Goal: Task Accomplishment & Management: Use online tool/utility

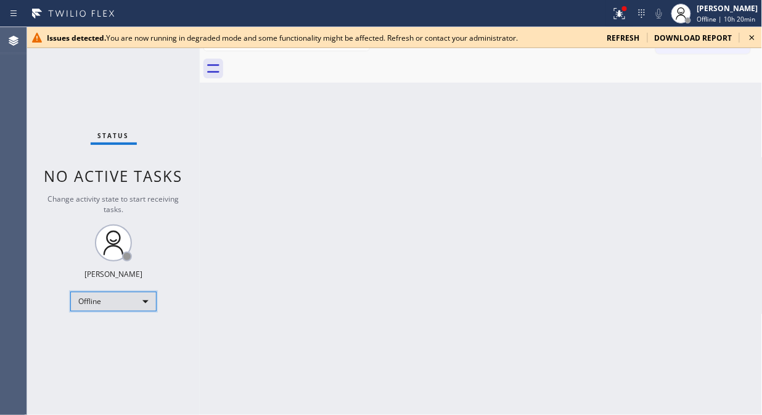
click at [126, 303] on div "Offline" at bounding box center [113, 302] width 86 height 20
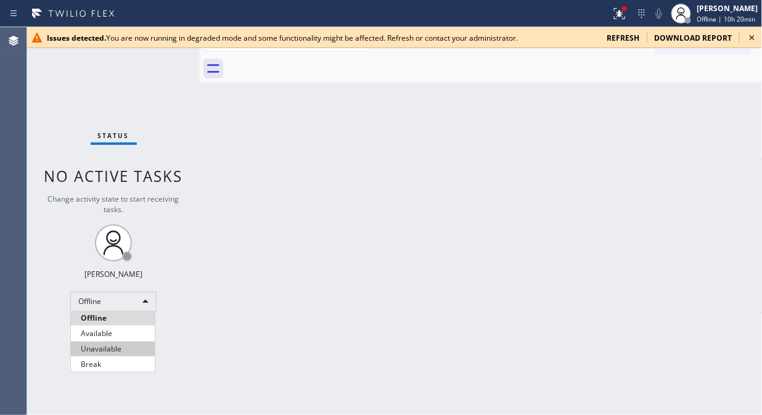
click at [108, 348] on li "Unavailable" at bounding box center [113, 349] width 84 height 15
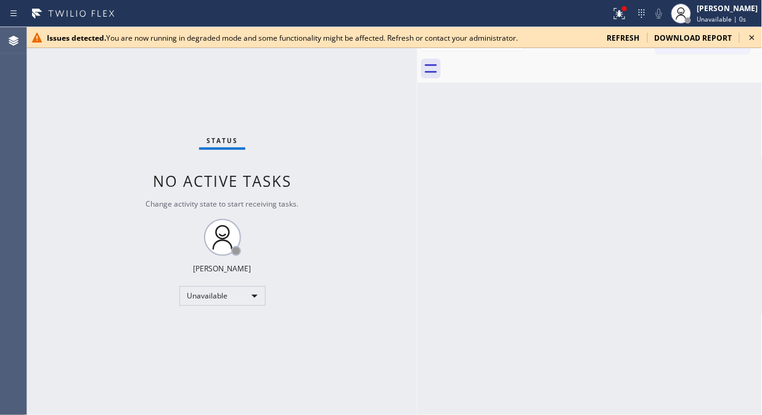
drag, startPoint x: 202, startPoint y: 142, endPoint x: 420, endPoint y: 200, distance: 225.5
click at [418, 200] on div at bounding box center [418, 221] width 0 height 388
click at [750, 36] on icon at bounding box center [752, 37] width 15 height 15
drag, startPoint x: 753, startPoint y: 37, endPoint x: 668, endPoint y: 36, distance: 85.1
click at [754, 36] on icon at bounding box center [752, 37] width 5 height 5
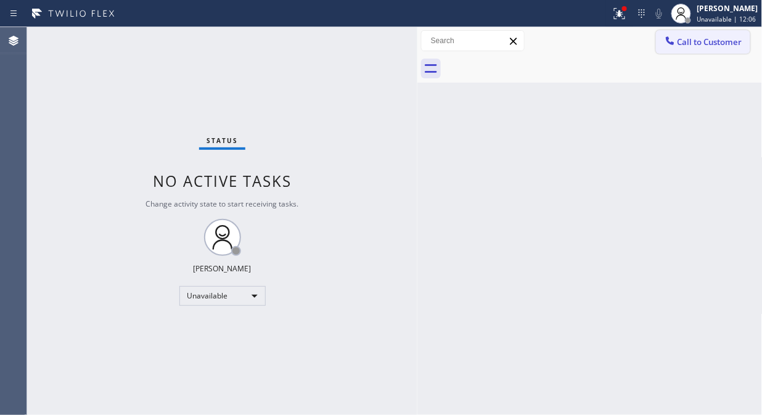
drag, startPoint x: 667, startPoint y: 36, endPoint x: 451, endPoint y: 164, distance: 251.6
click at [667, 36] on icon at bounding box center [670, 41] width 12 height 12
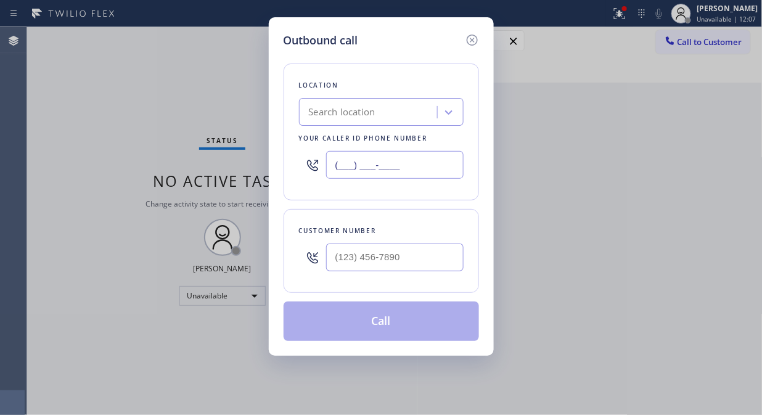
click at [328, 171] on input "(___) ___-____" at bounding box center [395, 165] width 138 height 28
paste input "855) 213-9318"
type input "[PHONE_NUMBER]"
drag, startPoint x: 274, startPoint y: 169, endPoint x: 275, endPoint y: 181, distance: 12.4
click at [275, 176] on div "Outbound call Location KitchenAid Appliance Repair Pros - Your caller id phone …" at bounding box center [381, 186] width 225 height 339
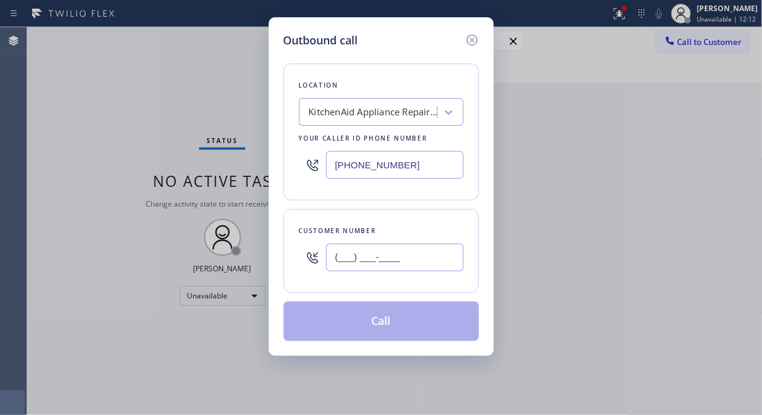
click at [349, 263] on input "(___) ___-____" at bounding box center [395, 258] width 138 height 28
paste input "770) 823-2255"
type input "[PHONE_NUMBER]"
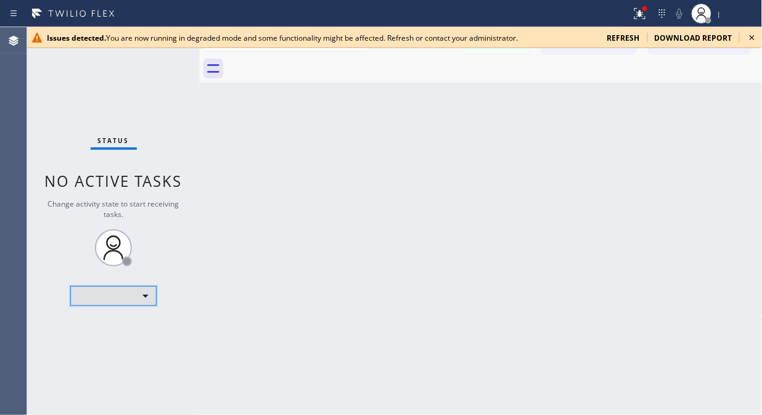
click at [144, 289] on div "​" at bounding box center [113, 296] width 86 height 20
click at [139, 299] on div at bounding box center [381, 207] width 762 height 415
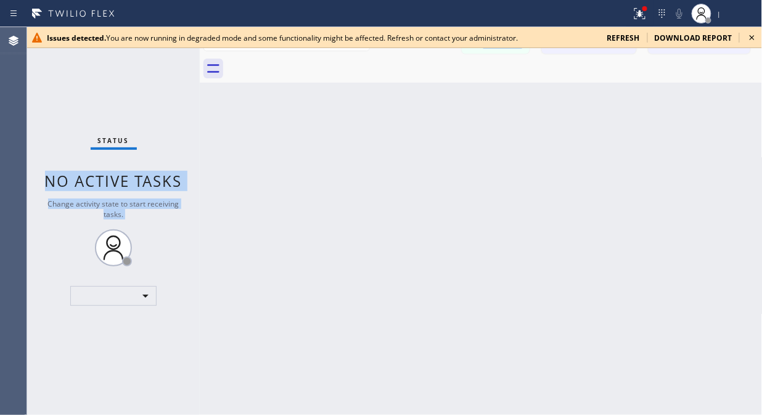
drag, startPoint x: 196, startPoint y: 93, endPoint x: 204, endPoint y: 95, distance: 8.2
click at [204, 95] on div "Status No active tasks Change activity state to start receiving tasks. ​ Transf…" at bounding box center [394, 221] width 735 height 388
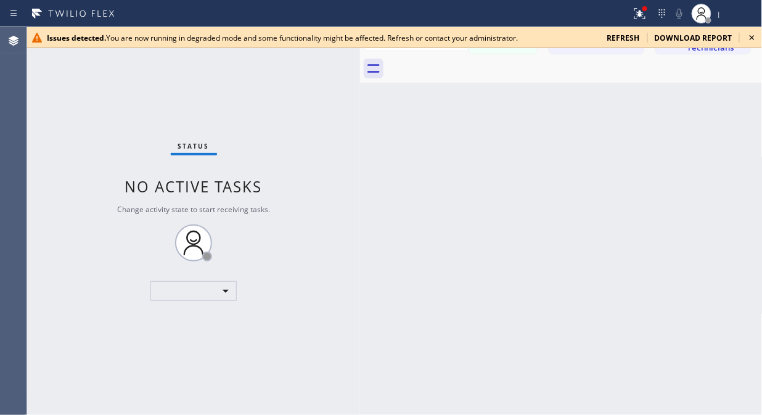
drag, startPoint x: 197, startPoint y: 99, endPoint x: 372, endPoint y: 161, distance: 185.1
click at [360, 161] on div at bounding box center [360, 221] width 0 height 388
click at [752, 31] on icon at bounding box center [752, 37] width 15 height 15
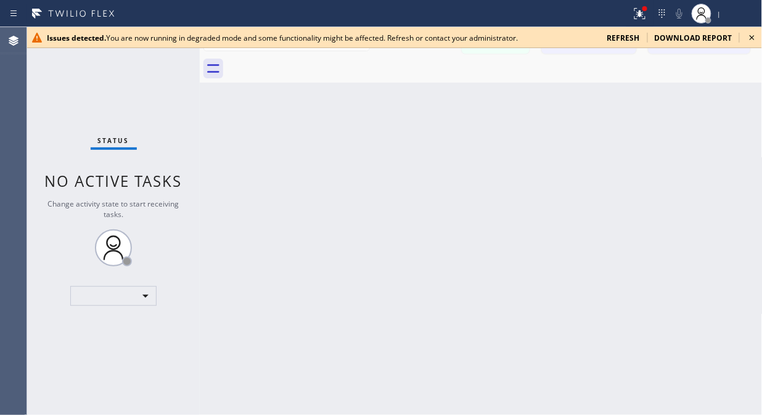
click at [747, 35] on icon at bounding box center [752, 37] width 15 height 15
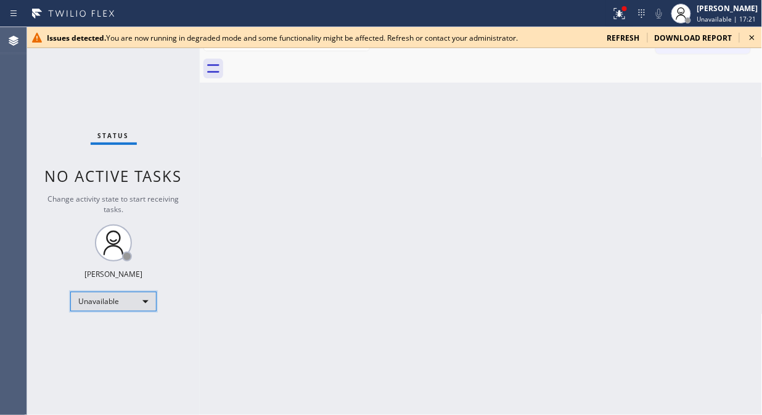
click at [150, 305] on div "Unavailable" at bounding box center [113, 302] width 86 height 20
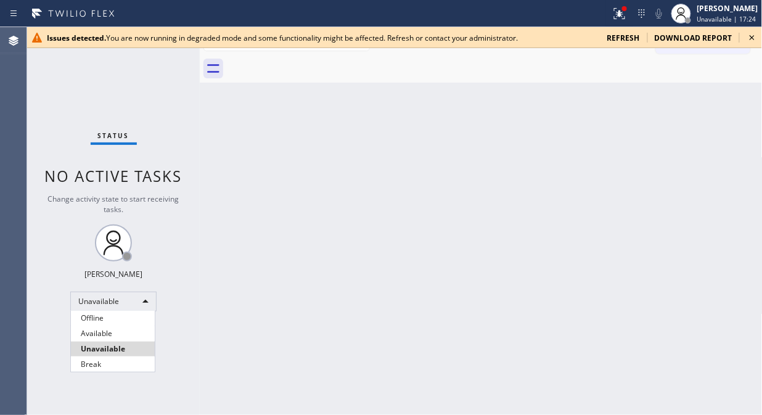
click at [189, 128] on div at bounding box center [381, 207] width 762 height 415
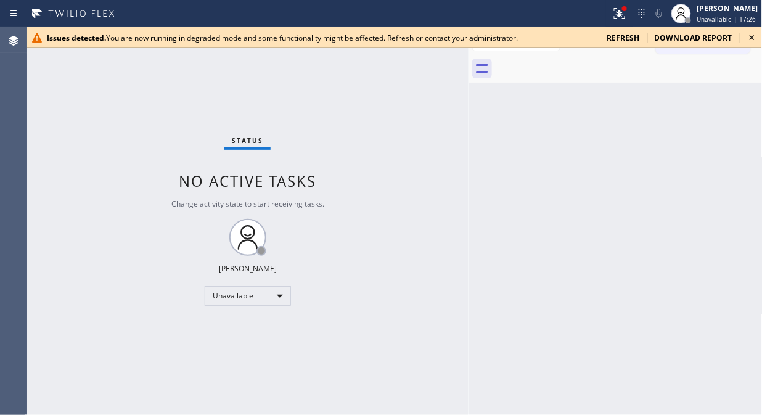
drag, startPoint x: 200, startPoint y: 128, endPoint x: 495, endPoint y: 173, distance: 298.2
click at [475, 195] on div "Status No active tasks Change activity state to start receiving tasks. Fila Gar…" at bounding box center [394, 221] width 735 height 388
click at [751, 34] on icon at bounding box center [752, 37] width 15 height 15
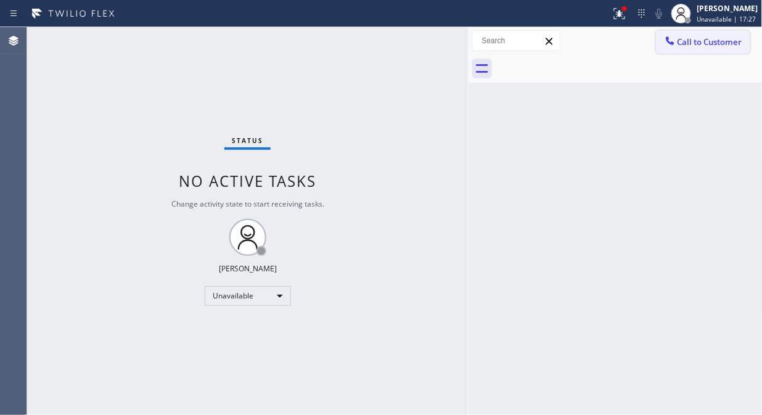
click at [720, 34] on button "Call to Customer" at bounding box center [703, 41] width 94 height 23
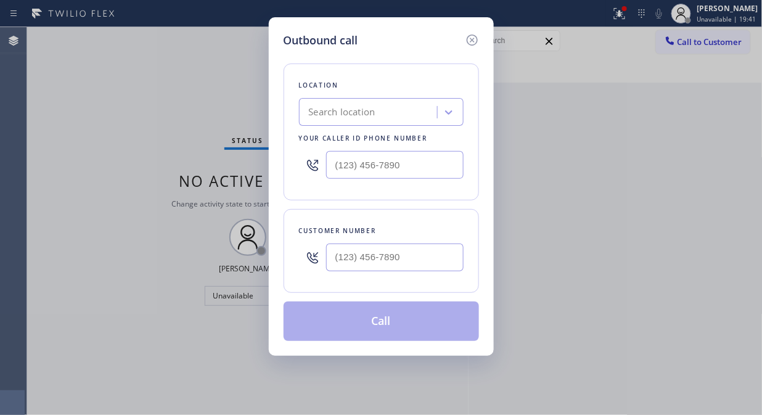
click at [274, 200] on div "Outbound call Location Search location Your caller id phone number Customer num…" at bounding box center [381, 186] width 225 height 339
click at [331, 164] on input "(___) ___-____" at bounding box center [395, 165] width 138 height 28
paste input "917) 924-6063"
type input "[PHONE_NUMBER]"
drag, startPoint x: 267, startPoint y: 176, endPoint x: 276, endPoint y: 177, distance: 9.3
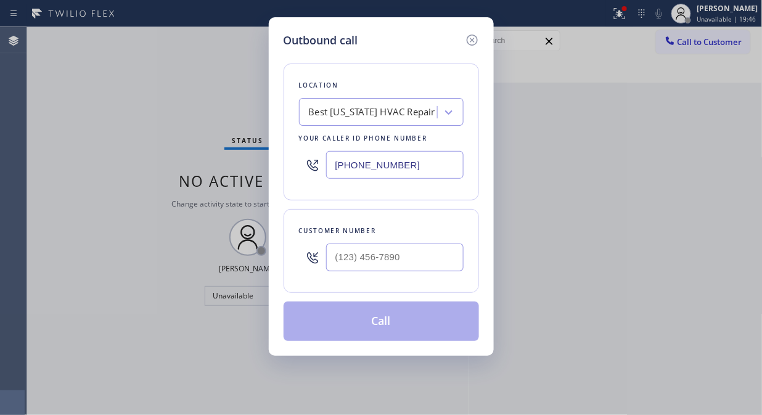
click at [267, 176] on div "Outbound call Location Best New York HVAC Repair Your caller id phone number (9…" at bounding box center [381, 207] width 762 height 415
click at [326, 255] on div at bounding box center [312, 257] width 27 height 40
click at [334, 253] on input "(___) ___-____" at bounding box center [395, 258] width 138 height 28
paste input "469) 677-7780"
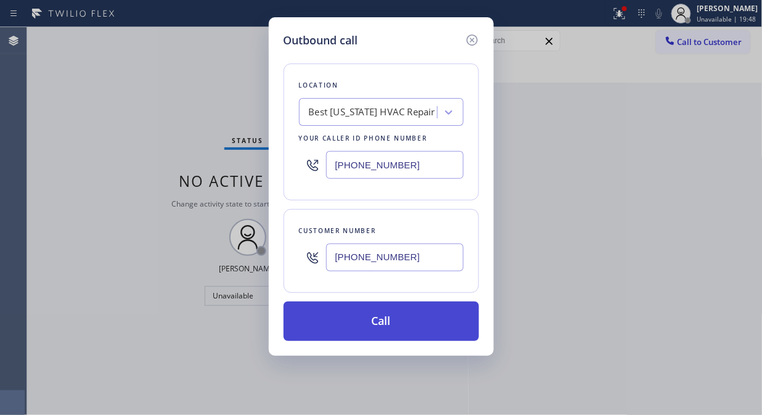
type input "[PHONE_NUMBER]"
click at [372, 323] on button "Call" at bounding box center [382, 321] width 196 height 39
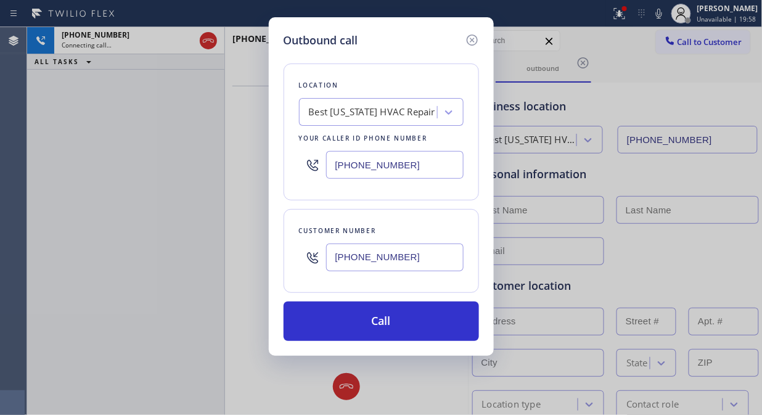
type input "(917) 924-6063"
drag, startPoint x: 464, startPoint y: 35, endPoint x: 469, endPoint y: 39, distance: 6.6
click at [466, 36] on div at bounding box center [471, 40] width 15 height 17
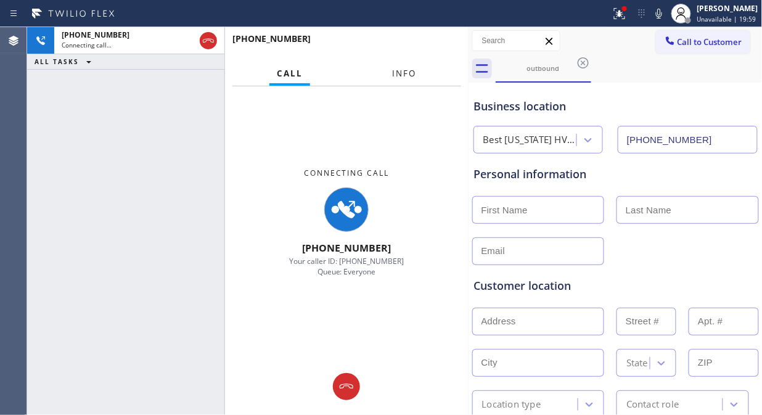
drag, startPoint x: 395, startPoint y: 74, endPoint x: 401, endPoint y: 81, distance: 9.6
click at [397, 75] on span "Info" at bounding box center [404, 73] width 24 height 11
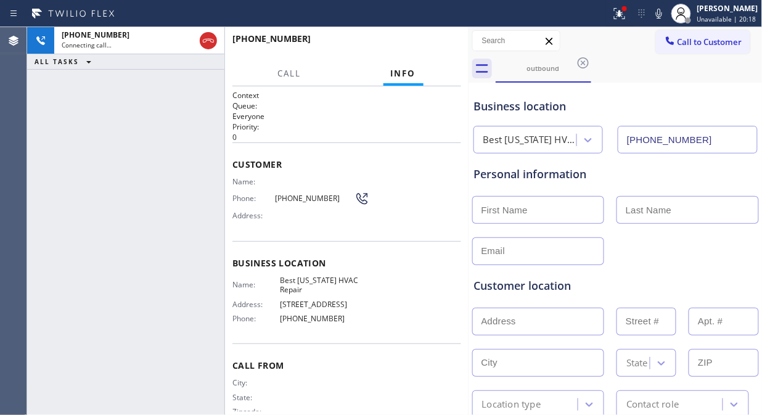
click at [148, 174] on div "+14696777780 Connecting call… ALL TASKS ALL TASKS ACTIVE TASKS TASKS IN WRAP UP" at bounding box center [125, 221] width 197 height 388
click at [662, 11] on icon at bounding box center [659, 13] width 15 height 15
drag, startPoint x: 467, startPoint y: 133, endPoint x: 445, endPoint y: 137, distance: 22.5
click at [469, 137] on div at bounding box center [469, 221] width 0 height 388
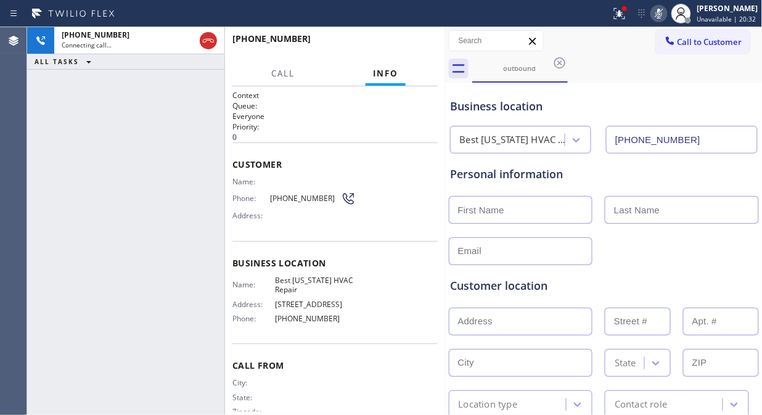
click at [658, 11] on icon at bounding box center [659, 13] width 15 height 15
click at [170, 175] on div "+14696777780 Live | 00:00 ALL TASKS ALL TASKS ACTIVE TASKS TASKS IN WRAP UP" at bounding box center [125, 221] width 197 height 388
click at [256, 233] on div "Customer Name: Phone: (469) 677-7780 Address:" at bounding box center [335, 191] width 205 height 99
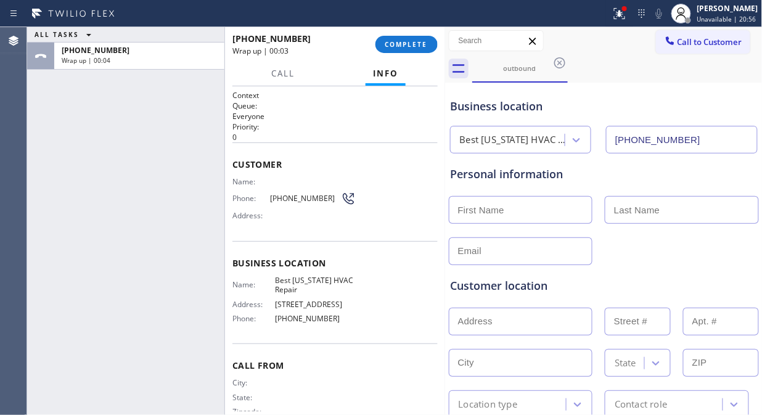
click at [398, 57] on div "+14696777780 Wrap up | 00:03 COMPLETE" at bounding box center [335, 44] width 205 height 32
click at [400, 47] on span "COMPLETE" at bounding box center [406, 44] width 43 height 9
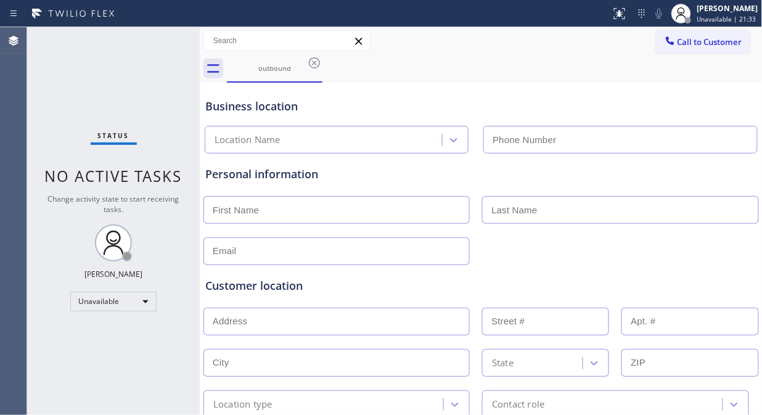
type input "[PHONE_NUMBER]"
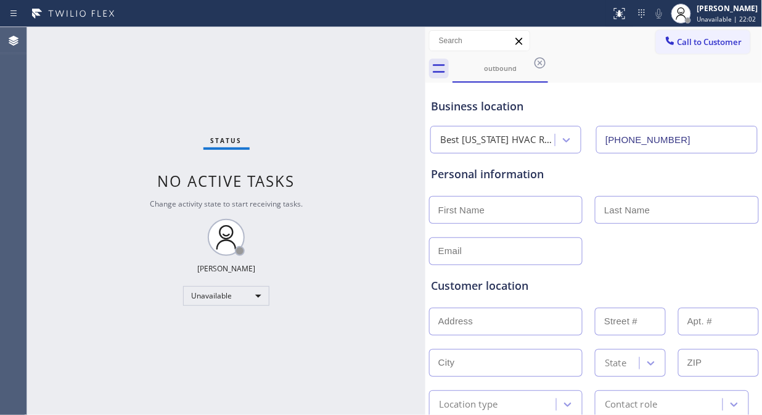
drag, startPoint x: 197, startPoint y: 62, endPoint x: 487, endPoint y: 84, distance: 290.7
click at [426, 115] on div at bounding box center [426, 221] width 0 height 388
click at [540, 72] on div "outbound" at bounding box center [501, 68] width 93 height 9
click at [539, 62] on icon at bounding box center [541, 63] width 15 height 15
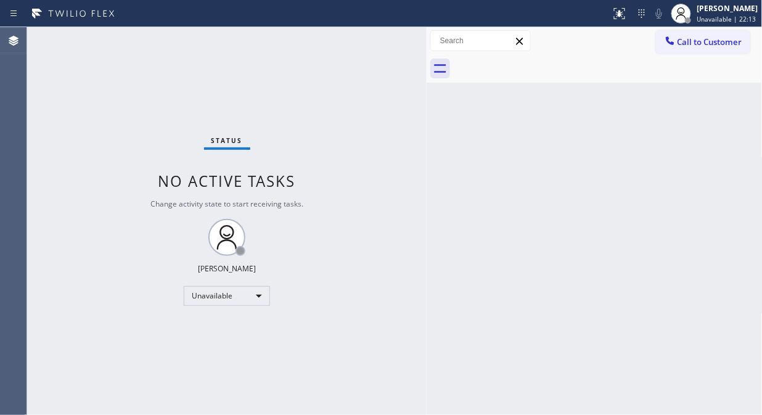
click at [225, 62] on div "Status No active tasks Change activity state to start receiving tasks. [PERSON_…" at bounding box center [227, 221] width 400 height 388
click at [678, 39] on span "Call to Customer" at bounding box center [710, 41] width 65 height 11
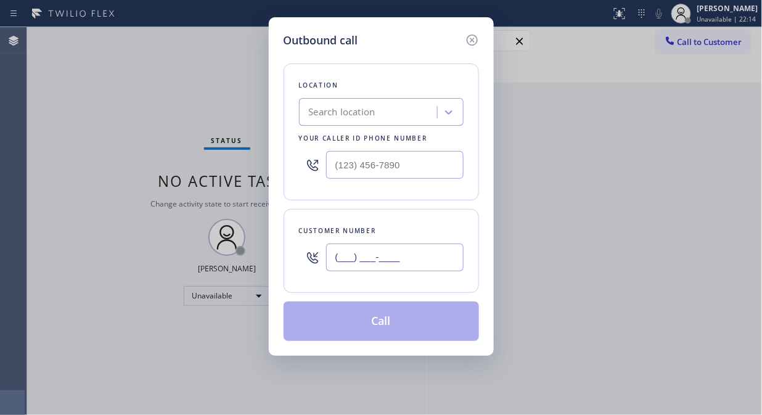
click at [408, 258] on input "(___) ___-____" at bounding box center [395, 258] width 138 height 28
paste input "469) 677-7780"
type input "[PHONE_NUMBER]"
drag, startPoint x: 270, startPoint y: 144, endPoint x: 281, endPoint y: 144, distance: 10.5
click at [270, 144] on div "Outbound call Location Search location Your caller id phone number Customer num…" at bounding box center [381, 186] width 225 height 339
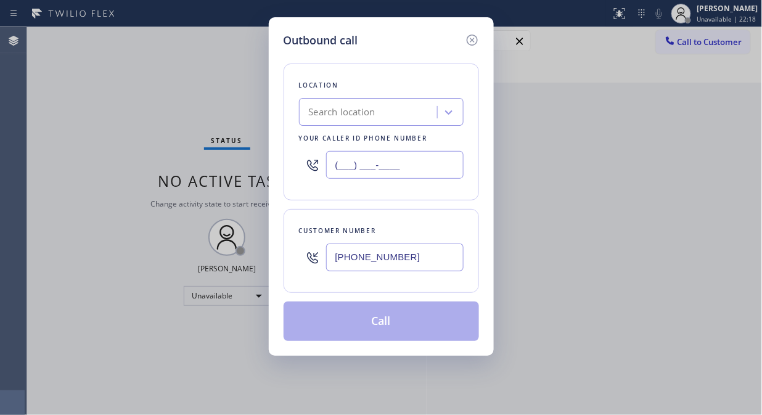
click at [346, 165] on input "(___) ___-____" at bounding box center [395, 165] width 138 height 28
paste input "917) 924-6063"
click at [404, 158] on input "(917) 924-6063" at bounding box center [395, 165] width 138 height 28
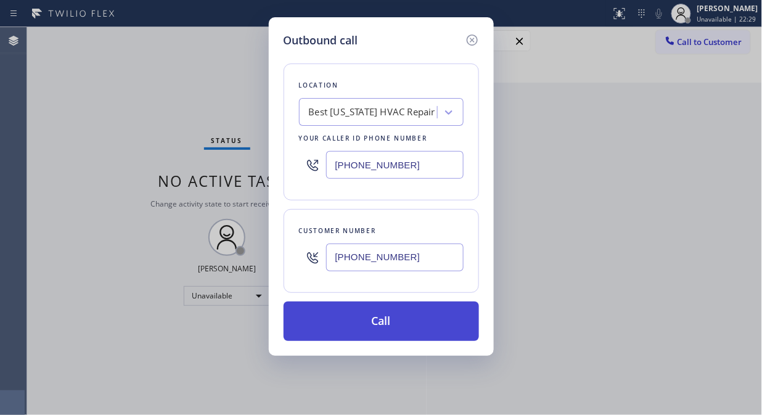
type input "(917) 924-6063"
click at [373, 319] on button "Call" at bounding box center [382, 321] width 196 height 39
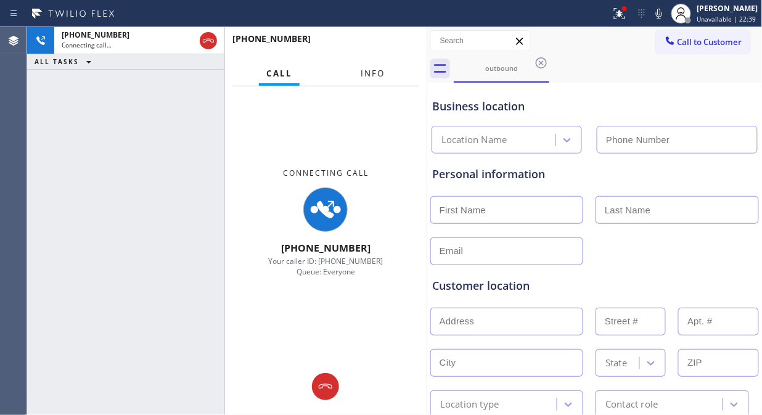
click at [382, 72] on span "Info" at bounding box center [373, 73] width 24 height 11
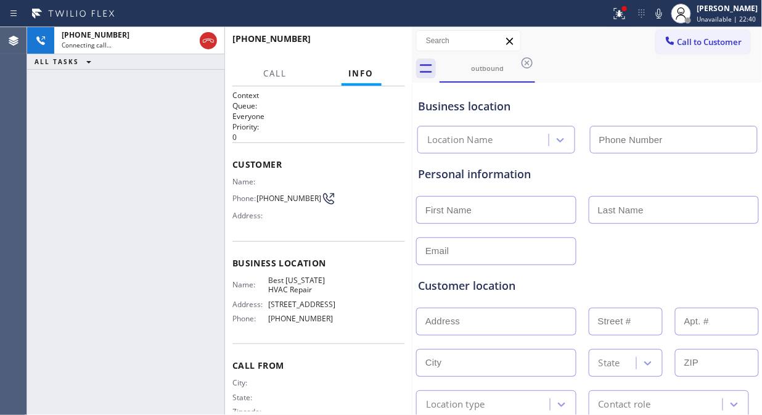
drag, startPoint x: 423, startPoint y: 120, endPoint x: 409, endPoint y: 133, distance: 18.8
click at [413, 133] on div at bounding box center [413, 221] width 0 height 388
type input "(917) 924-6063"
click at [176, 184] on div "+14696777780 Live | 00:01 ALL TASKS ALL TASKS ACTIVE TASKS TASKS IN WRAP UP" at bounding box center [125, 221] width 197 height 388
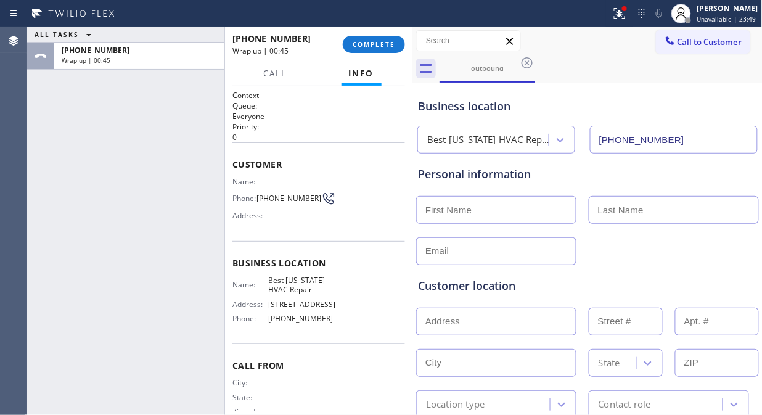
click at [123, 113] on div "ALL TASKS ALL TASKS ACTIVE TASKS TASKS IN WRAP UP +14696777780 Wrap up | 00:45" at bounding box center [125, 221] width 197 height 388
click at [370, 41] on span "COMPLETE" at bounding box center [374, 44] width 43 height 9
click at [376, 216] on div "Name: Phone: (469) 677-7780 Address:" at bounding box center [319, 201] width 173 height 49
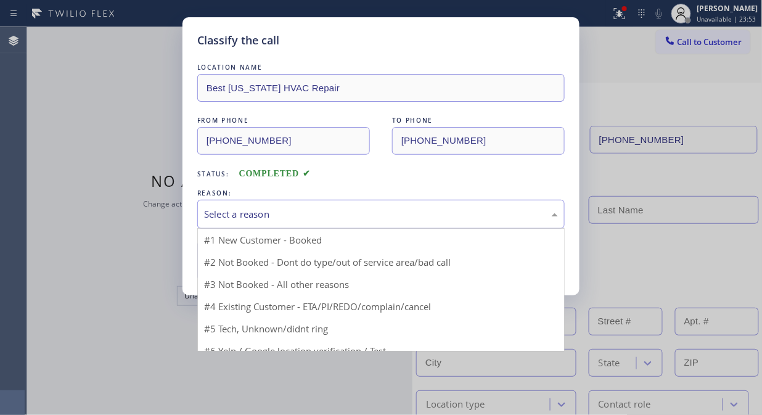
click at [376, 216] on div "Select a reason" at bounding box center [381, 214] width 354 height 14
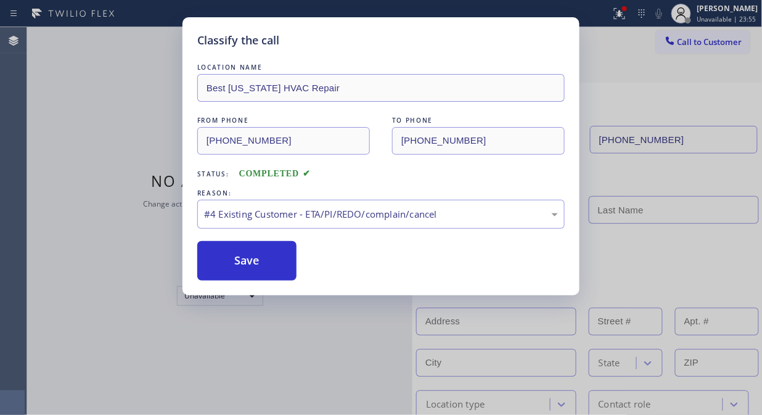
drag, startPoint x: 347, startPoint y: 303, endPoint x: 247, endPoint y: 282, distance: 102.0
drag, startPoint x: 236, startPoint y: 247, endPoint x: 241, endPoint y: 255, distance: 9.9
click at [236, 247] on button "Save" at bounding box center [246, 260] width 99 height 39
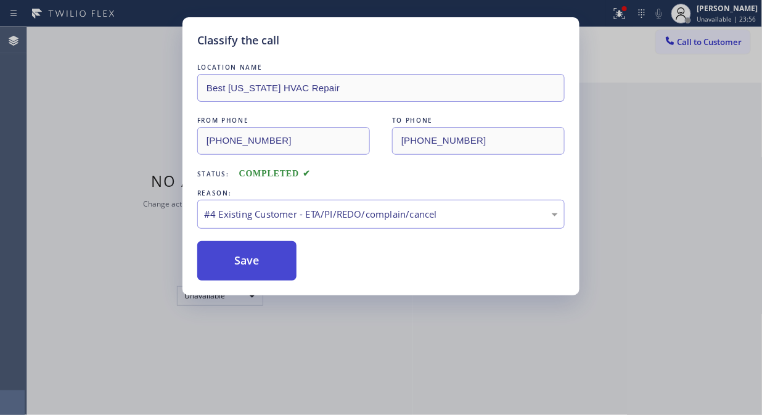
click at [242, 257] on button "Save" at bounding box center [246, 260] width 99 height 39
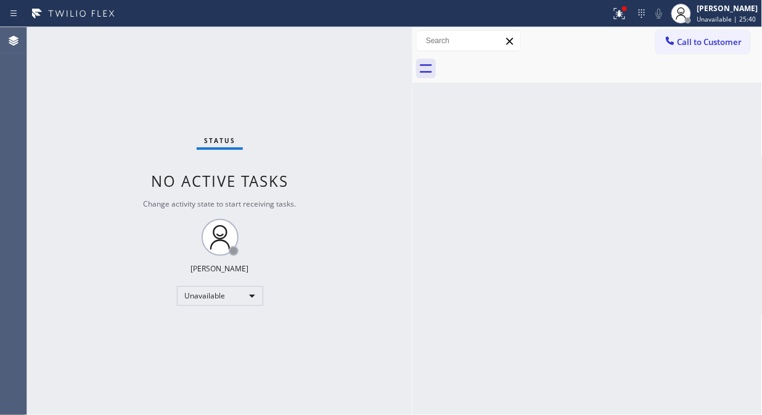
click at [161, 102] on div "Status No active tasks Change activity state to start receiving tasks. Fila Gar…" at bounding box center [219, 221] width 385 height 388
click at [691, 41] on span "Call to Customer" at bounding box center [710, 41] width 65 height 11
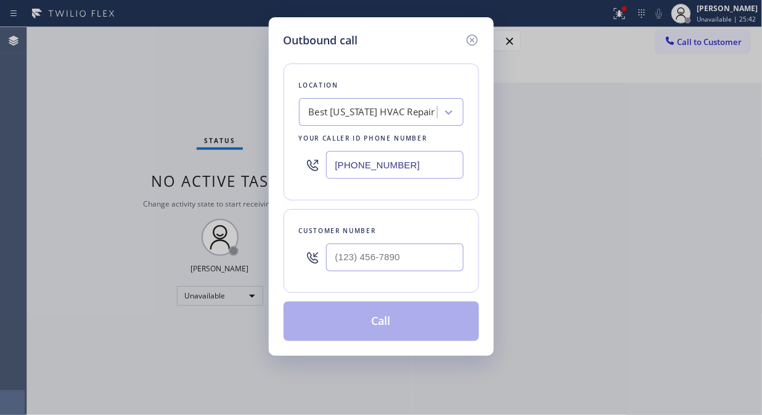
click at [334, 164] on input "(917) 924-6063" at bounding box center [395, 165] width 138 height 28
paste input "855) 213-9318"
type input "(855) 213-9318"
click at [278, 202] on div "Outbound call Location Best New York HVAC Repair Your caller id phone number (8…" at bounding box center [381, 186] width 225 height 339
click at [343, 263] on input "(___) ___-____" at bounding box center [395, 258] width 138 height 28
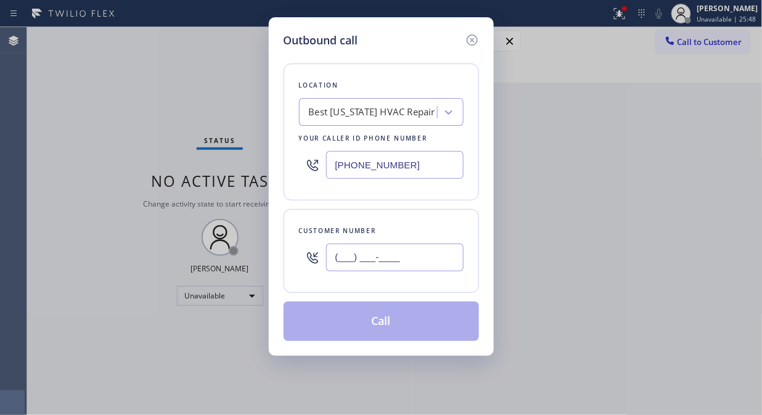
paste input "770) 823-2255"
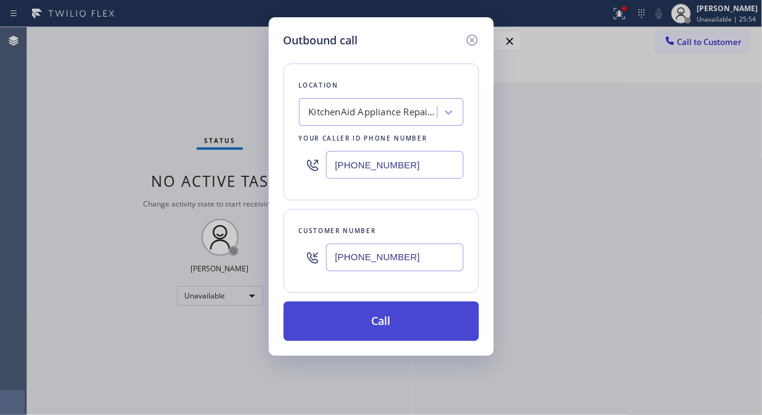
type input "(770) 823-2255"
click at [413, 322] on button "Call" at bounding box center [382, 321] width 196 height 39
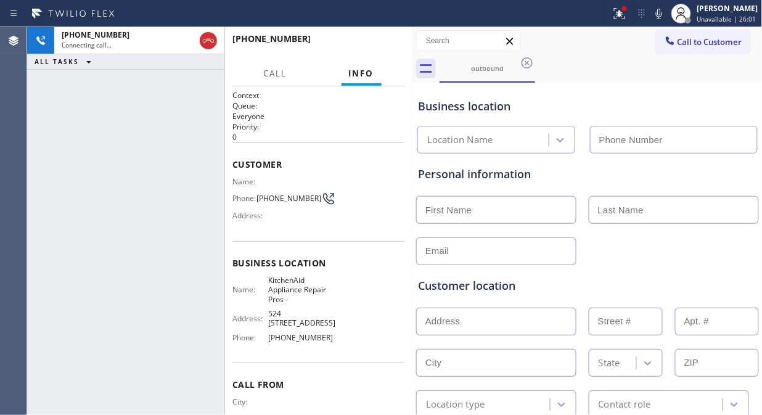
type input "(855) 213-9318"
click at [662, 9] on icon at bounding box center [659, 14] width 6 height 10
click at [178, 139] on div "+17708232255 Live | 00:01 ALL TASKS ALL TASKS ACTIVE TASKS TASKS IN WRAP UP" at bounding box center [125, 221] width 197 height 388
click at [162, 174] on div "+17708232255 Live | 01:01 ALL TASKS ALL TASKS ACTIVE TASKS TASKS IN WRAP UP" at bounding box center [125, 221] width 197 height 388
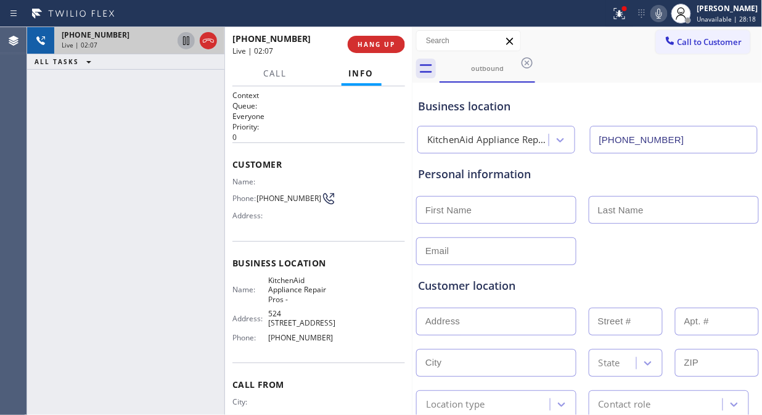
click at [183, 40] on icon at bounding box center [186, 40] width 15 height 15
click at [187, 40] on icon at bounding box center [186, 40] width 9 height 9
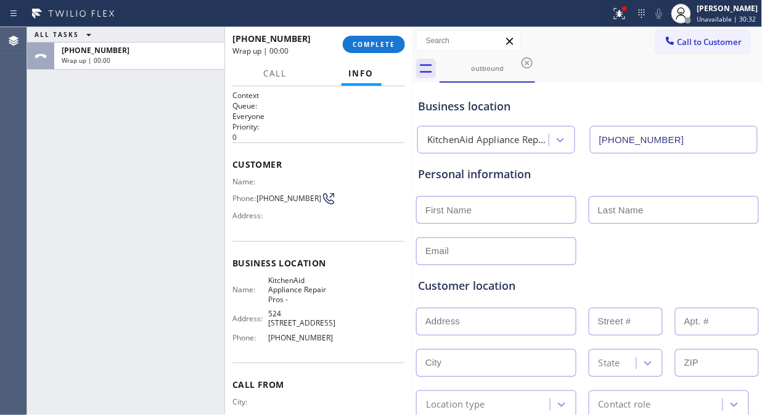
click at [498, 220] on input "text" at bounding box center [496, 210] width 160 height 28
drag, startPoint x: 311, startPoint y: 199, endPoint x: 245, endPoint y: 197, distance: 66.0
click at [245, 197] on div "Phone: (770) 823-2255" at bounding box center [285, 198] width 104 height 15
click at [481, 212] on input "text" at bounding box center [496, 210] width 160 height 28
click at [309, 212] on div "Address:" at bounding box center [285, 215] width 104 height 9
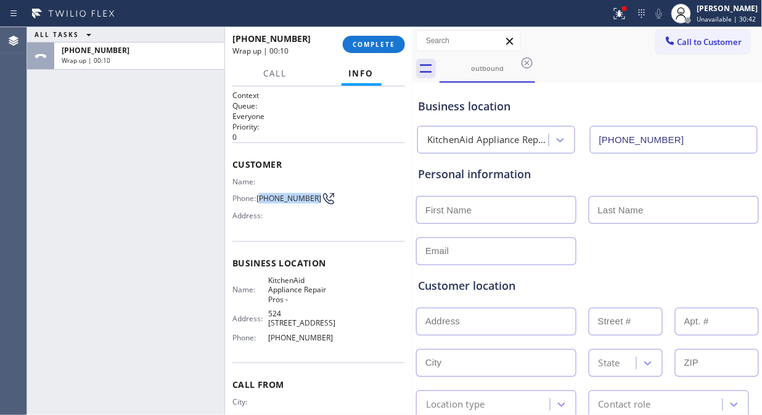
drag, startPoint x: 313, startPoint y: 194, endPoint x: 263, endPoint y: 200, distance: 49.7
click at [263, 200] on span "(770) 823-2255" at bounding box center [289, 198] width 65 height 9
copy span "770) 823-2255"
click at [379, 46] on span "COMPLETE" at bounding box center [374, 44] width 43 height 9
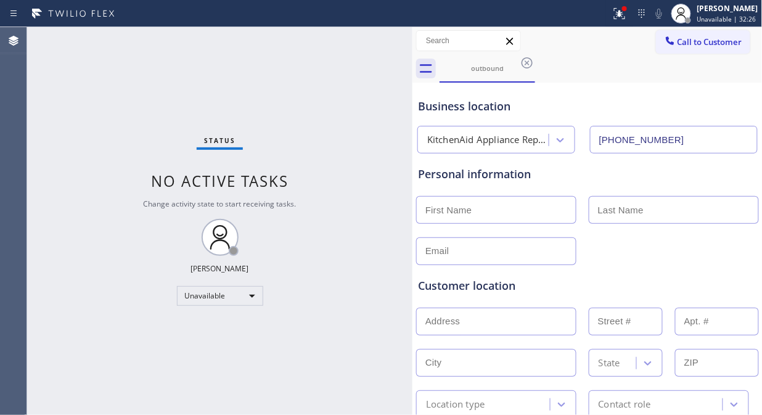
click at [384, 226] on div "Status No active tasks Change activity state to start receiving tasks. Fila Gar…" at bounding box center [219, 221] width 385 height 388
click at [162, 109] on div "Status No active tasks Change activity state to start receiving tasks. Fila Gar…" at bounding box center [219, 221] width 385 height 388
click at [686, 41] on span "Call to Customer" at bounding box center [710, 41] width 65 height 11
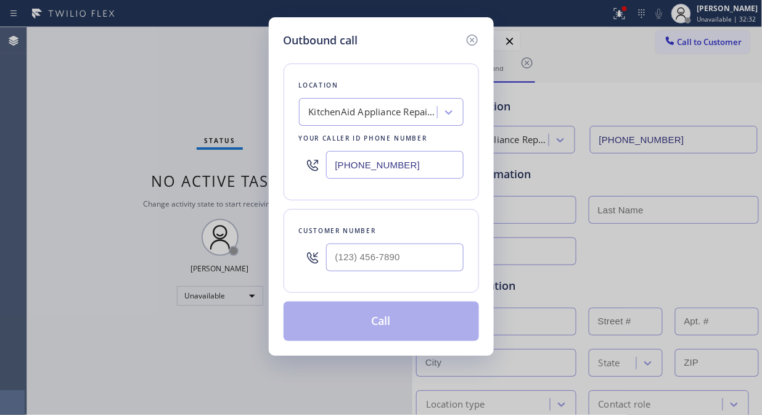
click at [335, 167] on input "(855) 213-9318" at bounding box center [395, 165] width 138 height 28
paste input "917) 924-6063"
type input "(917) 924-6063"
click at [280, 200] on div "Outbound call Location Best New York HVAC Repair Your caller id phone number (9…" at bounding box center [381, 186] width 225 height 339
click at [336, 257] on input "(___) ___-____" at bounding box center [395, 258] width 138 height 28
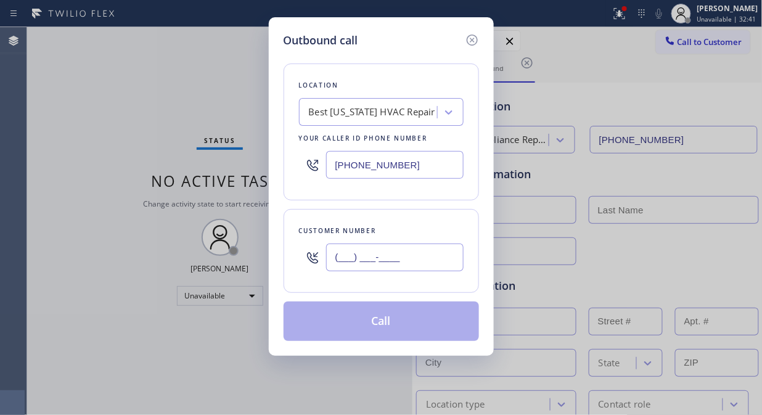
paste input "469) 677-7780"
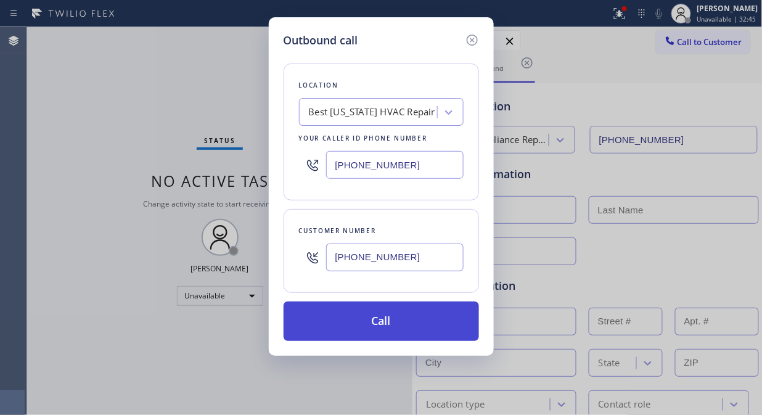
type input "(469) 677-7780"
click at [402, 323] on button "Call" at bounding box center [382, 321] width 196 height 39
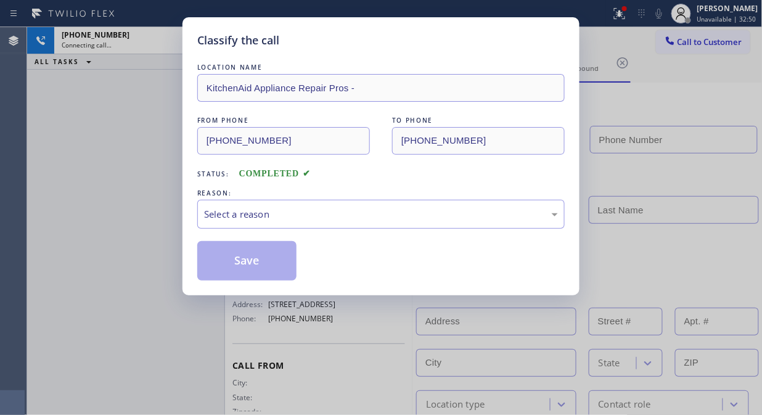
type input "(917) 924-6063"
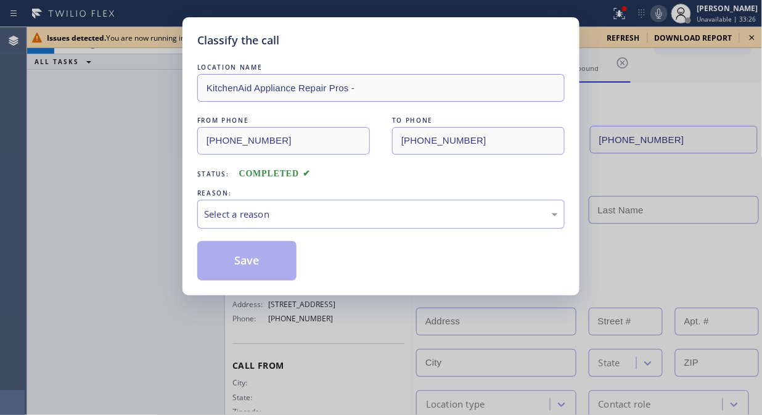
click at [144, 119] on div "Classify the call LOCATION NAME KitchenAid Appliance Repair Pros - FROM PHONE (…" at bounding box center [381, 207] width 762 height 415
click at [313, 216] on div "Select a reason" at bounding box center [381, 214] width 354 height 14
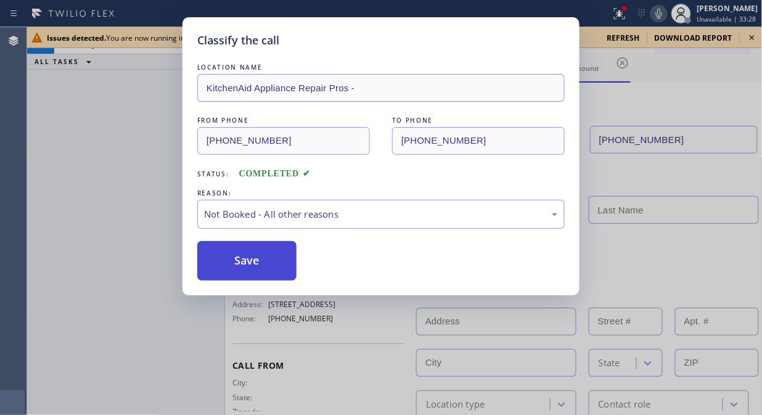
click at [243, 265] on button "Save" at bounding box center [246, 260] width 99 height 39
drag, startPoint x: 112, startPoint y: 104, endPoint x: 182, endPoint y: 170, distance: 96.4
click at [112, 105] on div "Classify the call LOCATION NAME KitchenAid Appliance Repair Pros - FROM PHONE (…" at bounding box center [381, 207] width 762 height 415
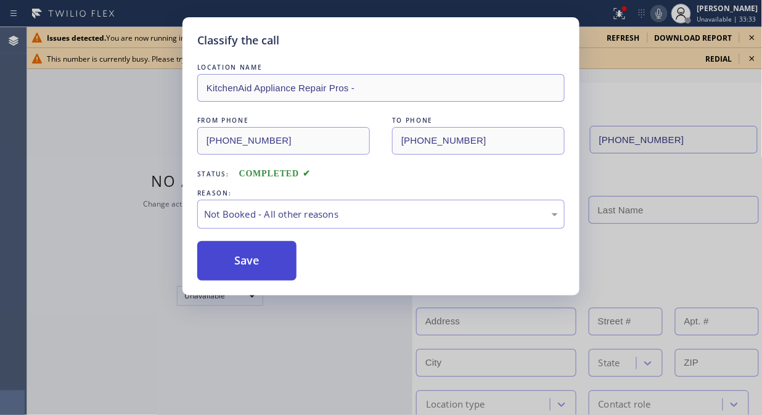
click at [236, 270] on button "Save" at bounding box center [246, 260] width 99 height 39
click at [237, 263] on button "Save" at bounding box center [246, 260] width 99 height 39
click at [235, 239] on div "LOCATION NAME KitchenAid Appliance Repair Pros - FROM PHONE (855) 213-9318 TO P…" at bounding box center [381, 171] width 368 height 220
click at [97, 118] on div "Classify the call LOCATION NAME KitchenAid Appliance Repair Pros - FROM PHONE (…" at bounding box center [381, 207] width 762 height 415
click at [300, 221] on div "Not Booked - All other reasons" at bounding box center [381, 214] width 354 height 14
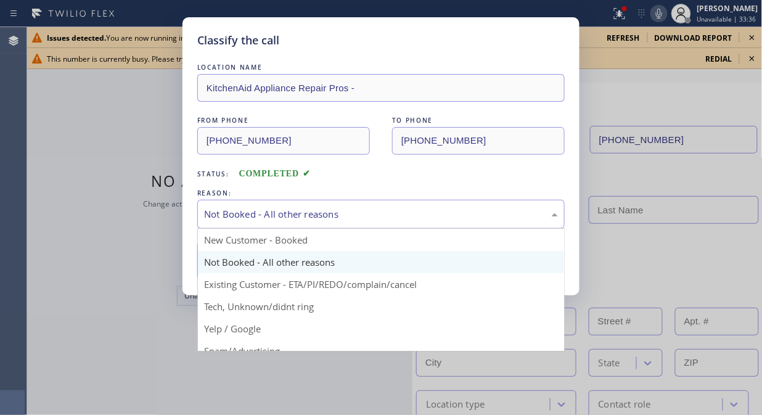
click at [174, 275] on div "Classify the call LOCATION NAME KitchenAid Appliance Repair Pros - FROM PHONE (…" at bounding box center [381, 207] width 762 height 415
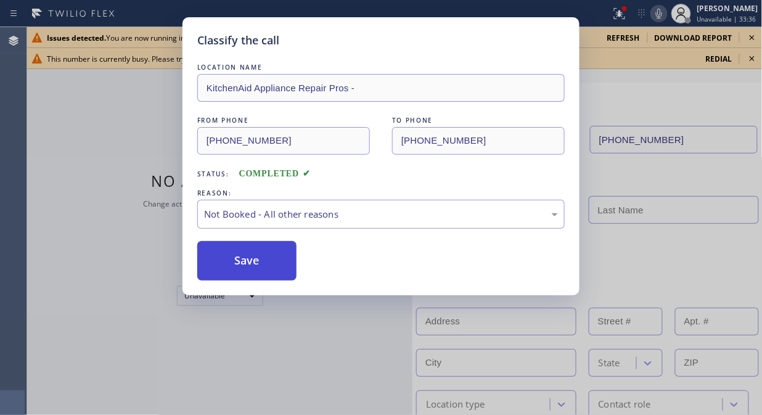
click at [253, 264] on button "Save" at bounding box center [246, 260] width 99 height 39
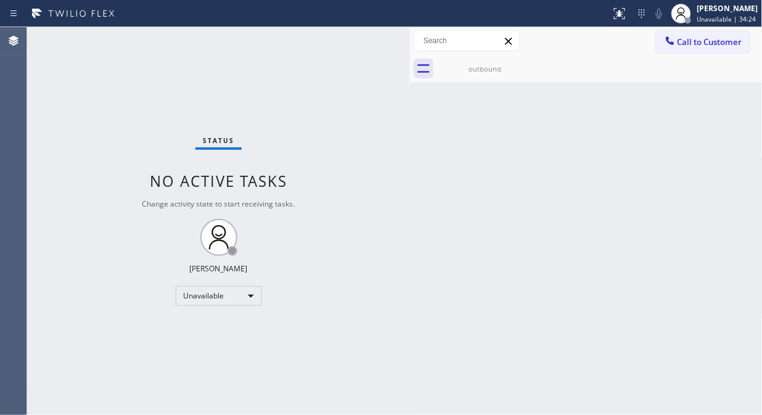
drag, startPoint x: 200, startPoint y: 104, endPoint x: 424, endPoint y: 144, distance: 227.4
click at [410, 146] on div at bounding box center [410, 221] width 0 height 388
click at [504, 70] on div "outbound" at bounding box center [488, 68] width 93 height 9
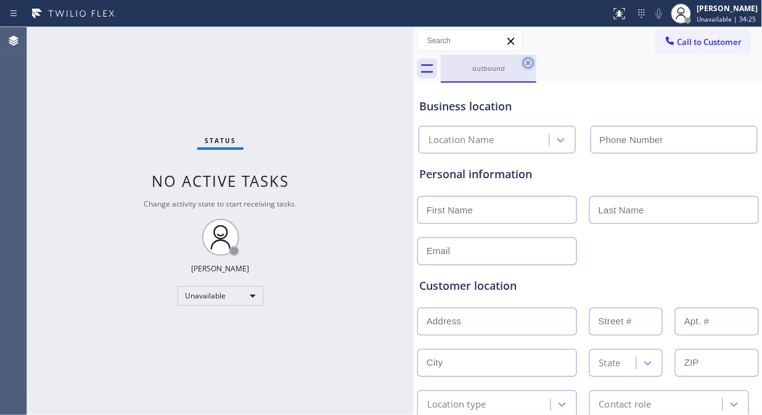
click at [533, 62] on icon at bounding box center [528, 62] width 11 height 11
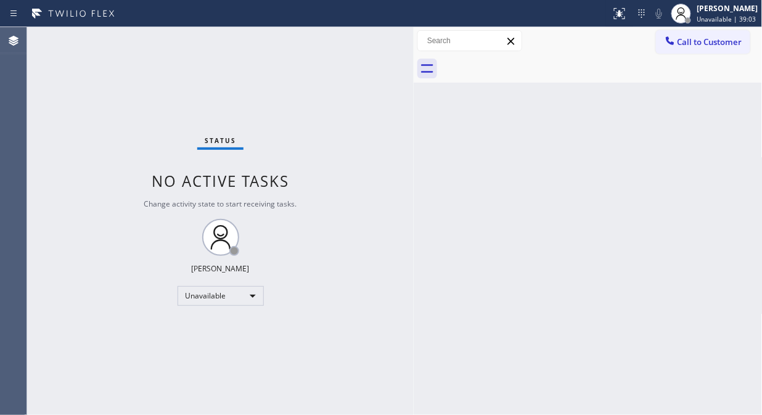
drag, startPoint x: 242, startPoint y: 118, endPoint x: 422, endPoint y: 87, distance: 182.7
click at [242, 118] on div "Status No active tasks Change activity state to start receiving tasks. Fila Gar…" at bounding box center [220, 221] width 387 height 388
click at [678, 44] on span "Call to Customer" at bounding box center [710, 41] width 65 height 11
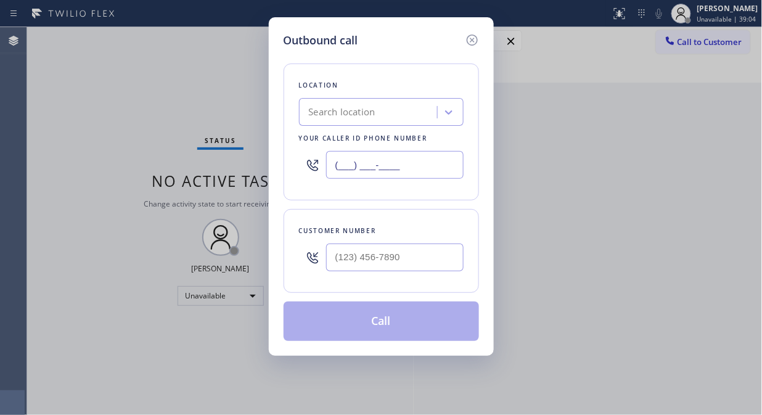
click at [338, 168] on input "(___) ___-____" at bounding box center [395, 165] width 138 height 28
paste input "917) 900-1033"
type input "(917) 900-1033"
click at [278, 174] on div "Outbound call Location Great New York HVAC Repair Your caller id phone number (…" at bounding box center [381, 186] width 225 height 339
click at [340, 250] on input "(___) ___-____" at bounding box center [395, 258] width 138 height 28
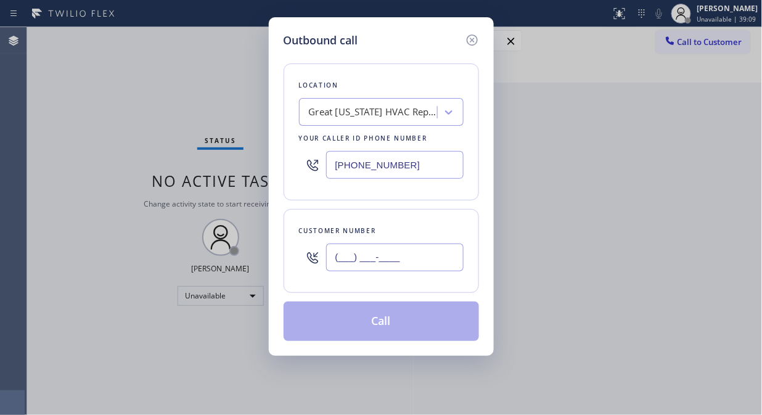
paste input "469) 677-7780"
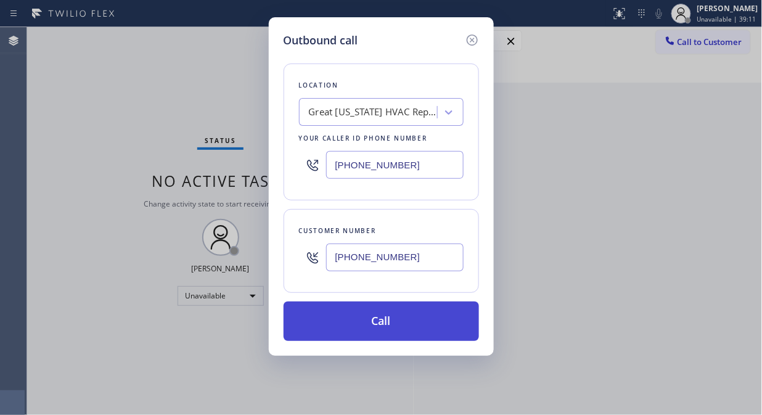
type input "(469) 677-7780"
click at [391, 322] on button "Call" at bounding box center [382, 321] width 196 height 39
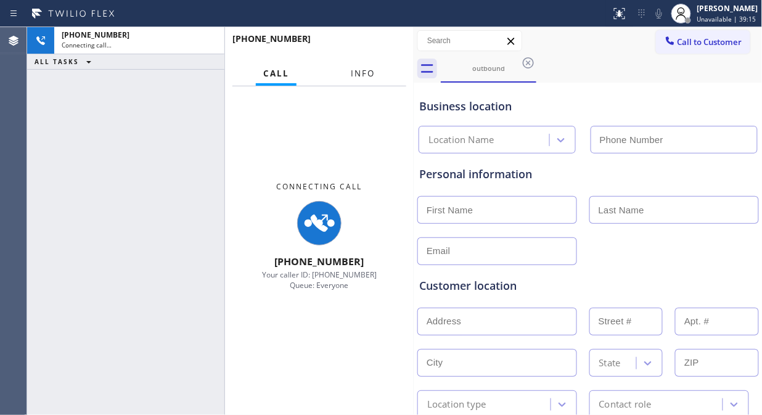
click at [354, 75] on span "Info" at bounding box center [364, 73] width 24 height 11
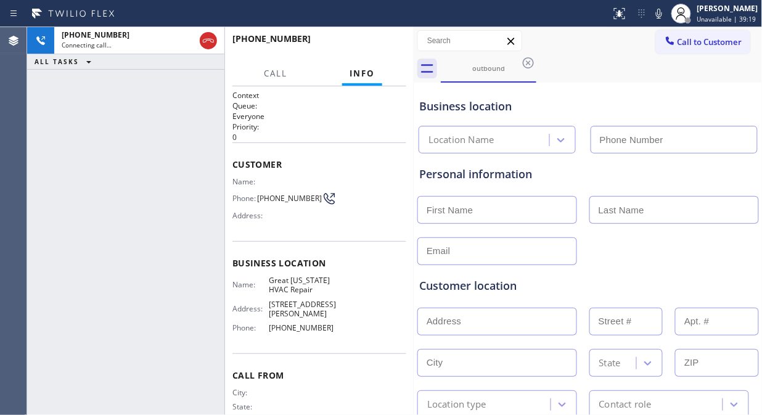
type input "(917) 900-1033"
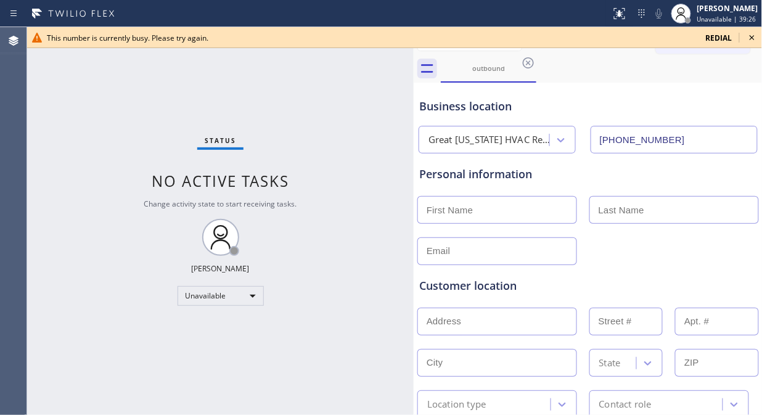
drag, startPoint x: 138, startPoint y: 116, endPoint x: 210, endPoint y: 97, distance: 74.5
click at [138, 116] on div "Status No active tasks Change activity state to start receiving tasks. Fila Gar…" at bounding box center [220, 221] width 387 height 388
click at [755, 35] on icon at bounding box center [752, 37] width 15 height 15
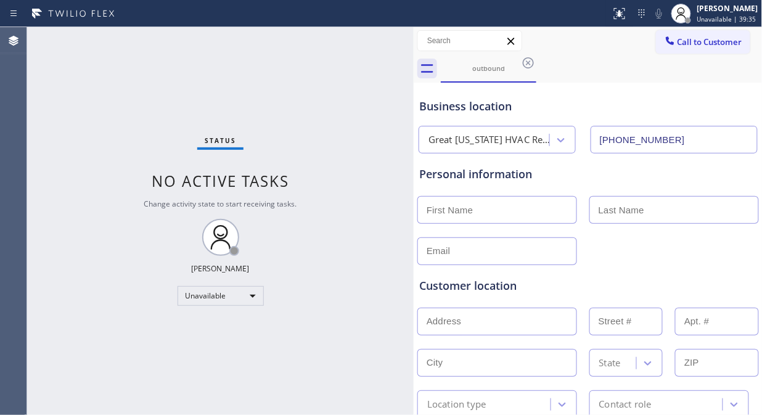
click at [253, 138] on div "Status No active tasks Change activity state to start receiving tasks. Fila Gar…" at bounding box center [220, 221] width 387 height 388
click at [664, 38] on icon at bounding box center [670, 41] width 12 height 12
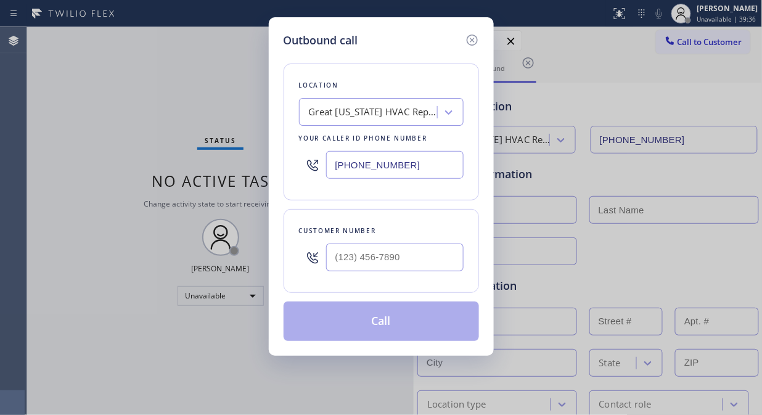
click at [342, 168] on input "(917) 900-1033" at bounding box center [395, 165] width 138 height 28
paste input "34) 740-8191"
click at [331, 169] on input "(934) 740-8191" at bounding box center [395, 165] width 138 height 28
paste input "347) 408-1916"
type input "(347) 408-1916"
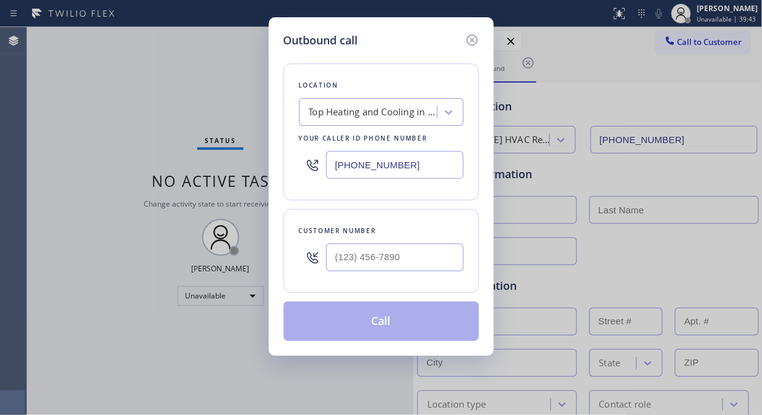
click at [279, 192] on div "Outbound call Location Top Heating and Cooling in New York Your caller id phone…" at bounding box center [381, 186] width 225 height 339
click at [340, 267] on input "(___) ___-____" at bounding box center [395, 258] width 138 height 28
paste input "469) 677-7780"
type input "(469) 677-7780"
type input "(917) 900-1033"
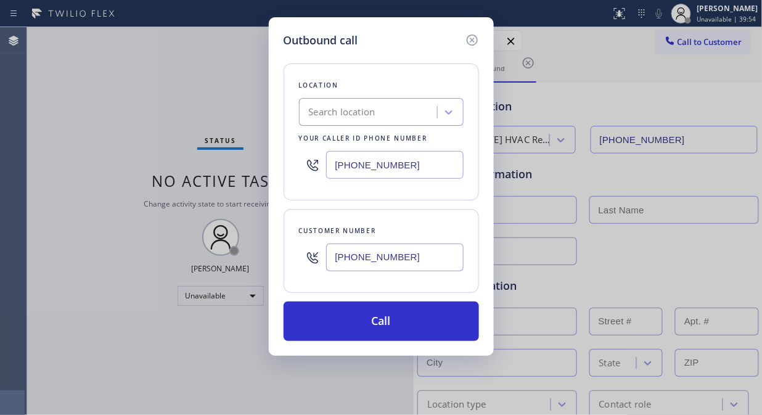
click at [274, 157] on div "Outbound call Location Search location Your caller id phone number (917) 900-10…" at bounding box center [381, 186] width 225 height 339
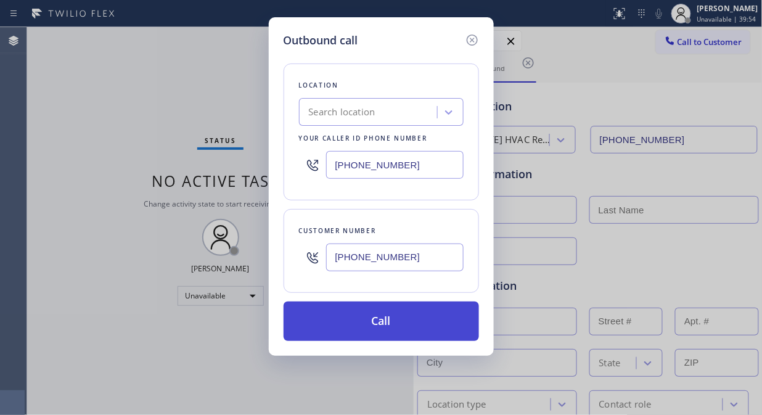
click at [417, 326] on button "Call" at bounding box center [382, 321] width 196 height 39
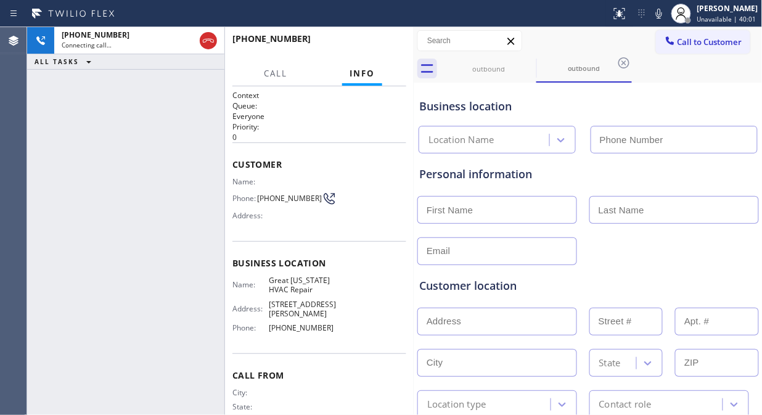
type input "(917) 900-1033"
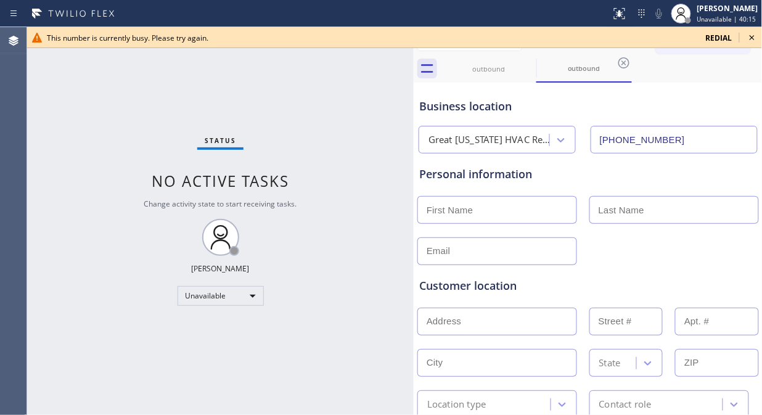
click at [175, 70] on div "Status No active tasks Change activity state to start receiving tasks. Fila Gar…" at bounding box center [220, 221] width 387 height 388
drag, startPoint x: 753, startPoint y: 34, endPoint x: 735, endPoint y: 35, distance: 18.5
click at [750, 34] on icon at bounding box center [752, 37] width 15 height 15
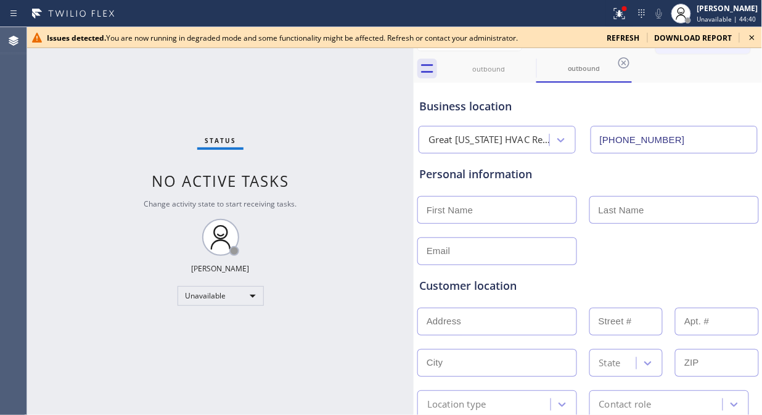
click at [759, 39] on icon at bounding box center [752, 37] width 15 height 15
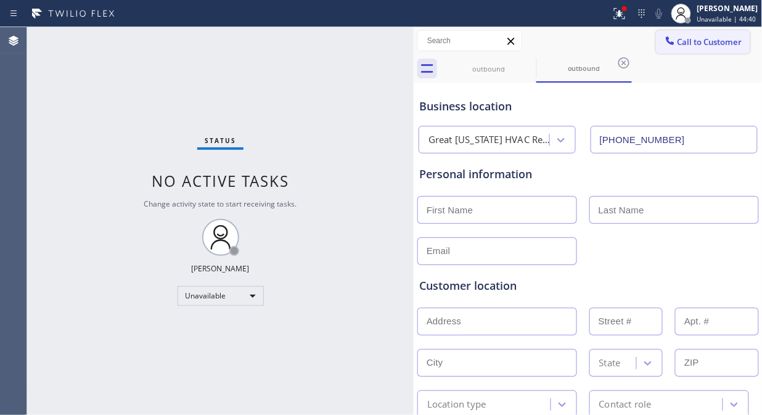
click at [664, 37] on icon at bounding box center [670, 41] width 12 height 12
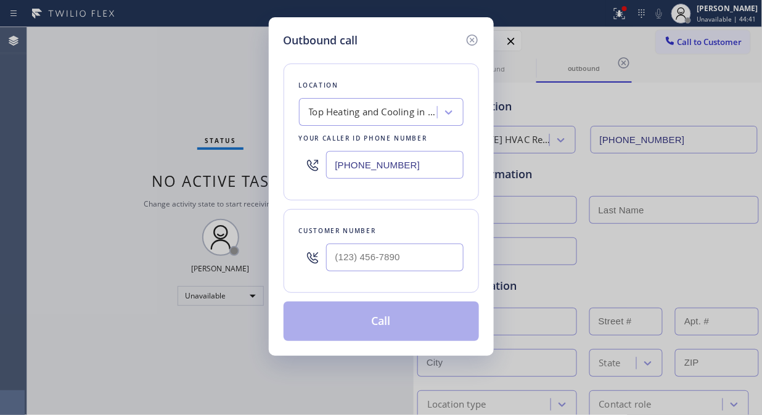
click at [331, 173] on input "(347) 408-1916" at bounding box center [395, 165] width 138 height 28
paste input "855) 920-0838"
type input "[PHONE_NUMBER]"
click at [245, 109] on div "Outbound call Location Thermador Repair Group Your caller id phone number (855)…" at bounding box center [381, 207] width 762 height 415
click at [331, 260] on input "(___) ___-____" at bounding box center [395, 258] width 138 height 28
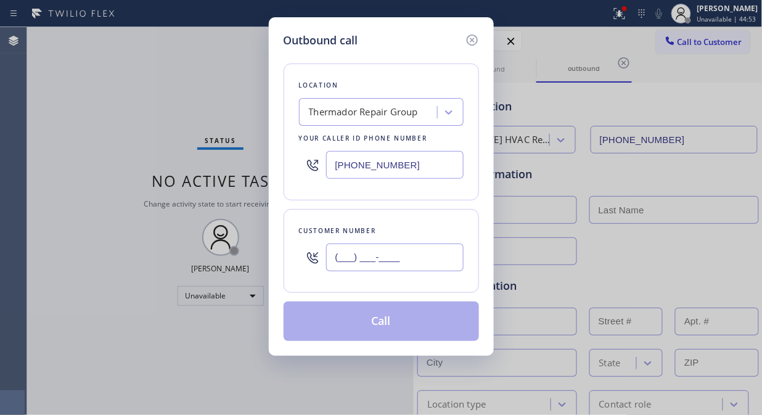
paste input "609) 922-4887"
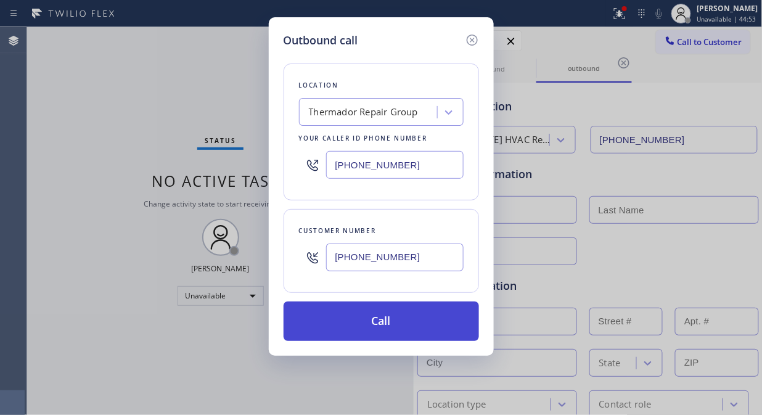
type input "[PHONE_NUMBER]"
click at [385, 323] on button "Call" at bounding box center [382, 321] width 196 height 39
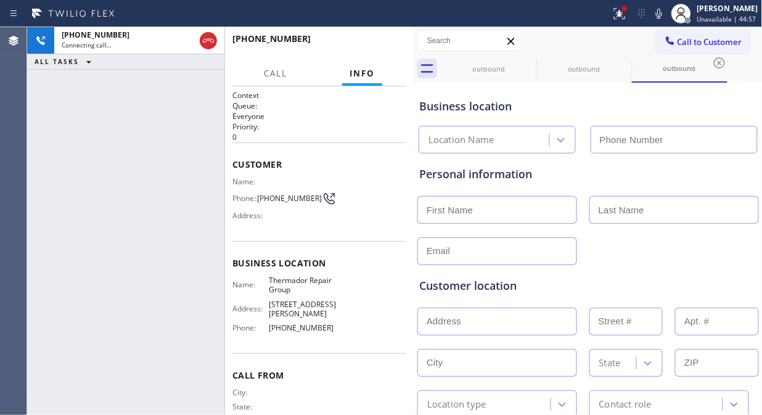
type input "[PHONE_NUMBER]"
click at [208, 167] on div "+16099224887 Connecting call… ALL TASKS ALL TASKS ACTIVE TASKS TASKS IN WRAP UP" at bounding box center [125, 221] width 197 height 388
click at [136, 159] on div "+16099224887 Live | 00:01 ALL TASKS ALL TASKS ACTIVE TASKS TASKS IN WRAP UP" at bounding box center [125, 221] width 197 height 388
click at [128, 170] on div "+16099224887 Live | 01:14 ALL TASKS ALL TASKS ACTIVE TASKS TASKS IN WRAP UP" at bounding box center [125, 221] width 197 height 388
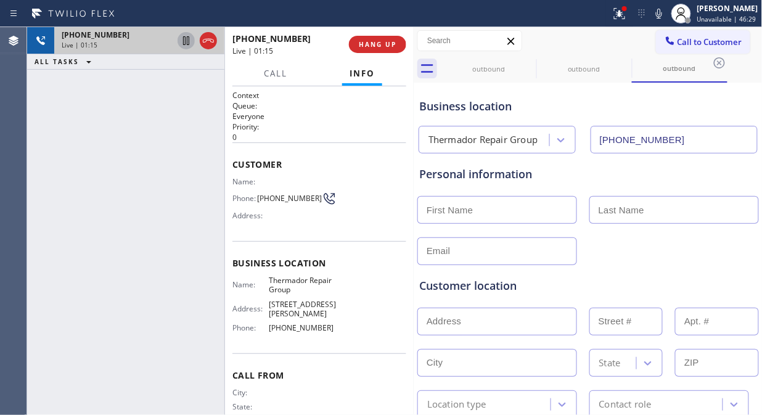
click at [179, 44] on icon at bounding box center [186, 40] width 15 height 15
click at [181, 41] on icon at bounding box center [186, 40] width 15 height 15
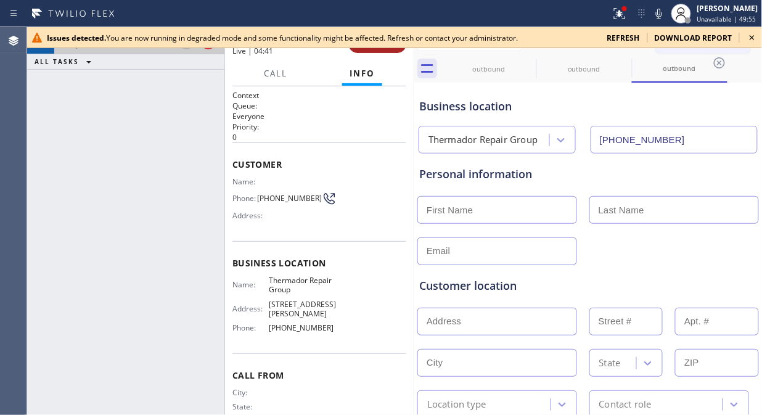
click at [371, 51] on button "HANG UP" at bounding box center [377, 44] width 57 height 17
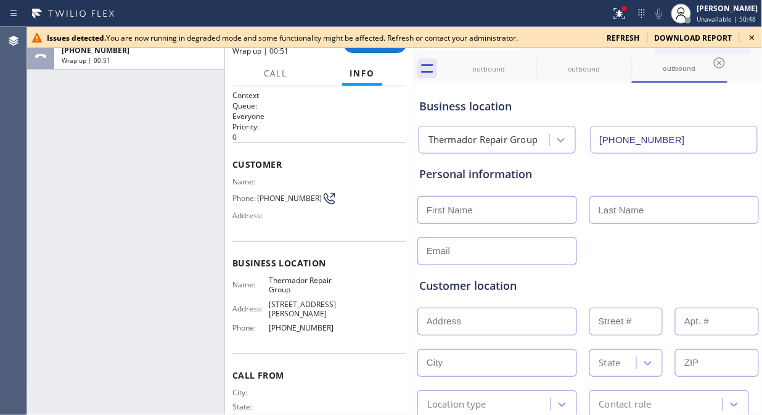
click at [84, 126] on div "ALL TASKS ALL TASKS ACTIVE TASKS TASKS IN WRAP UP +16099224887 Wrap up | 00:51" at bounding box center [125, 221] width 197 height 388
click at [446, 216] on input "text" at bounding box center [498, 210] width 160 height 28
paste input "Adam Weinberg"
drag, startPoint x: 530, startPoint y: 212, endPoint x: 457, endPoint y: 211, distance: 73.4
click at [456, 212] on input "Adam Weinberg" at bounding box center [498, 210] width 160 height 28
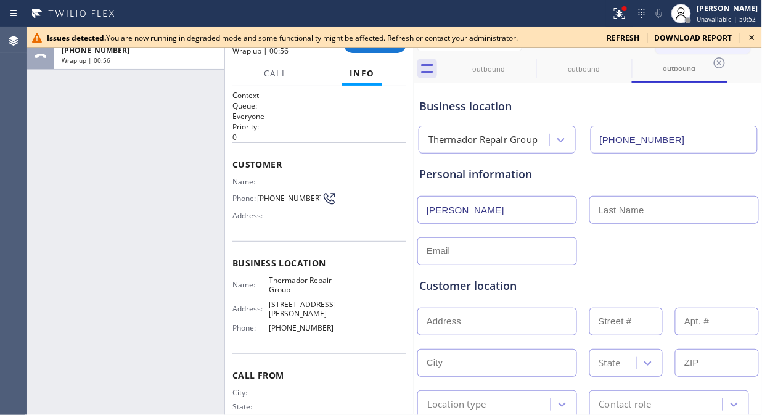
type input "Adam"
click at [595, 206] on input "text" at bounding box center [675, 210] width 170 height 28
type input "v"
paste input "Weinberg"
type input "Weinberg"
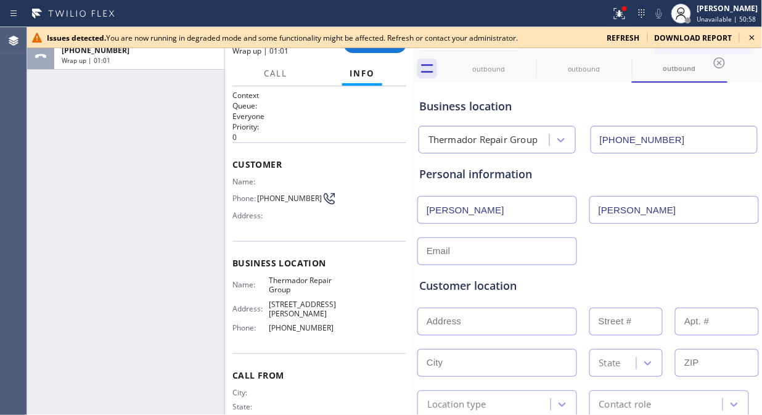
drag, startPoint x: 144, startPoint y: 159, endPoint x: 286, endPoint y: 176, distance: 143.6
click at [144, 159] on div "ALL TASKS ALL TASKS ACTIVE TASKS TASKS IN WRAP UP +16099224887 Wrap up | 01:01" at bounding box center [125, 221] width 197 height 388
click at [434, 261] on div "Customer location >> ADD NEW ADDRESS << + NEW ADDRESS State Location type Conta…" at bounding box center [588, 339] width 343 height 158
click at [422, 251] on input "text" at bounding box center [498, 251] width 160 height 28
paste input "abweinberg@gmail.com"
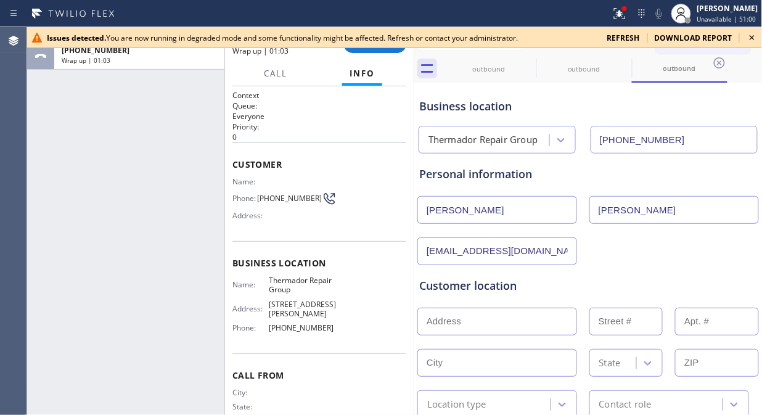
type input "abweinberg@gmail.com"
click at [638, 262] on div "Customer location >> ADD NEW ADDRESS << + NEW ADDRESS State Location type Conta…" at bounding box center [588, 339] width 343 height 158
click at [115, 220] on div "ALL TASKS ALL TASKS ACTIVE TASKS TASKS IN WRAP UP +16099224887 Wrap up | 01:07" at bounding box center [125, 221] width 197 height 388
click at [427, 327] on input "text" at bounding box center [498, 322] width 160 height 28
paste input "1553 bauman dr. 19002"
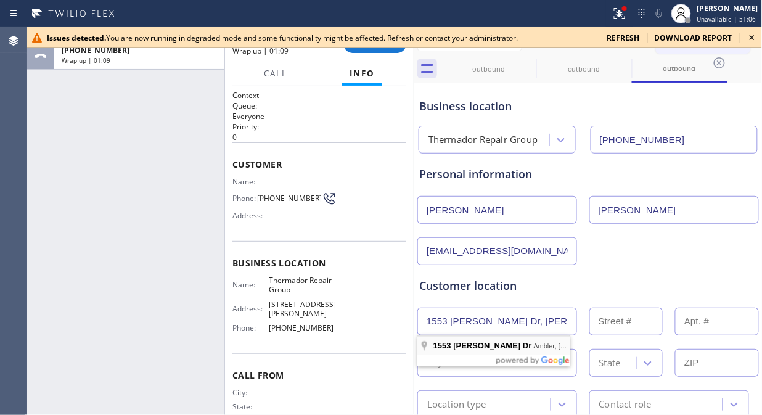
type input "1553 Bauman Dr"
type input "1553"
type input "Ambler"
type input "19002"
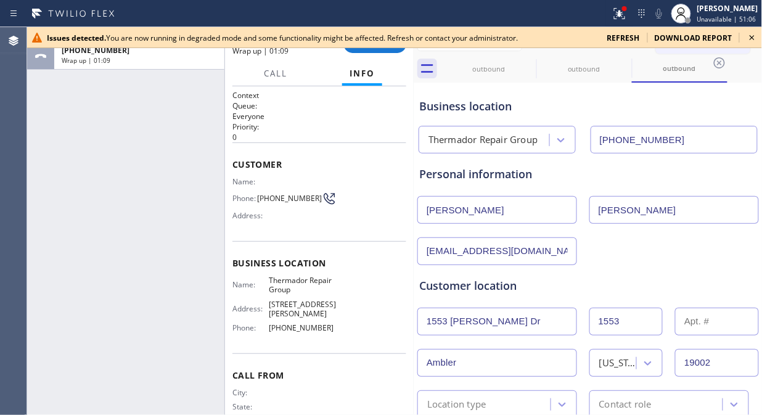
scroll to position [137, 0]
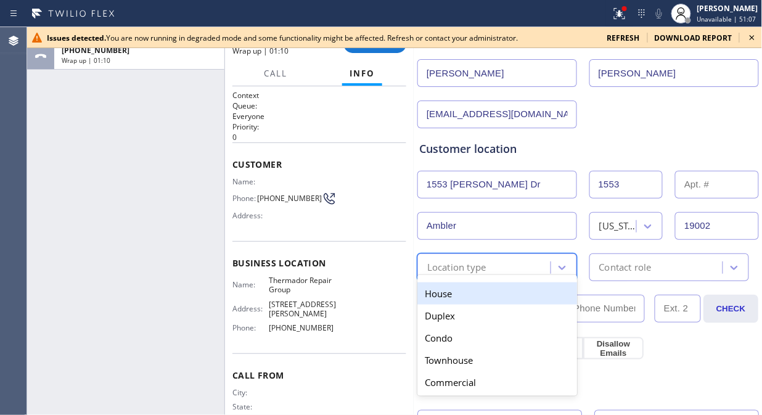
click at [472, 263] on div "Location type" at bounding box center [456, 267] width 59 height 14
drag, startPoint x: 483, startPoint y: 290, endPoint x: 574, endPoint y: 270, distance: 92.9
click at [485, 290] on div "House" at bounding box center [498, 293] width 160 height 22
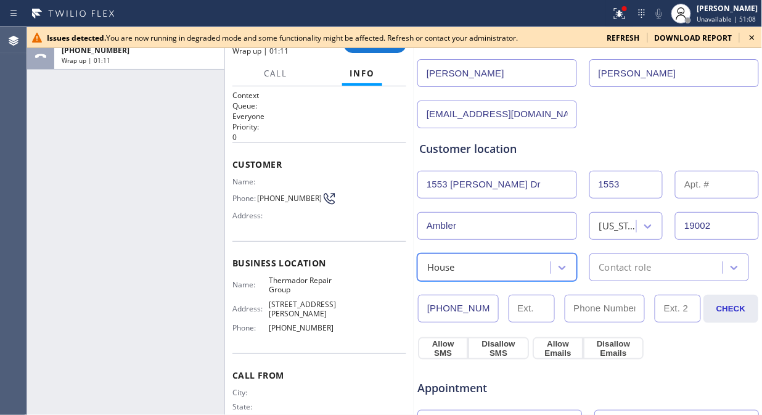
click at [616, 276] on div "Contact role" at bounding box center [670, 267] width 160 height 28
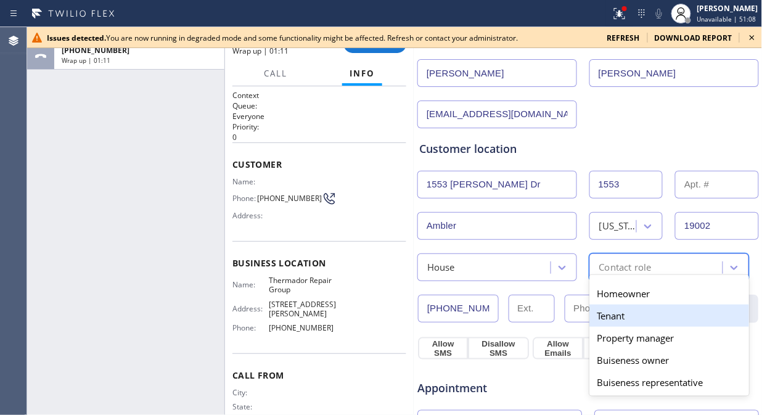
click at [600, 305] on div "Tenant" at bounding box center [670, 316] width 160 height 22
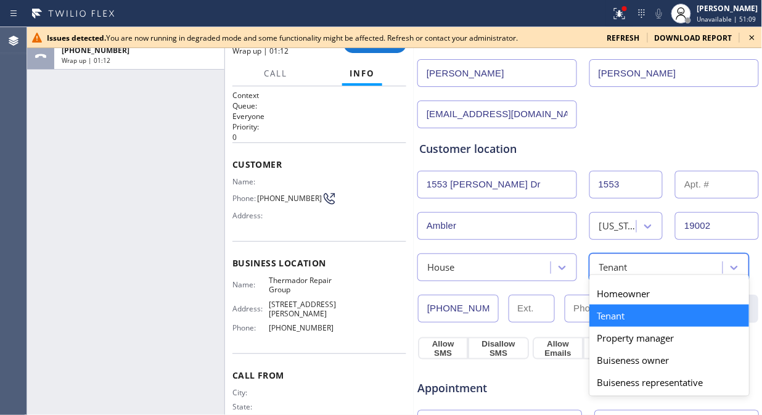
click at [615, 273] on div "Tenant" at bounding box center [613, 267] width 28 height 14
click at [607, 300] on div "Homeowner" at bounding box center [670, 293] width 160 height 22
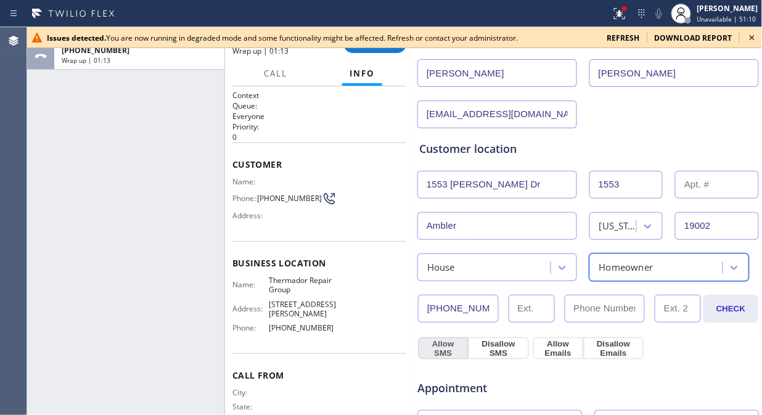
click at [438, 345] on button "Allow SMS" at bounding box center [443, 348] width 50 height 22
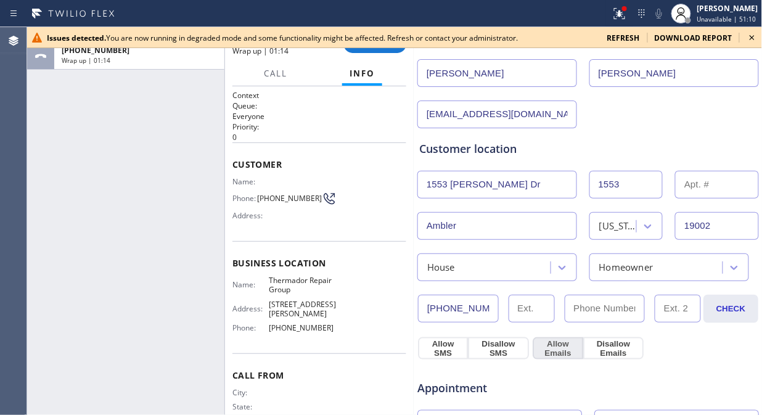
click at [551, 342] on button "Allow Emails" at bounding box center [558, 348] width 51 height 22
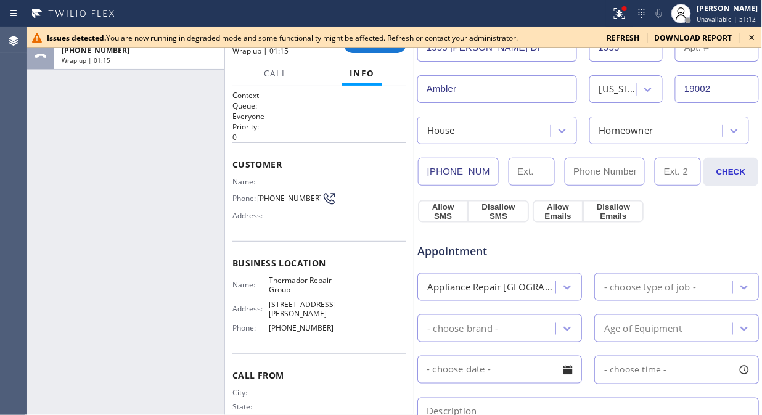
click at [626, 282] on div "- choose type of job -" at bounding box center [650, 287] width 92 height 14
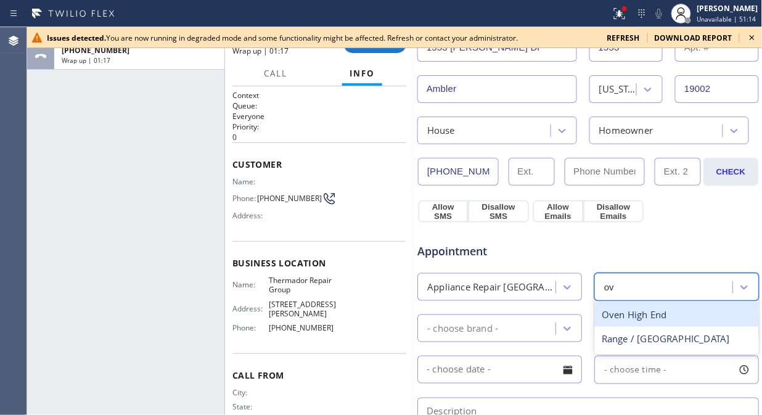
type input "ove"
drag, startPoint x: 609, startPoint y: 313, endPoint x: 580, endPoint y: 329, distance: 33.1
click at [609, 315] on div "Oven High End" at bounding box center [677, 314] width 165 height 25
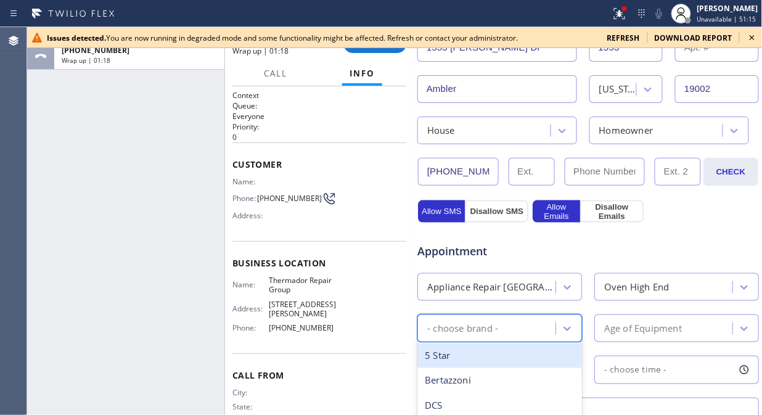
click at [532, 331] on div "- choose brand -" at bounding box center [488, 329] width 134 height 22
type input "the"
click at [482, 361] on div "Other" at bounding box center [500, 356] width 165 height 25
click at [492, 316] on div "Other" at bounding box center [500, 329] width 165 height 28
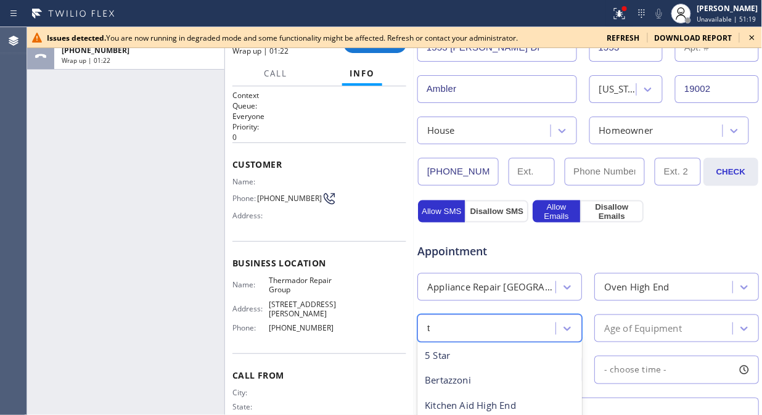
scroll to position [0, 0]
type input "the"
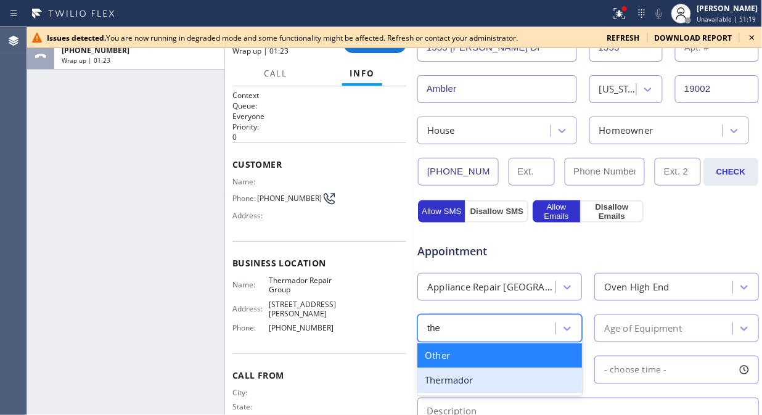
click at [484, 381] on div "Thermador" at bounding box center [500, 380] width 165 height 25
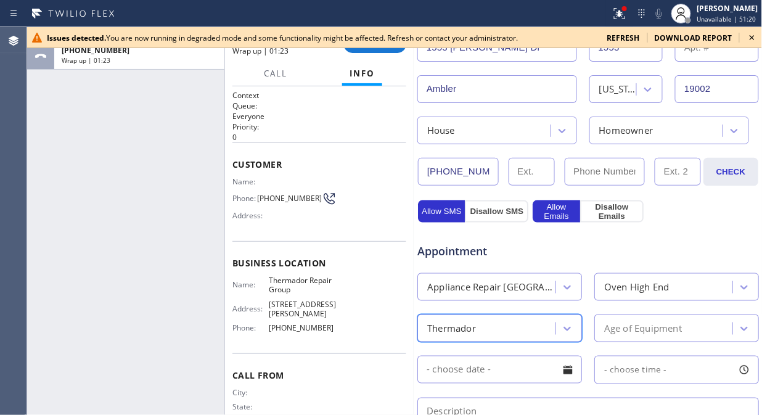
click at [613, 340] on div "Age of Equipment" at bounding box center [677, 329] width 165 height 28
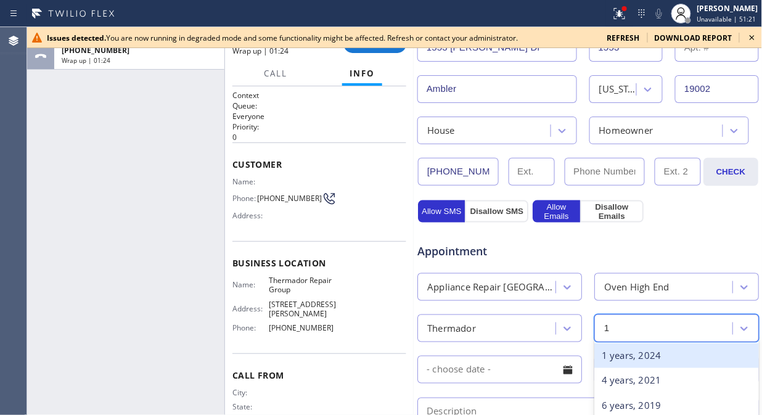
type input "10"
click at [614, 355] on div "10 years, 2015" at bounding box center [677, 356] width 165 height 25
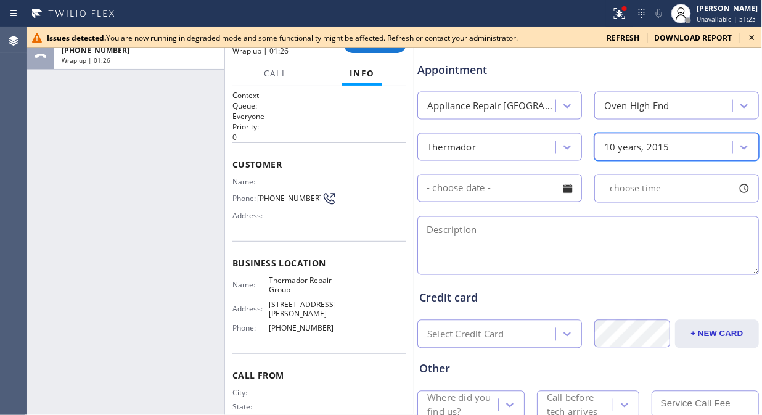
scroll to position [479, 0]
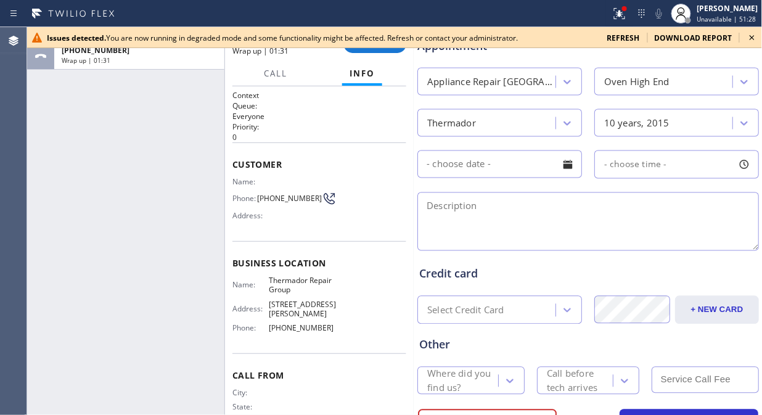
click at [512, 218] on textarea at bounding box center [589, 221] width 342 height 59
paste textarea "Thermador/ Double Oven/ 1. upper/lower buttton not working 2. Top oven not clos…"
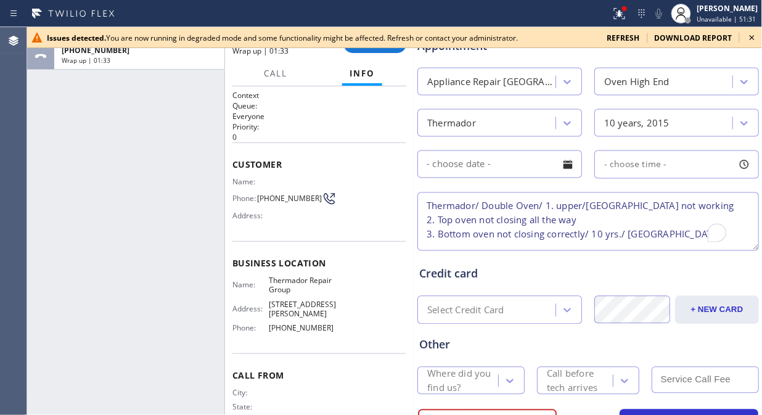
scroll to position [19, 0]
click at [430, 215] on textarea "Thermador/ Double Oven/ 1. upper/lower buttton not working 2. Top oven not clos…" at bounding box center [589, 221] width 342 height 59
click at [426, 220] on textarea "Thermador/ Double Oven/ 1. upper/lower buttton not working 2. Top oven not clos…" at bounding box center [589, 221] width 342 height 59
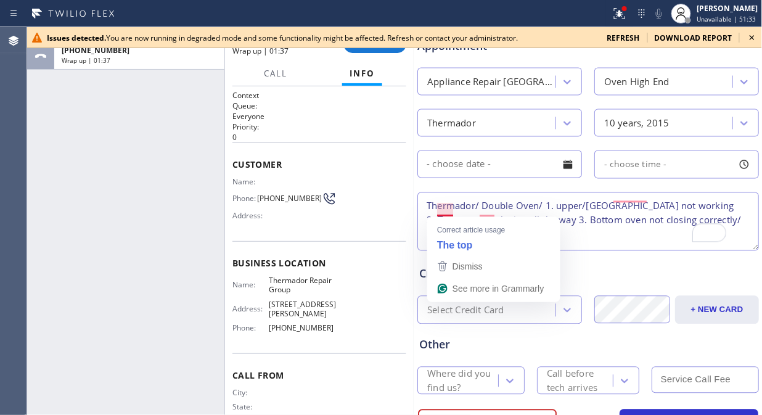
click at [427, 210] on textarea "Thermador/ Double Oven/ 1. upper/lower buttton not working 2. Top oven not clos…" at bounding box center [589, 221] width 342 height 59
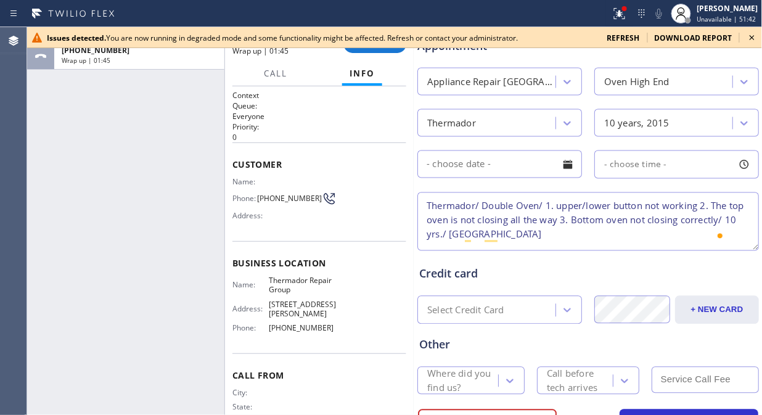
scroll to position [411, 0]
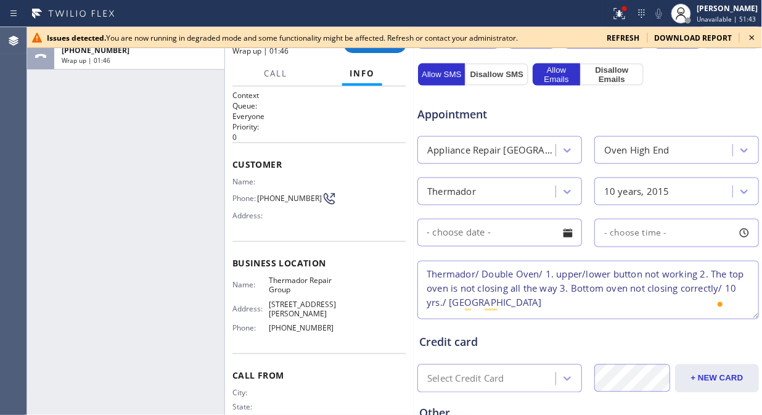
click at [670, 306] on textarea "Thermador/ Double Oven/ 1. upper/lower button not working 2. The top oven is no…" at bounding box center [589, 290] width 342 height 59
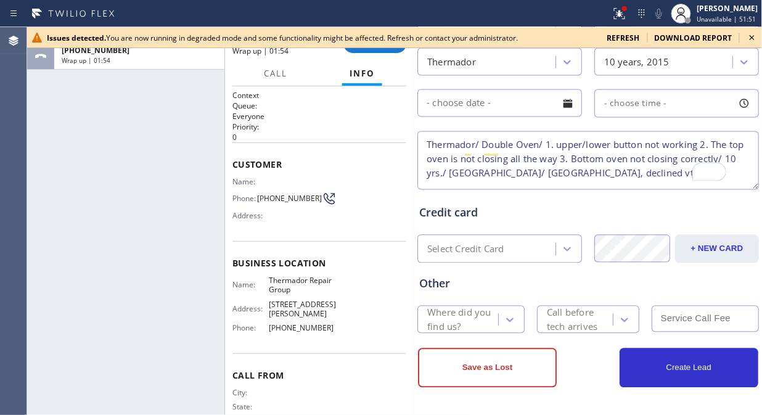
type textarea "Thermador/ Double Oven/ 1. upper/lower button not working 2. The top oven is no…"
click at [466, 319] on div "Where did you find us?" at bounding box center [462, 320] width 70 height 28
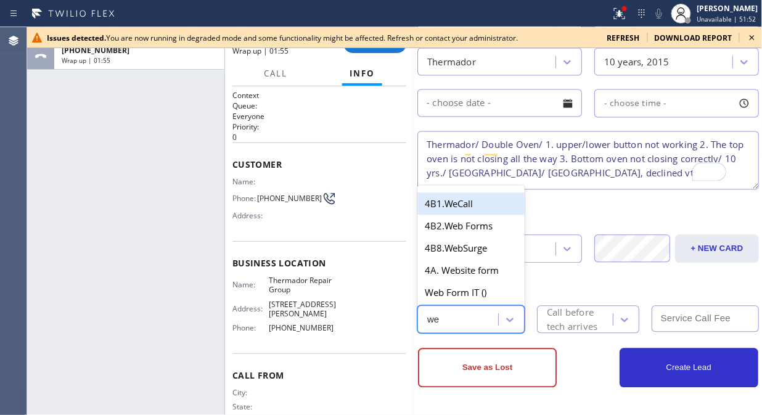
type input "web"
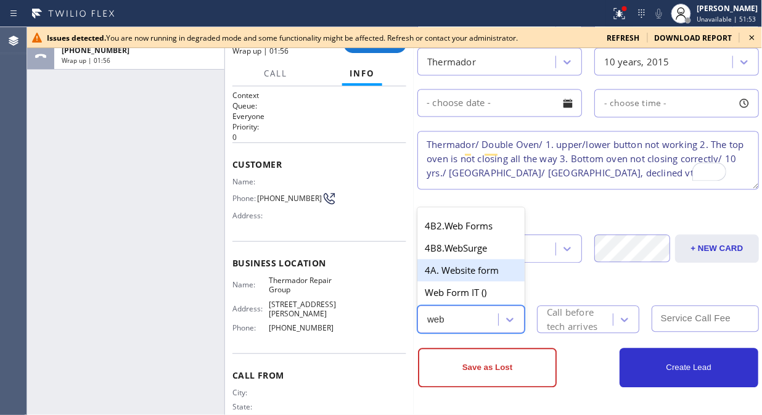
click at [473, 262] on div "4A. Website form" at bounding box center [471, 271] width 107 height 22
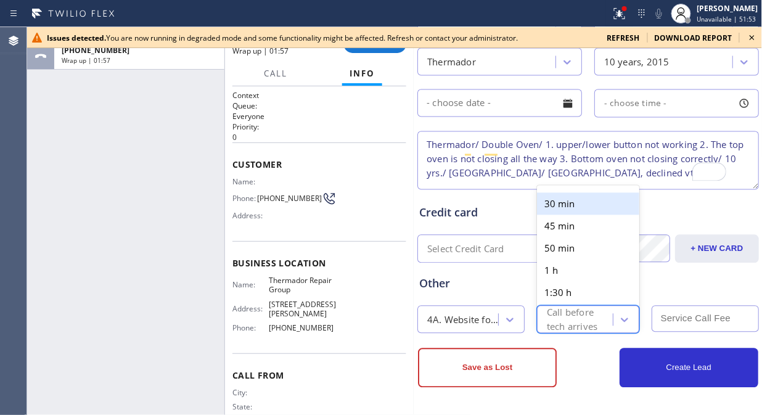
click at [582, 315] on div "Call before tech arrives" at bounding box center [579, 320] width 65 height 28
click at [578, 207] on div "30 min" at bounding box center [588, 204] width 102 height 22
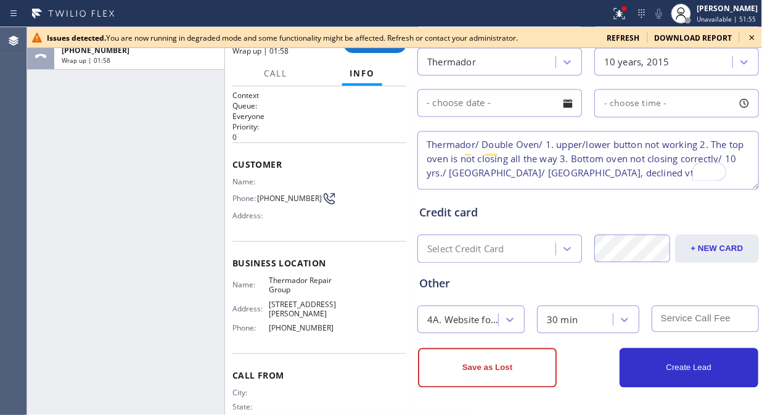
click at [671, 319] on input "text" at bounding box center [705, 319] width 107 height 27
type input "0"
click at [483, 356] on button "Save as Lost" at bounding box center [487, 367] width 139 height 39
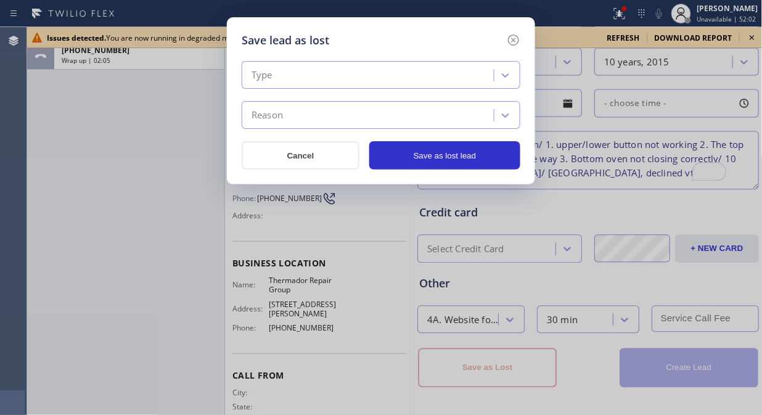
click at [352, 87] on div "Type" at bounding box center [381, 75] width 279 height 28
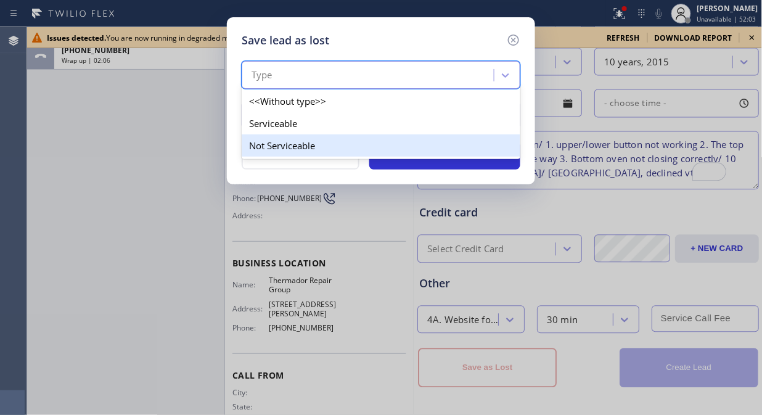
click at [327, 141] on div "Not Serviceable" at bounding box center [381, 145] width 279 height 22
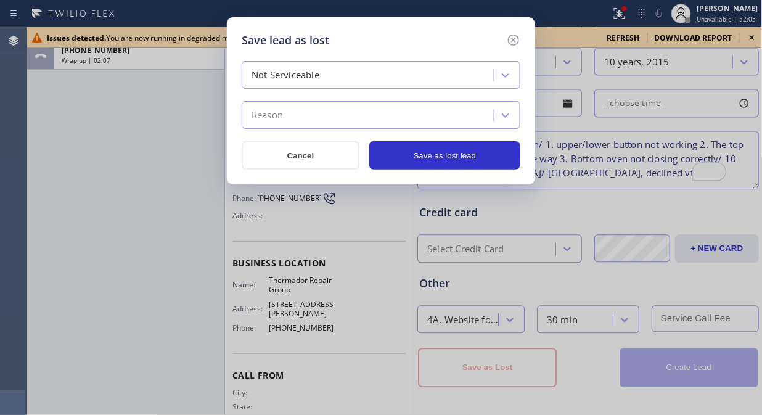
click at [324, 116] on div "Reason" at bounding box center [369, 116] width 249 height 22
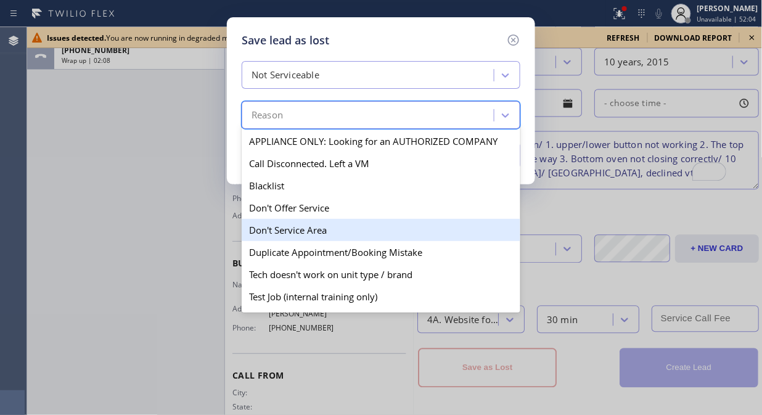
click at [362, 225] on div "Don't Service Area" at bounding box center [381, 230] width 279 height 22
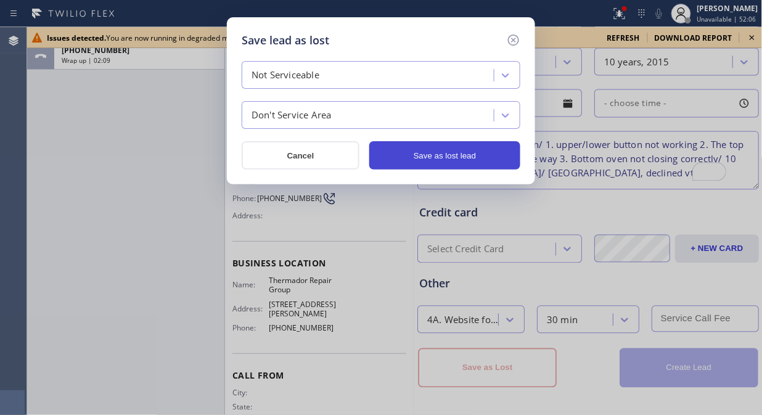
click at [452, 154] on button "Save as lost lead" at bounding box center [444, 155] width 151 height 28
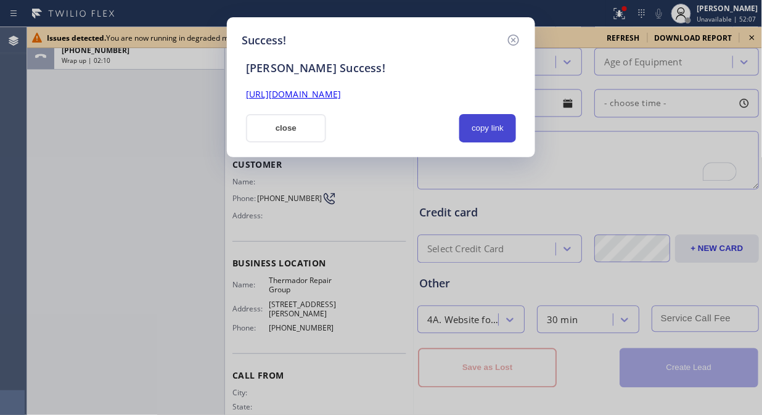
click at [494, 132] on button "copy link" at bounding box center [487, 128] width 57 height 28
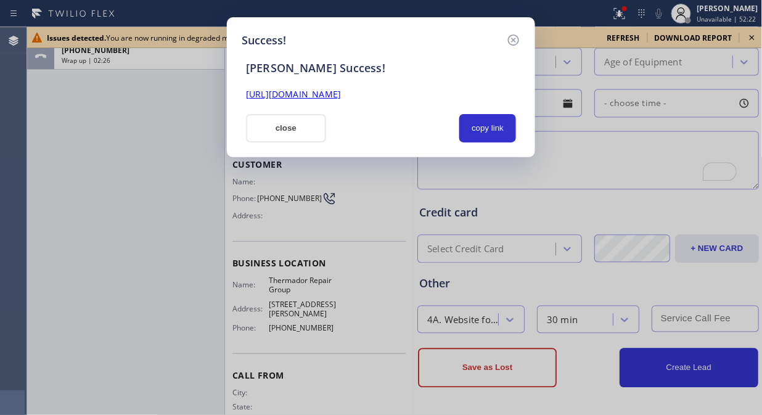
click at [51, 115] on div "Success! SAL Success! https://erp.apollosoft.co/customer/760113#portlet_lead cl…" at bounding box center [381, 207] width 762 height 415
click at [294, 136] on button "close" at bounding box center [286, 128] width 80 height 28
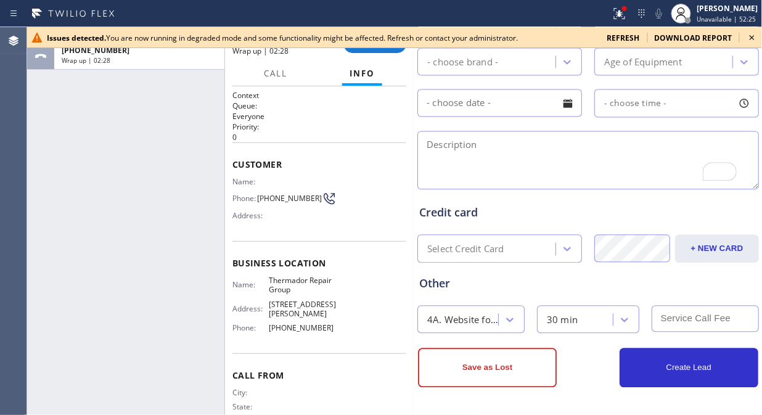
click at [752, 38] on icon at bounding box center [752, 37] width 5 height 5
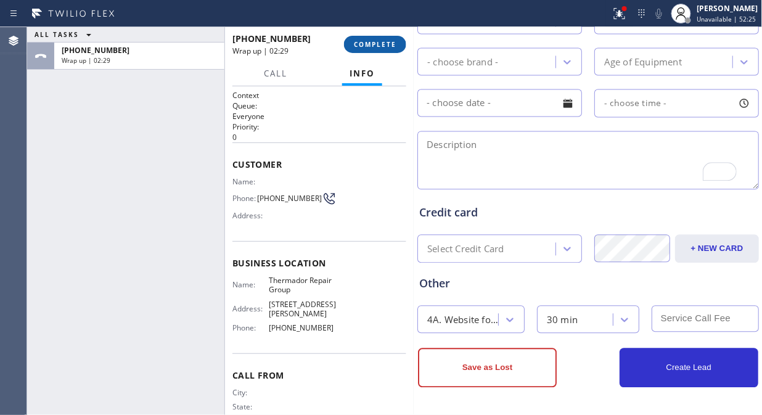
click at [370, 46] on span "COMPLETE" at bounding box center [375, 44] width 43 height 9
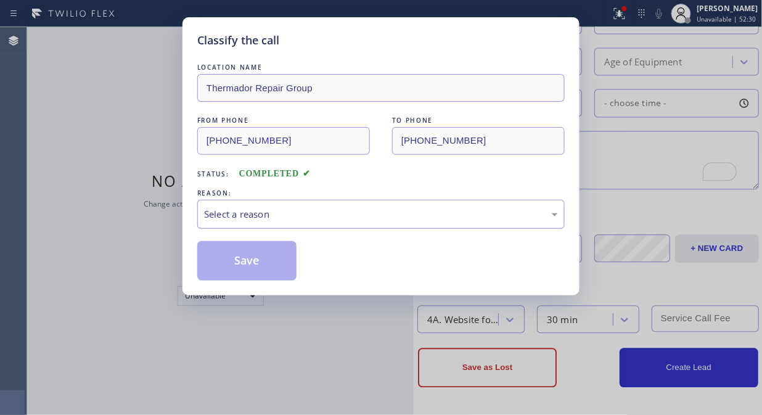
click at [329, 213] on div "Select a reason" at bounding box center [381, 214] width 354 height 14
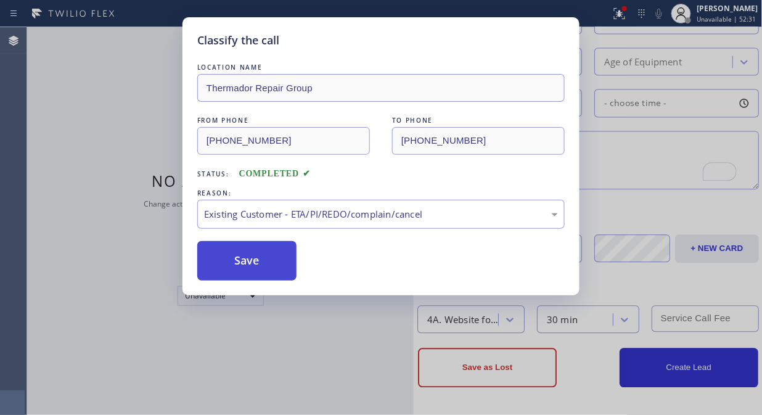
click at [266, 257] on button "Save" at bounding box center [246, 260] width 99 height 39
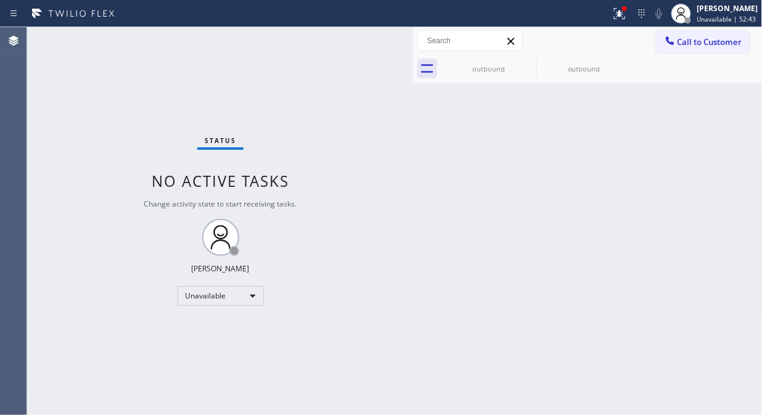
click at [82, 121] on div "Status No active tasks Change activity state to start receiving tasks. Fila Gar…" at bounding box center [220, 221] width 387 height 388
click at [675, 40] on icon at bounding box center [670, 41] width 12 height 12
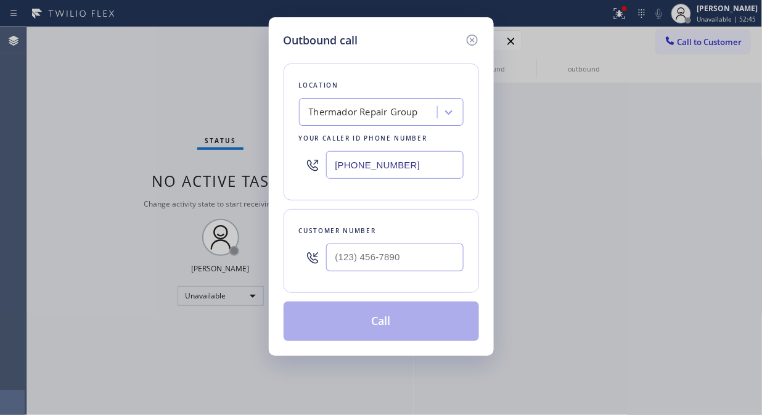
click at [336, 165] on input "[PHONE_NUMBER]" at bounding box center [395, 165] width 138 height 28
paste input "917) 832-1383"
type input "(917) 832-1383"
drag, startPoint x: 132, startPoint y: 130, endPoint x: 180, endPoint y: 145, distance: 50.5
click at [132, 131] on div "Outbound call Location New York Progressive Repair Your caller id phone number …" at bounding box center [381, 207] width 762 height 415
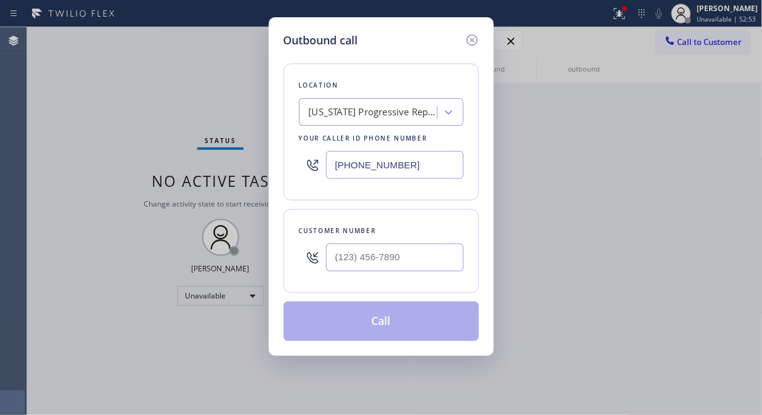
drag, startPoint x: 352, startPoint y: 222, endPoint x: 345, endPoint y: 231, distance: 11.1
click at [348, 225] on div "Customer number" at bounding box center [382, 251] width 196 height 84
click at [338, 247] on input "(___) ___-____" at bounding box center [395, 258] width 138 height 28
paste input "469) 677-7780"
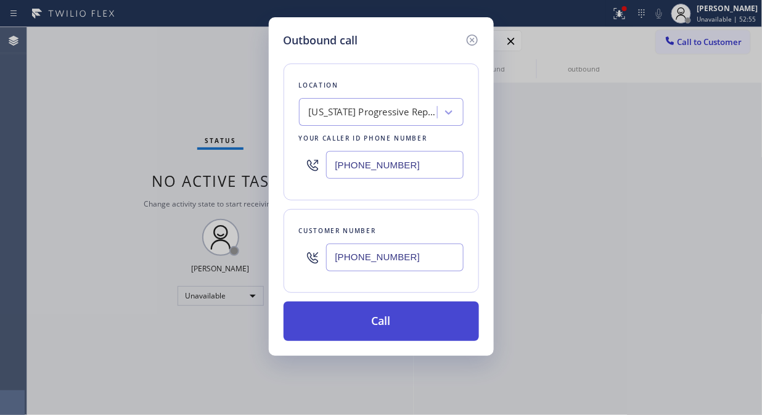
type input "(469) 677-7780"
click at [408, 324] on button "Call" at bounding box center [382, 321] width 196 height 39
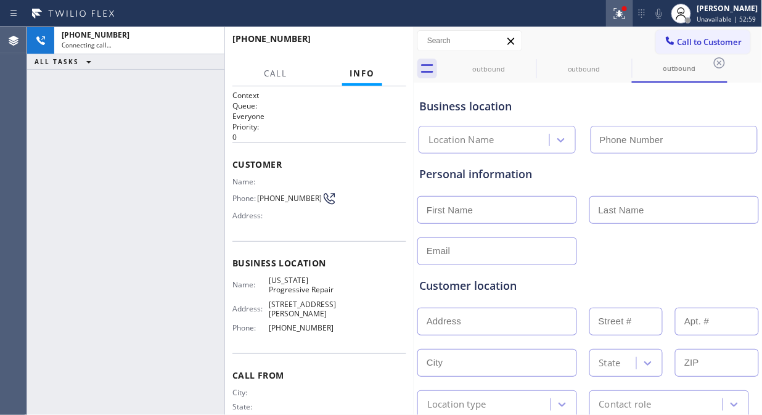
click at [621, 13] on icon at bounding box center [619, 13] width 15 height 15
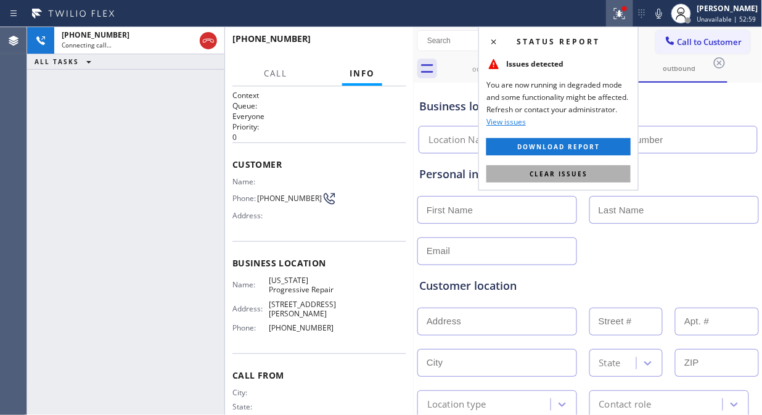
click at [578, 177] on span "Clear issues" at bounding box center [559, 174] width 58 height 9
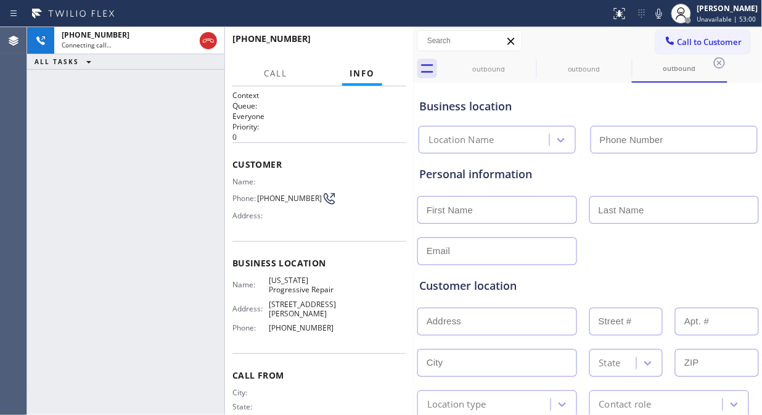
type input "(917) 832-1383"
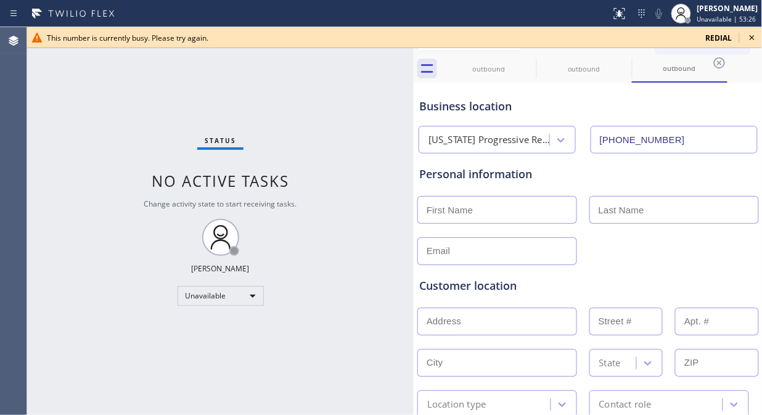
drag, startPoint x: 71, startPoint y: 100, endPoint x: 264, endPoint y: 40, distance: 202.1
click at [84, 94] on div "Status No active tasks Change activity state to start receiving tasks. Fila Gar…" at bounding box center [220, 221] width 387 height 388
drag, startPoint x: 759, startPoint y: 37, endPoint x: 733, endPoint y: 40, distance: 26.7
click at [756, 38] on icon at bounding box center [752, 37] width 15 height 15
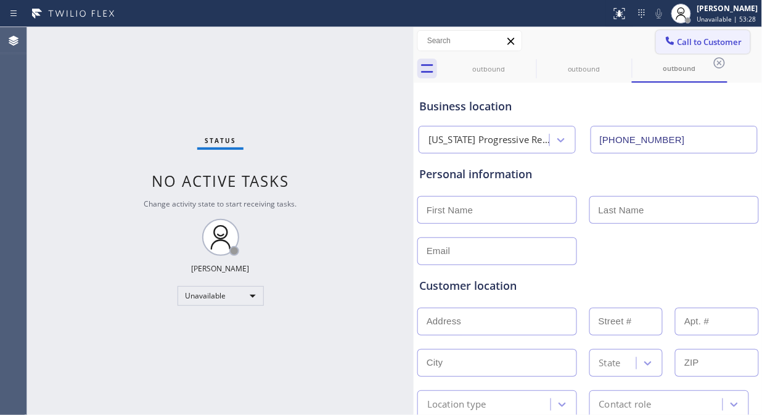
click at [705, 43] on span "Call to Customer" at bounding box center [710, 41] width 65 height 11
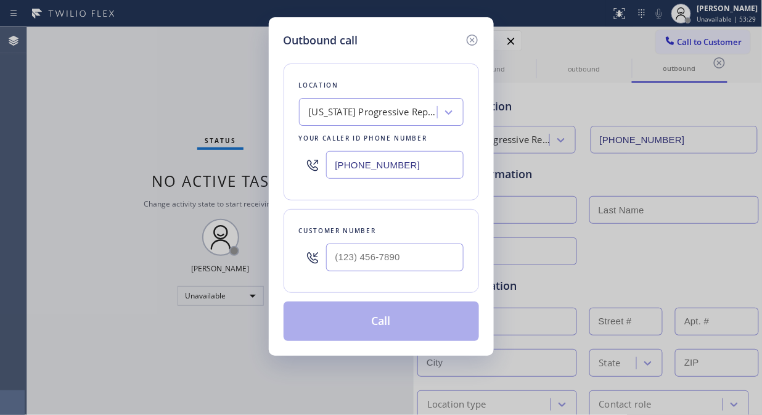
click at [333, 170] on input "(917) 832-1383" at bounding box center [395, 165] width 138 height 28
paste input "347) 644-0934"
type input "(347) 644-0934"
drag, startPoint x: 43, startPoint y: 149, endPoint x: 58, endPoint y: 147, distance: 15.0
click at [44, 149] on div "Outbound call Location AC Repairs New York Your caller id phone number (347) 64…" at bounding box center [381, 207] width 762 height 415
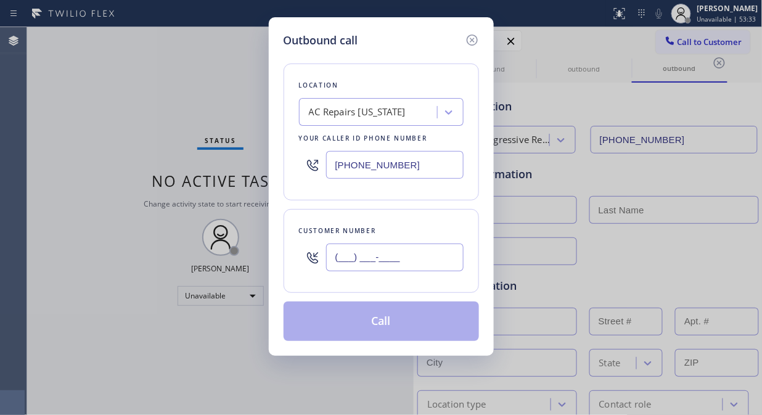
click at [337, 265] on input "(___) ___-____" at bounding box center [395, 258] width 138 height 28
paste input "469) 677-7780"
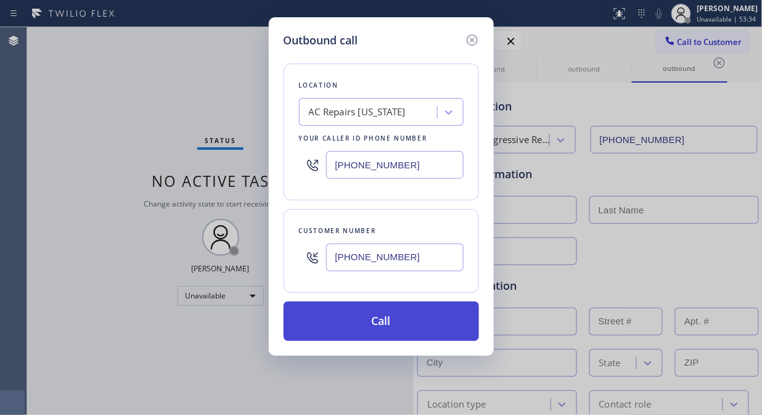
type input "(469) 677-7780"
click at [382, 318] on button "Call" at bounding box center [382, 321] width 196 height 39
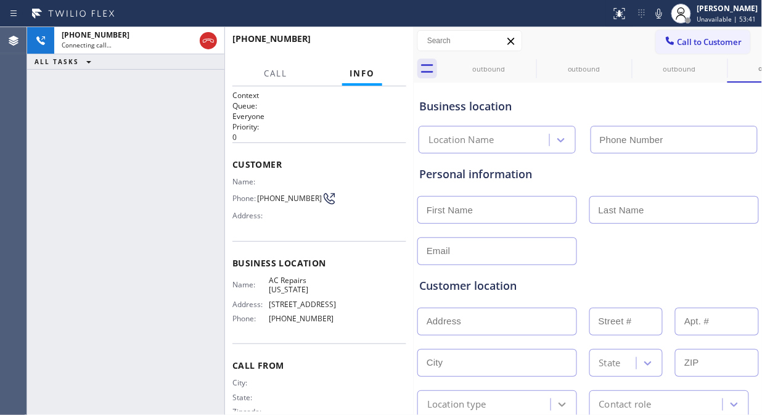
type input "(347) 644-0934"
click at [107, 112] on div "+14696777780 Connecting call… ALL TASKS ALL TASKS ACTIVE TASKS TASKS IN WRAP UP" at bounding box center [125, 221] width 197 height 388
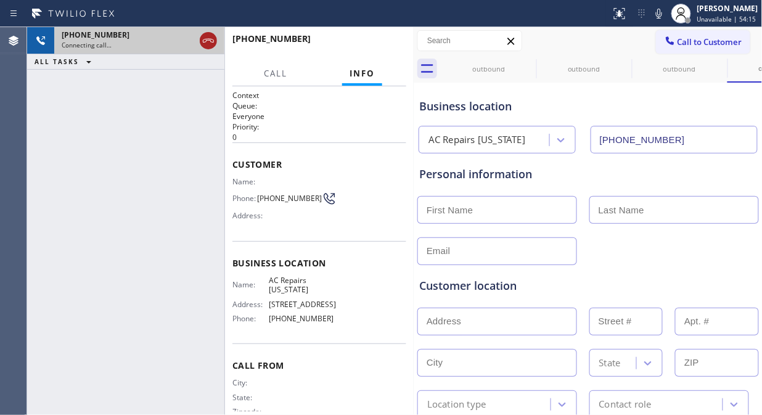
click at [212, 37] on icon at bounding box center [208, 40] width 15 height 15
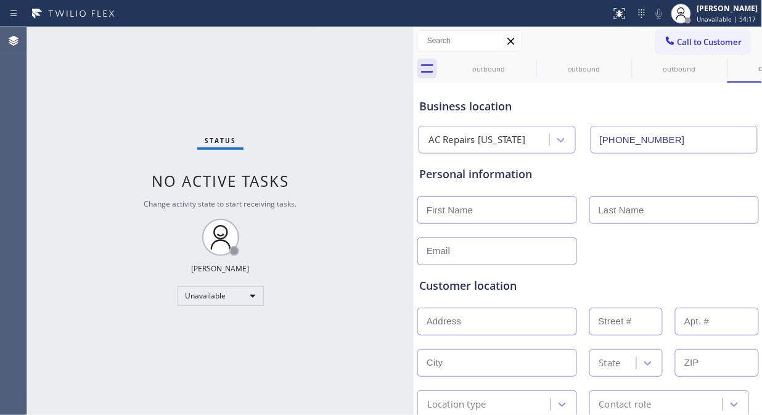
click at [685, 47] on span "Call to Customer" at bounding box center [710, 41] width 65 height 11
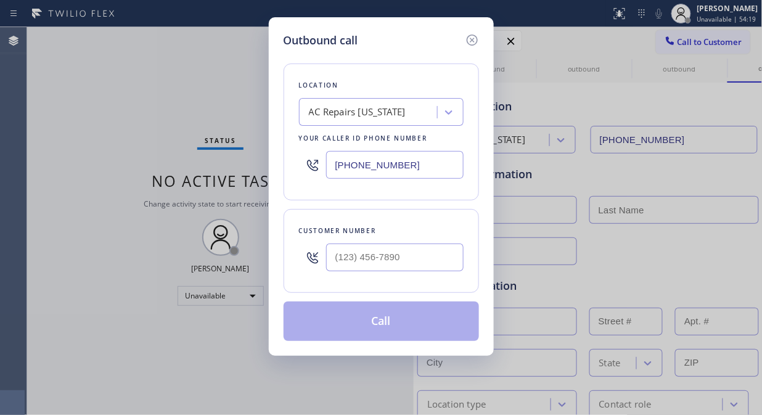
click at [327, 169] on input "(347) 644-0934" at bounding box center [395, 165] width 138 height 28
paste input "617) 941-3763"
type input "[PHONE_NUMBER]"
click at [101, 142] on div "Outbound call Location 144 Electric Your caller id phone number (617) 941-3763 …" at bounding box center [381, 207] width 762 height 415
click at [346, 265] on input "(___) ___-____" at bounding box center [395, 258] width 138 height 28
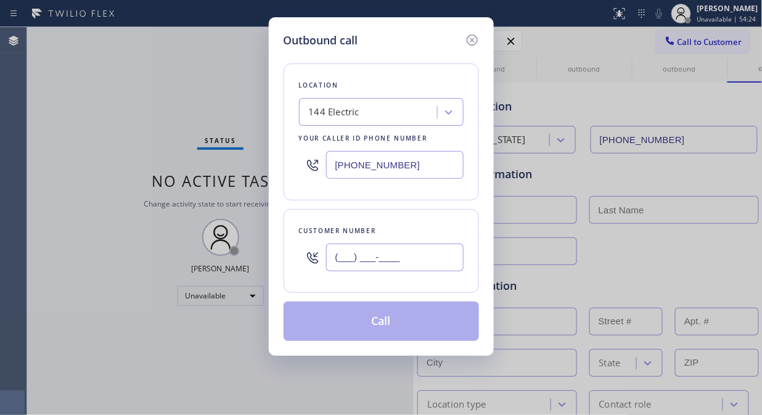
paste input "617) 947-9385"
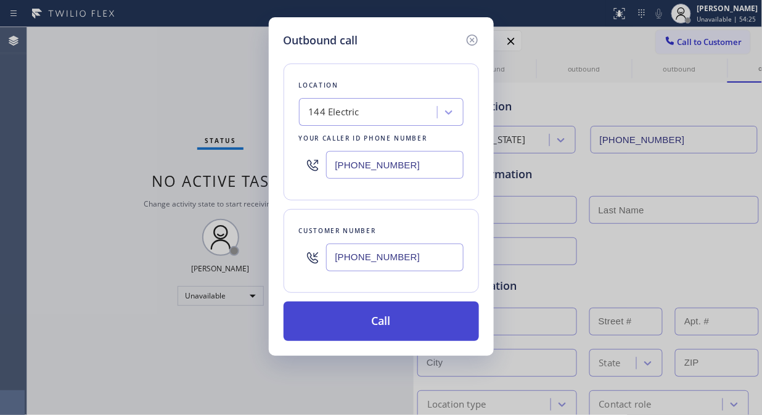
type input "[PHONE_NUMBER]"
click at [405, 318] on button "Call" at bounding box center [382, 321] width 196 height 39
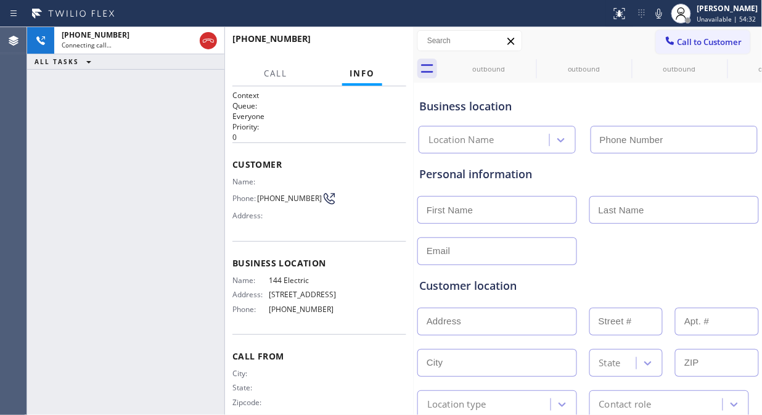
type input "[PHONE_NUMBER]"
click at [130, 112] on div "+16179479385 Live | 00:11 ALL TASKS ALL TASKS ACTIVE TASKS TASKS IN WRAP UP" at bounding box center [125, 221] width 197 height 388
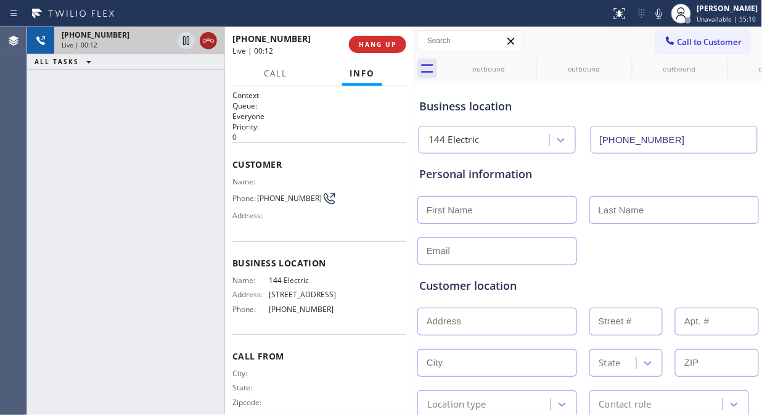
click at [212, 45] on icon at bounding box center [208, 40] width 15 height 15
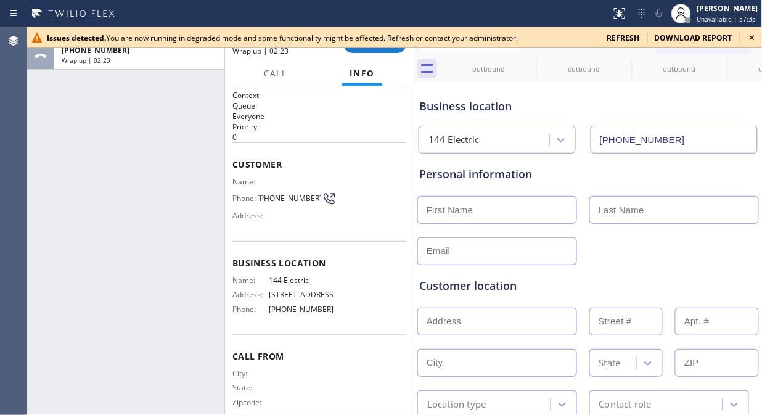
click at [95, 136] on div "ALL TASKS ALL TASKS ACTIVE TASKS TASKS IN WRAP UP +16179479385 Wrap up | 02:23" at bounding box center [125, 221] width 197 height 388
click at [750, 35] on icon at bounding box center [752, 37] width 15 height 15
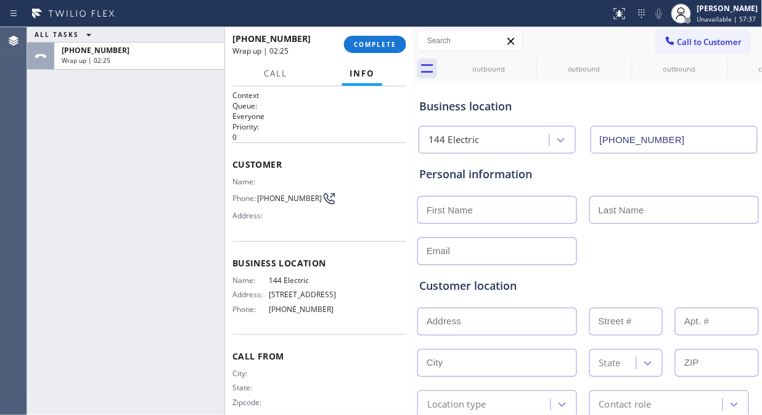
click at [383, 53] on div "+16179479385 Wrap up | 02:25 COMPLETE" at bounding box center [320, 44] width 174 height 32
click at [367, 46] on span "COMPLETE" at bounding box center [375, 44] width 43 height 9
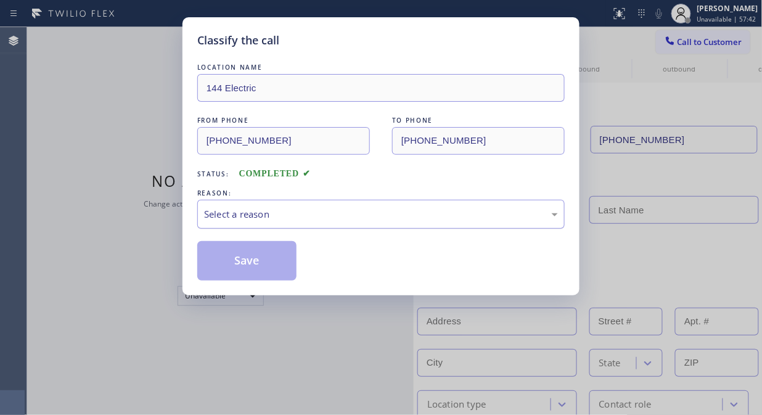
click at [346, 218] on div "Select a reason" at bounding box center [381, 214] width 354 height 14
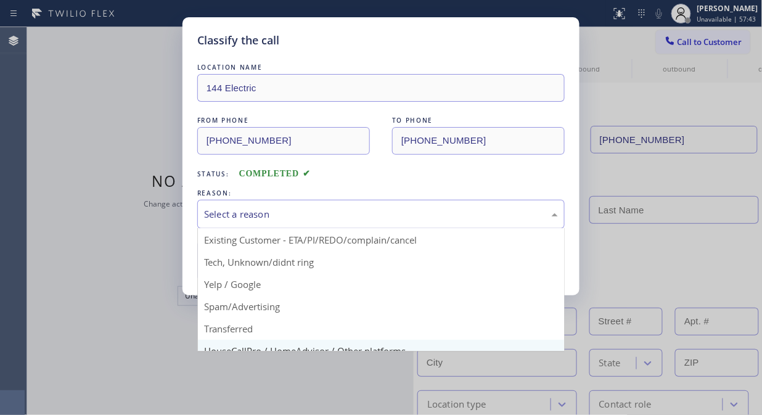
scroll to position [68, 0]
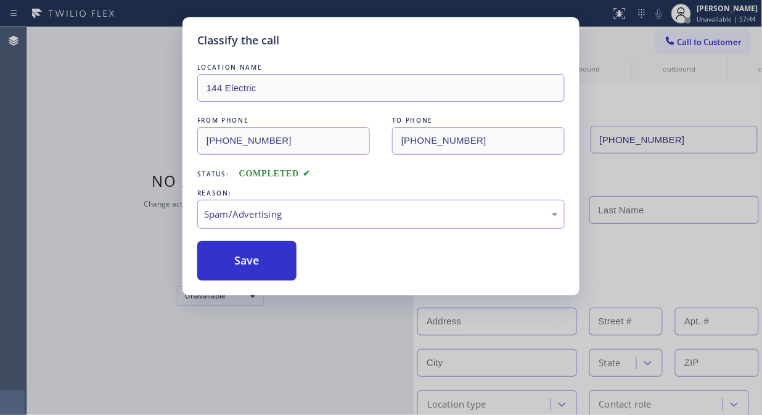
click at [258, 241] on div "LOCATION NAME 144 Electric FROM PHONE (617) 941-3763 TO PHONE (617) 947-9385 St…" at bounding box center [381, 171] width 368 height 220
click at [242, 263] on button "Save" at bounding box center [246, 260] width 99 height 39
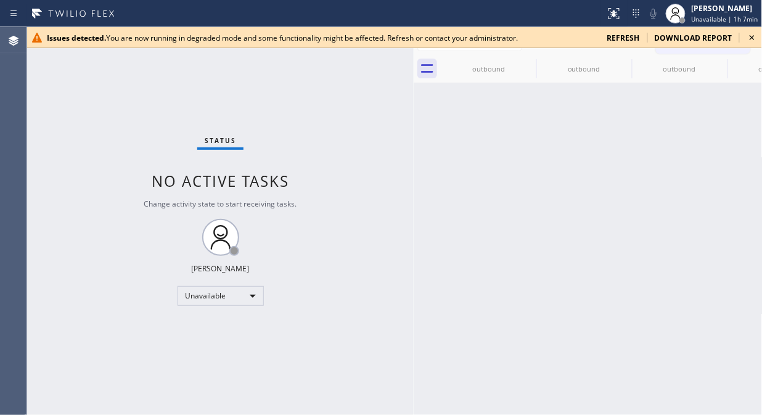
click at [751, 34] on icon at bounding box center [752, 37] width 15 height 15
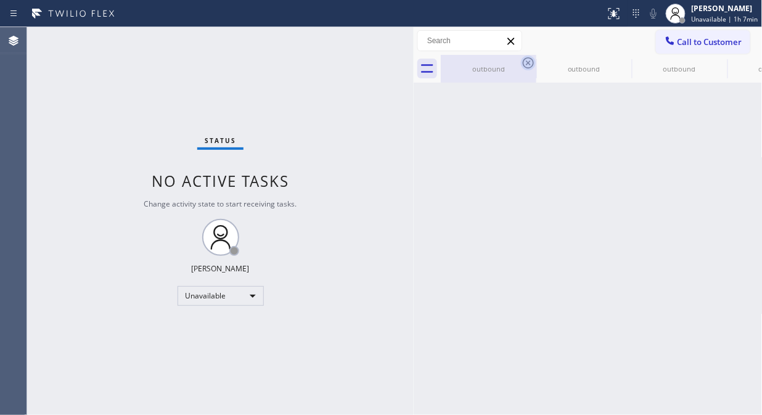
click at [532, 64] on icon at bounding box center [528, 63] width 15 height 15
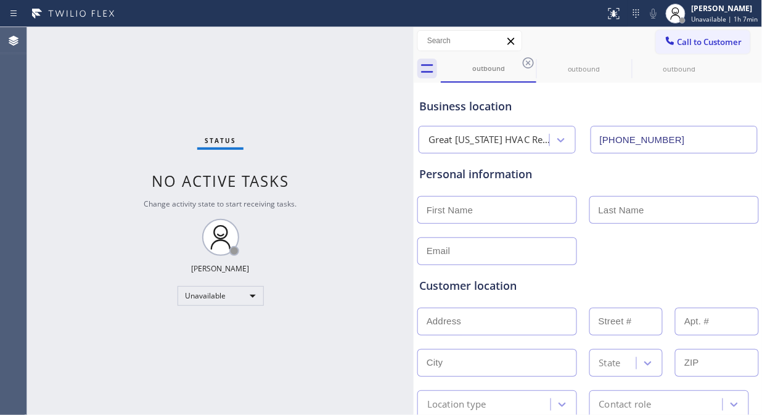
click at [532, 64] on icon at bounding box center [528, 63] width 15 height 15
click at [531, 64] on icon at bounding box center [528, 63] width 15 height 15
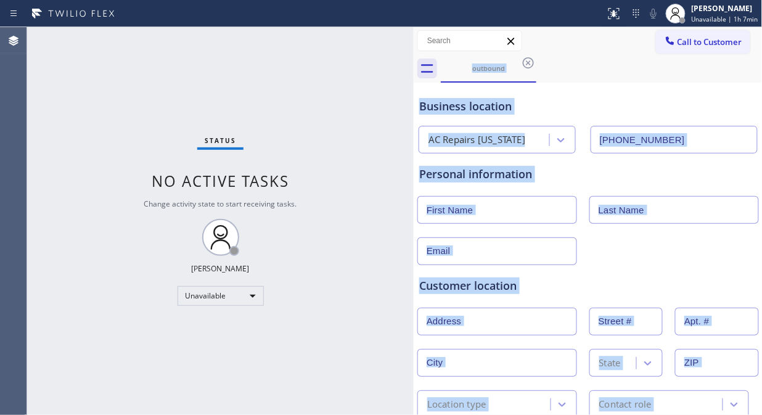
click at [531, 64] on div "outbound" at bounding box center [602, 69] width 322 height 28
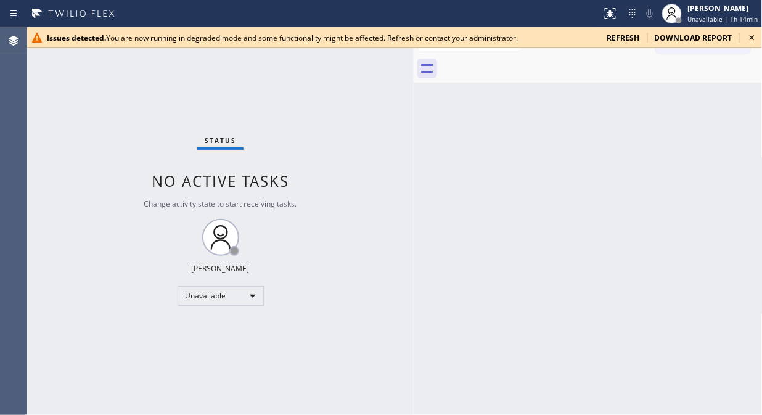
drag, startPoint x: 753, startPoint y: 37, endPoint x: 648, endPoint y: 40, distance: 105.5
click at [753, 38] on icon at bounding box center [752, 37] width 5 height 5
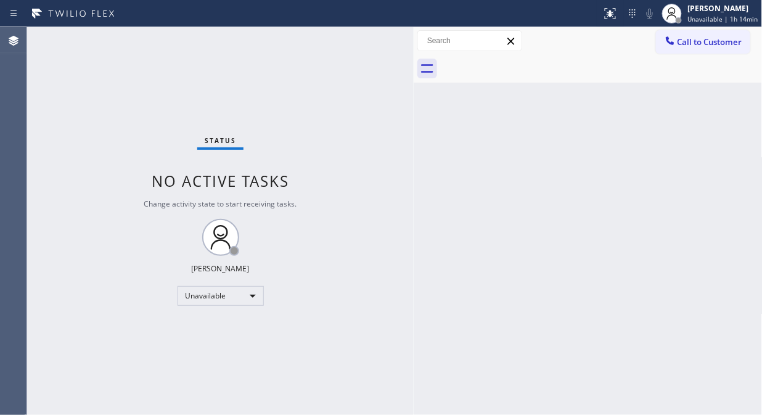
drag, startPoint x: 648, startPoint y: 40, endPoint x: 599, endPoint y: 85, distance: 66.3
click at [646, 41] on div "Call to Customer Outbound call Location 144 Electric Your caller id phone numbe…" at bounding box center [588, 41] width 349 height 22
click at [710, 45] on span "Call to Customer" at bounding box center [710, 41] width 65 height 11
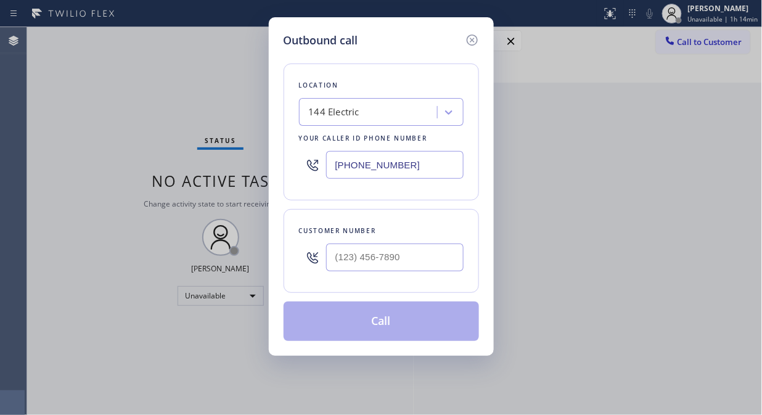
click at [340, 170] on input "[PHONE_NUMBER]" at bounding box center [395, 165] width 138 height 28
paste input "855) 662-5332"
type input "[PHONE_NUMBER]"
click at [93, 194] on div "Outbound call Location 4B2.Paid Sub Zero Repair Professionals Your caller id ph…" at bounding box center [381, 207] width 762 height 415
click at [342, 264] on input "(___) ___-____" at bounding box center [395, 258] width 138 height 28
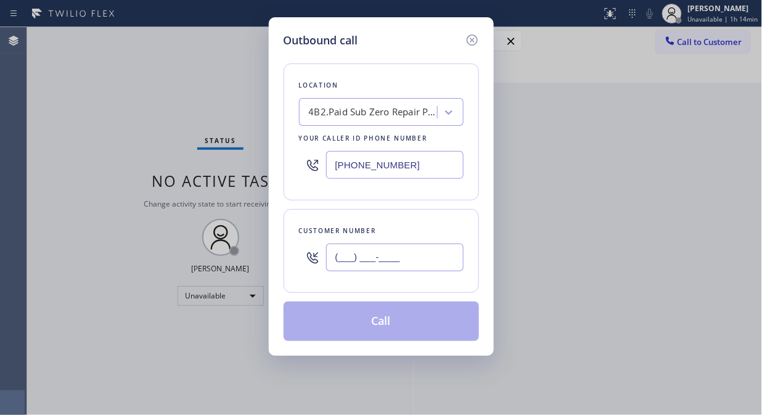
paste input "415) 430-7149"
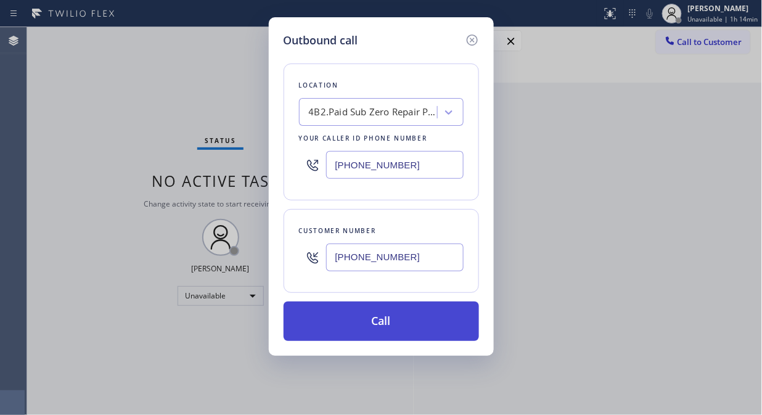
type input "[PHONE_NUMBER]"
click at [400, 324] on button "Call" at bounding box center [382, 321] width 196 height 39
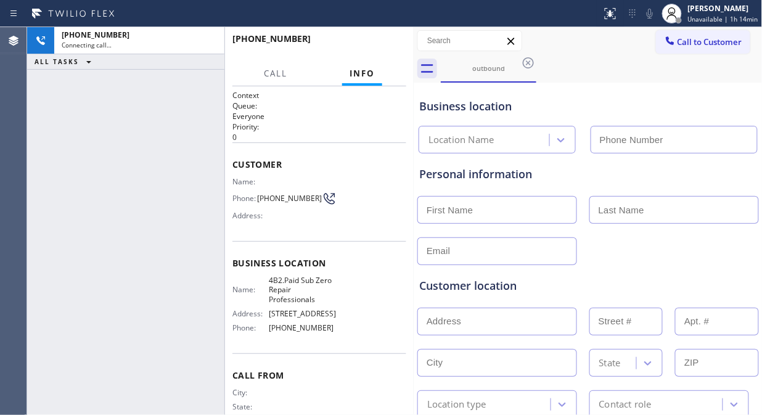
type input "[PHONE_NUMBER]"
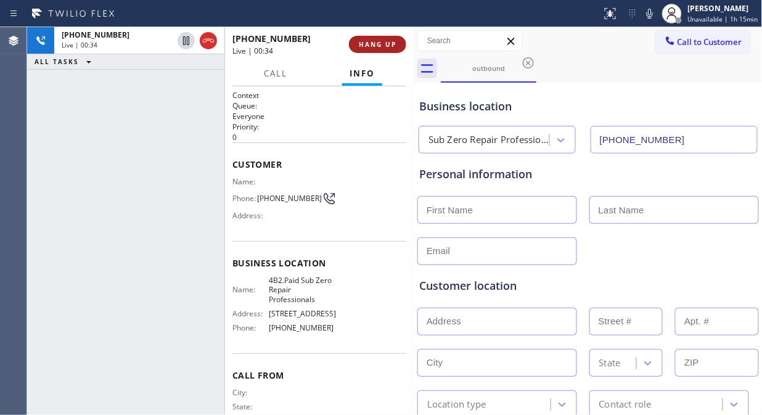
click at [377, 40] on span "HANG UP" at bounding box center [378, 44] width 38 height 9
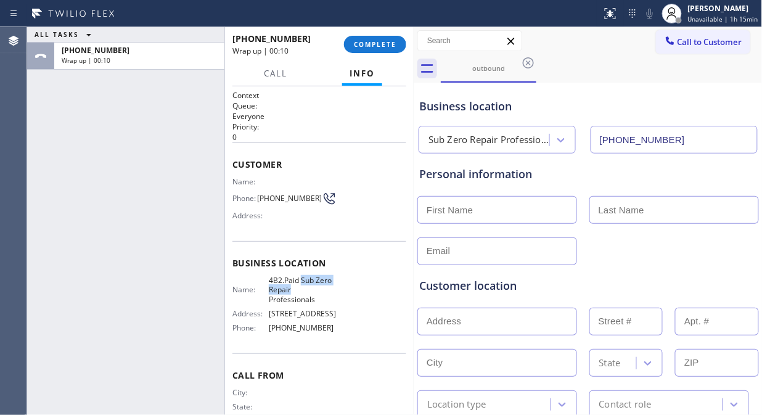
drag, startPoint x: 299, startPoint y: 289, endPoint x: 299, endPoint y: 279, distance: 9.9
click at [299, 279] on span "4B2.Paid Sub Zero Repair Professionals" at bounding box center [303, 290] width 68 height 28
copy span "Sub Zero Repair"
click at [385, 33] on div "+14154307149 Wrap up | 00:42 COMPLETE" at bounding box center [320, 44] width 174 height 32
drag, startPoint x: 386, startPoint y: 44, endPoint x: 386, endPoint y: 54, distance: 9.3
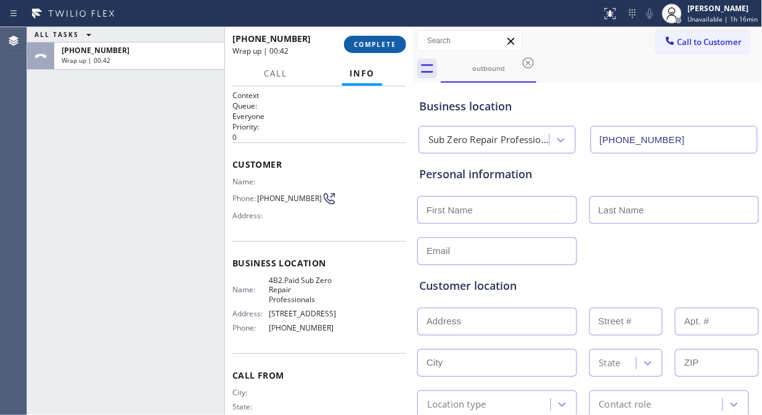
click at [386, 46] on span "COMPLETE" at bounding box center [375, 44] width 43 height 9
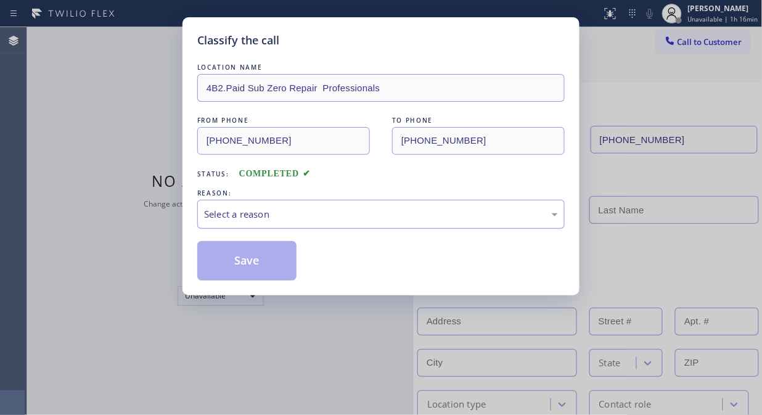
click at [368, 226] on div "Select a reason" at bounding box center [381, 214] width 368 height 29
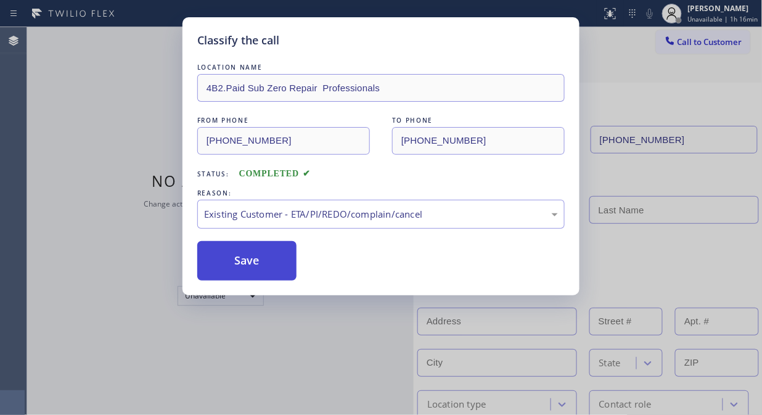
click at [247, 255] on button "Save" at bounding box center [246, 260] width 99 height 39
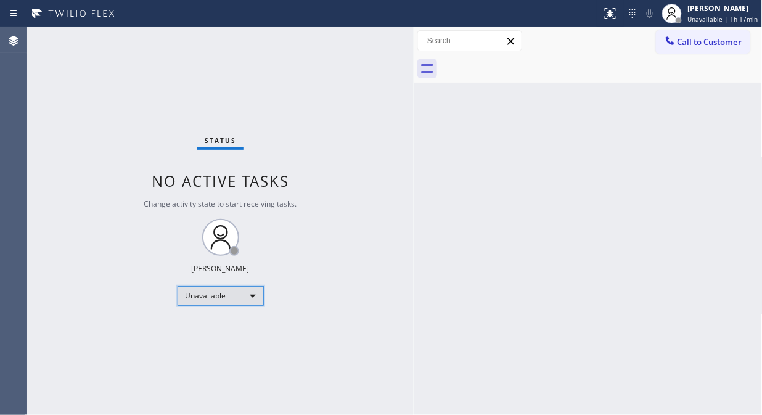
drag, startPoint x: 220, startPoint y: 302, endPoint x: 214, endPoint y: 325, distance: 23.6
click at [221, 308] on div "Status No active tasks Change activity state to start receiving tasks. Fila Gar…" at bounding box center [220, 221] width 387 height 388
click at [247, 300] on div "Unavailable" at bounding box center [221, 296] width 86 height 20
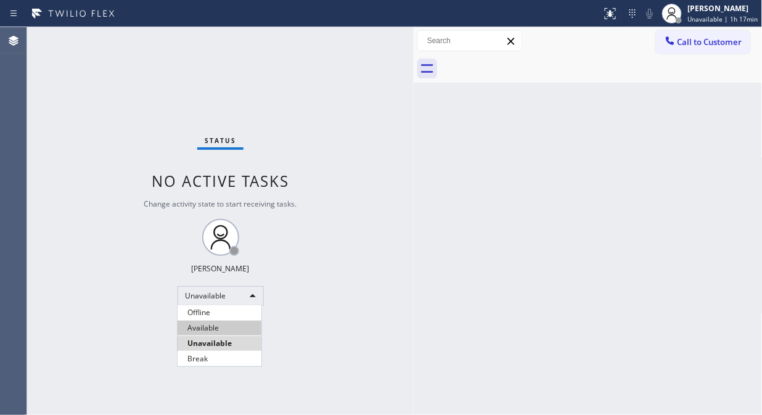
click at [223, 328] on li "Available" at bounding box center [220, 328] width 84 height 15
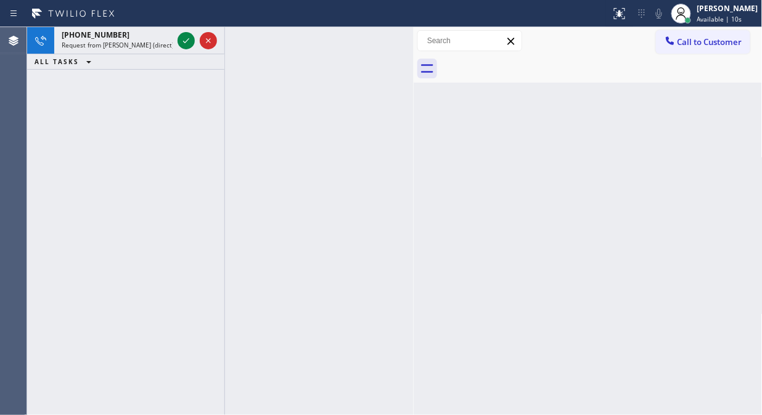
click at [106, 109] on div "+14154307149 Request from Esmael Jarina (direct) ALL TASKS ALL TASKS ACTIVE TAS…" at bounding box center [125, 221] width 197 height 388
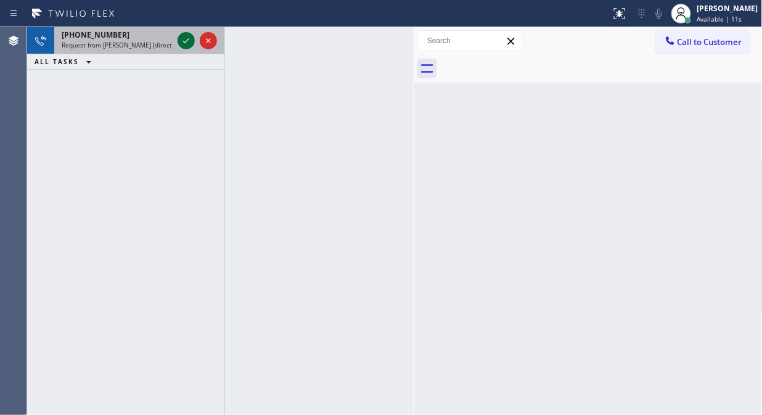
click at [184, 40] on icon at bounding box center [186, 40] width 15 height 15
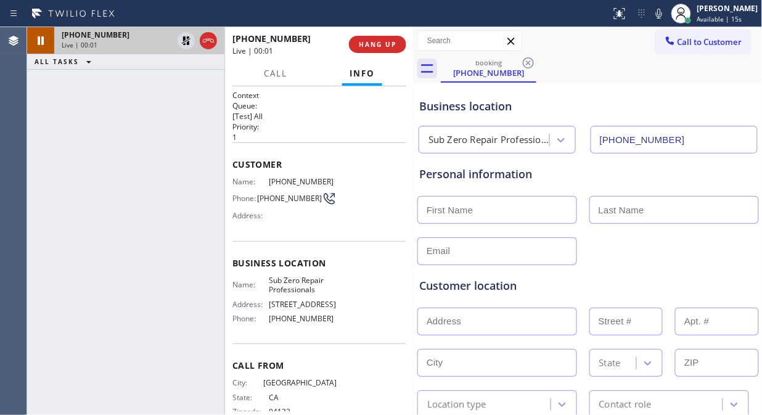
type input "[PHONE_NUMBER]"
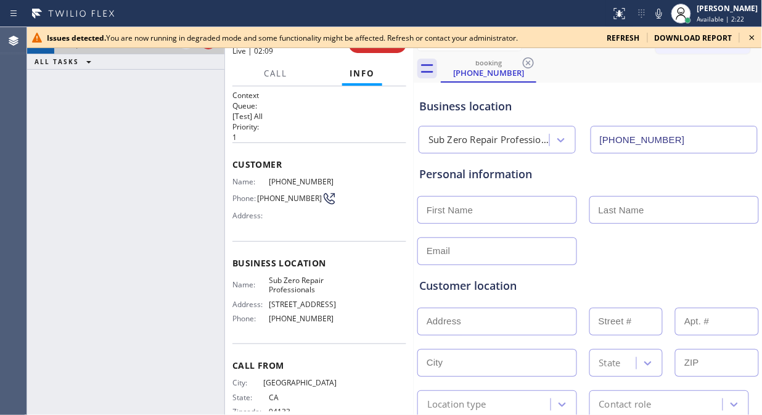
click at [118, 167] on div "+14154307149 Live | 02:09 ALL TASKS ALL TASKS ACTIVE TASKS TASKS IN WRAP UP" at bounding box center [125, 221] width 197 height 388
click at [753, 33] on icon at bounding box center [752, 37] width 15 height 15
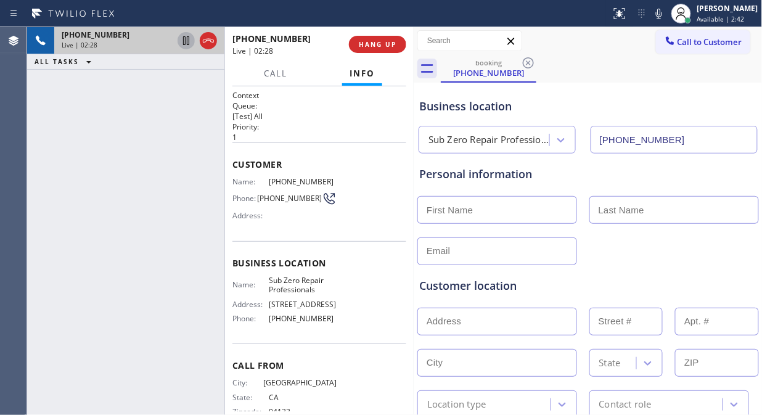
click at [186, 39] on icon at bounding box center [186, 40] width 15 height 15
click at [667, 15] on icon at bounding box center [659, 13] width 15 height 15
click at [667, 13] on icon at bounding box center [659, 13] width 15 height 15
click at [175, 39] on div at bounding box center [197, 40] width 44 height 27
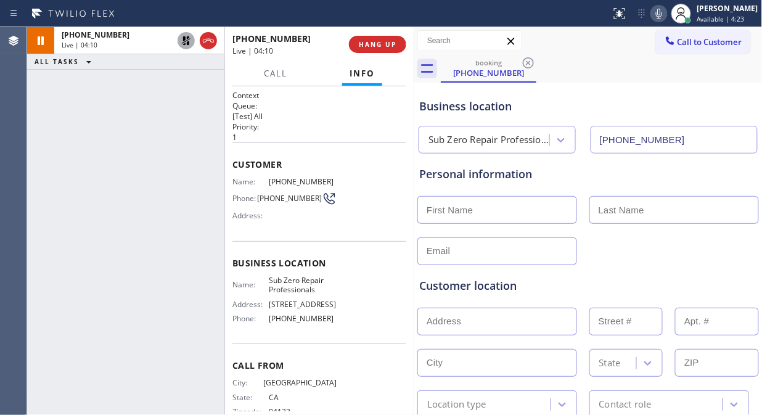
click at [186, 43] on icon at bounding box center [186, 40] width 15 height 15
click at [477, 325] on input "text" at bounding box center [498, 322] width 160 height 28
paste input "1056 Pacheco StSan Francisco, CA 94116"
type input "1056 Pacheco St"
type input "1056"
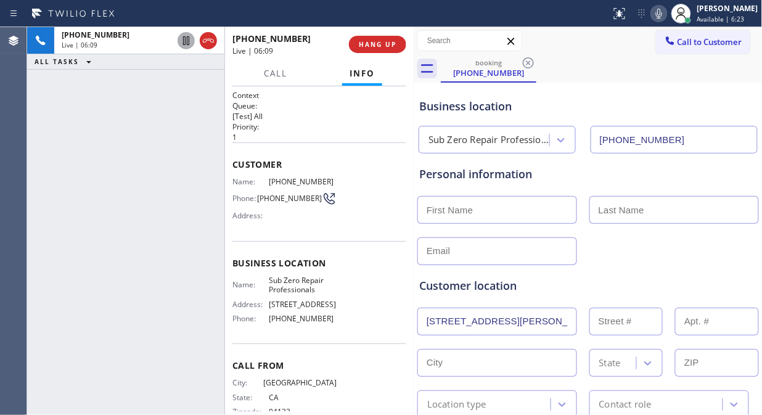
type input "San Francisco"
type input "94116"
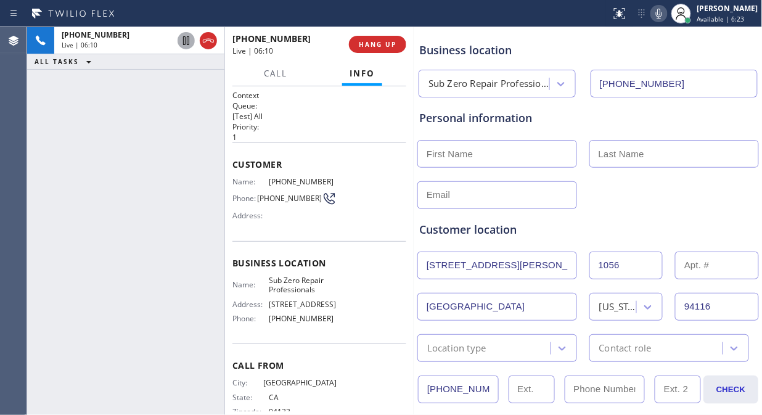
scroll to position [68, 0]
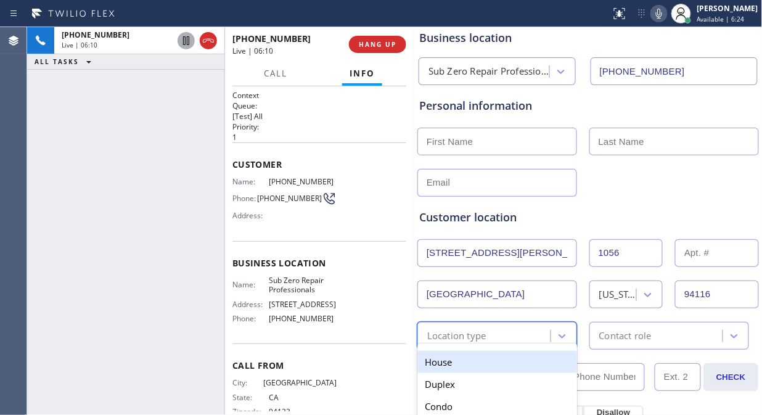
click at [480, 336] on div "Location type" at bounding box center [456, 336] width 59 height 14
click at [457, 356] on div "House" at bounding box center [498, 362] width 160 height 22
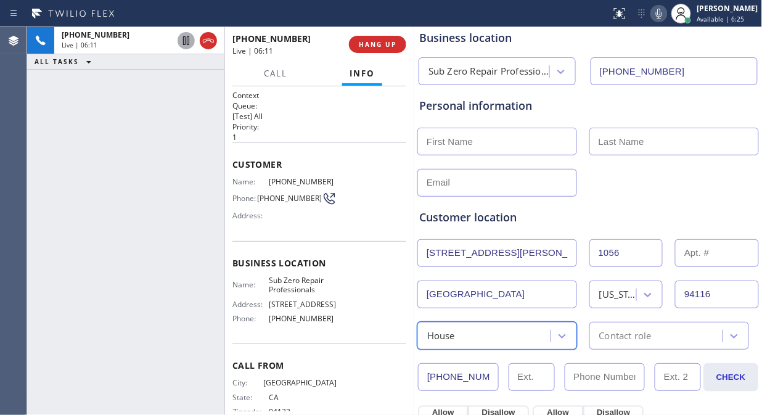
click at [636, 334] on div "Contact role" at bounding box center [625, 336] width 52 height 14
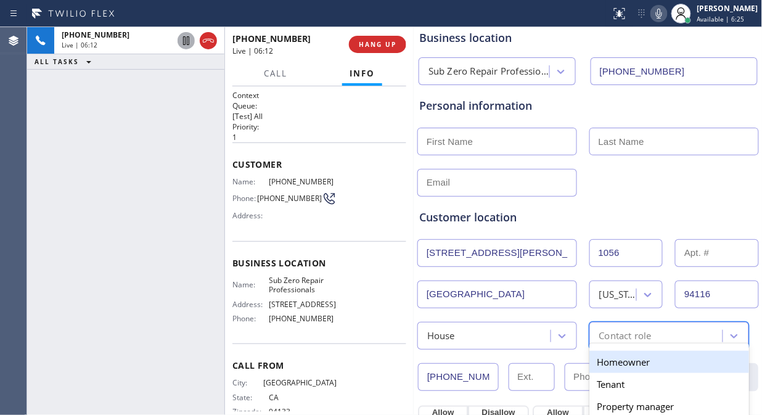
drag, startPoint x: 612, startPoint y: 362, endPoint x: 619, endPoint y: 297, distance: 65.1
click at [612, 362] on div "Homeowner" at bounding box center [670, 362] width 160 height 22
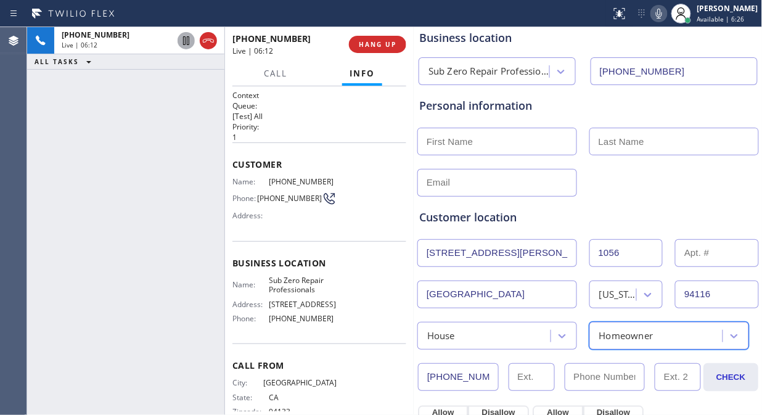
click at [623, 224] on div "Customer location" at bounding box center [588, 217] width 338 height 17
click at [131, 224] on div "+14154307149 Live | 06:28 ALL TASKS ALL TASKS ACTIVE TASKS TASKS IN WRAP UP" at bounding box center [125, 221] width 197 height 388
click at [131, 214] on div "+14154307149 Live | 06:36 ALL TASKS ALL TASKS ACTIVE TASKS TASKS IN WRAP UP" at bounding box center [125, 221] width 197 height 388
click at [599, 225] on div "Customer location" at bounding box center [588, 217] width 338 height 17
click at [667, 14] on icon at bounding box center [659, 13] width 15 height 15
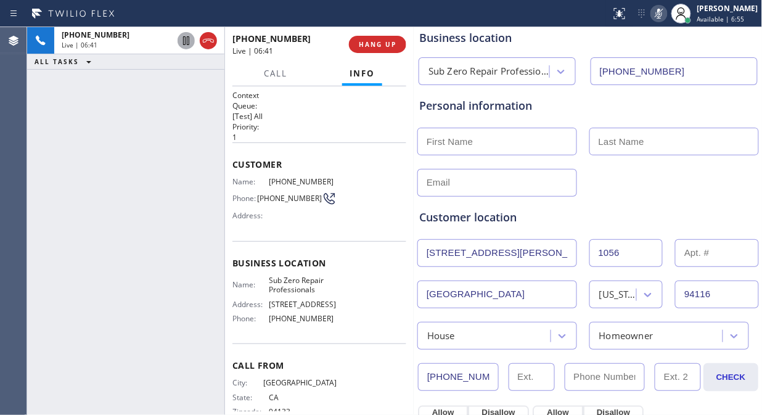
click at [667, 14] on icon at bounding box center [659, 13] width 15 height 15
click at [662, 14] on icon at bounding box center [659, 14] width 6 height 10
click at [667, 14] on icon at bounding box center [659, 13] width 15 height 15
click at [80, 150] on div "+14154307149 Live | 07:02 ALL TASKS ALL TASKS ACTIVE TASKS TASKS IN WRAP UP" at bounding box center [125, 221] width 197 height 388
click at [667, 11] on icon at bounding box center [659, 13] width 15 height 15
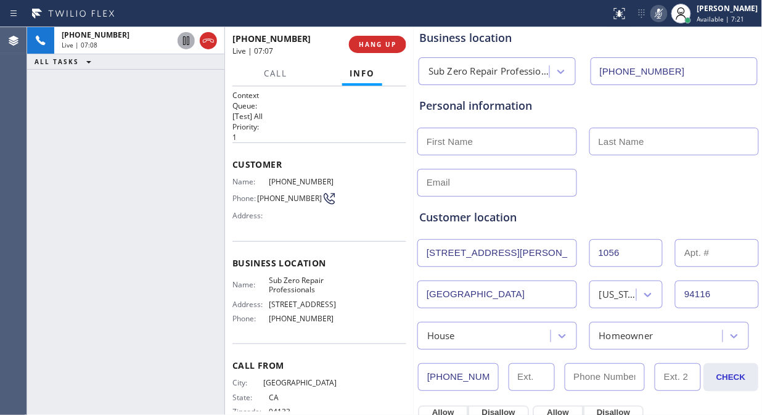
click at [667, 11] on icon at bounding box center [659, 13] width 15 height 15
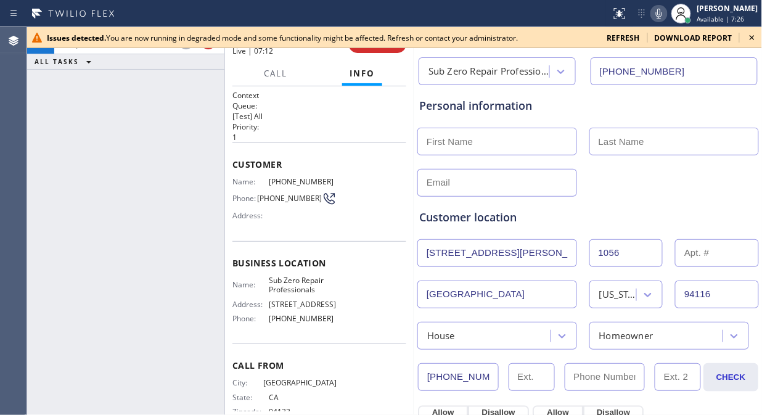
click at [756, 35] on icon at bounding box center [752, 37] width 15 height 15
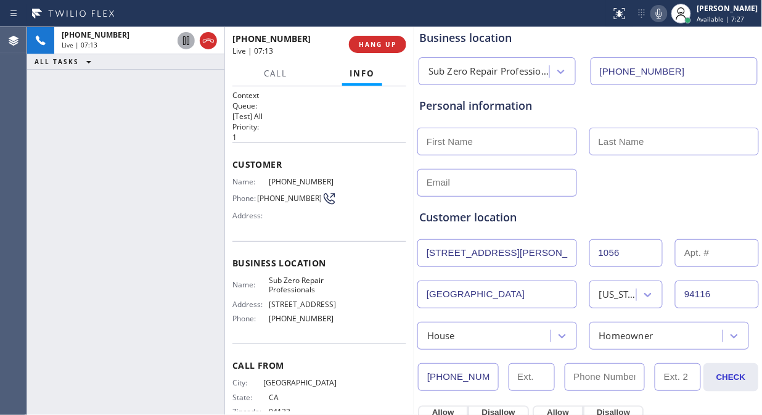
click at [651, 106] on div "Personal information" at bounding box center [588, 105] width 338 height 17
click at [389, 45] on span "HANG UP" at bounding box center [378, 44] width 38 height 9
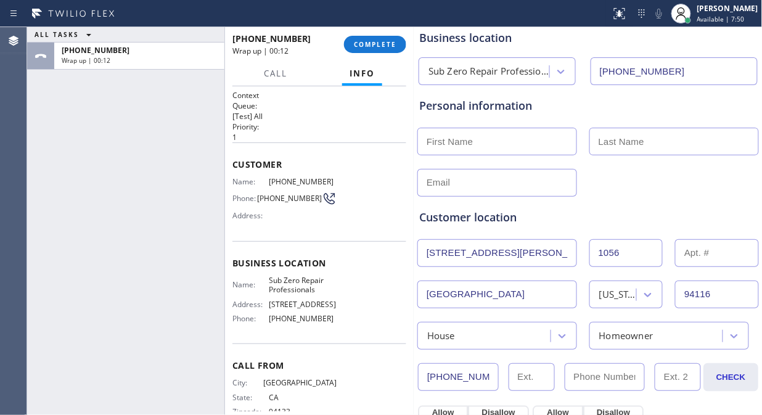
drag, startPoint x: 101, startPoint y: 157, endPoint x: 162, endPoint y: 157, distance: 61.1
click at [102, 157] on div "ALL TASKS ALL TASKS ACTIVE TASKS TASKS IN WRAP UP +14154307149 Wrap up | 00:12" at bounding box center [125, 221] width 197 height 388
click at [478, 179] on input "text" at bounding box center [498, 183] width 160 height 28
paste input "alan.gin.aia@gmail.com"
type input "alan.gin.aia@gmail.com"
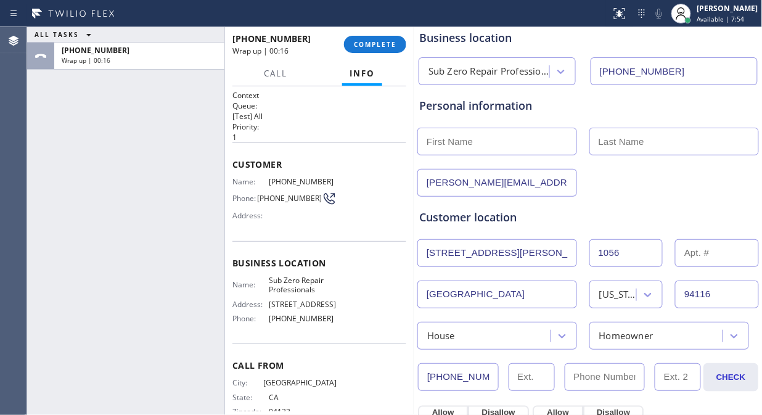
drag, startPoint x: 118, startPoint y: 151, endPoint x: 229, endPoint y: 137, distance: 111.9
click at [118, 152] on div "ALL TASKS ALL TASKS ACTIVE TASKS TASKS IN WRAP UP +14154307149 Wrap up | 00:16" at bounding box center [125, 221] width 197 height 388
click at [414, 130] on div at bounding box center [414, 221] width 0 height 388
click at [430, 138] on input "text" at bounding box center [500, 142] width 158 height 28
paste input "Alan Gin"
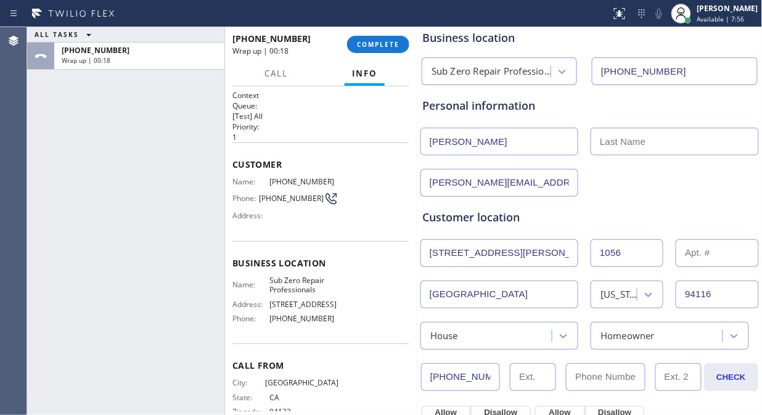
drag, startPoint x: 483, startPoint y: 139, endPoint x: 452, endPoint y: 144, distance: 31.2
click at [452, 144] on input "Alan Gin" at bounding box center [500, 142] width 158 height 28
type input "Alan"
click at [612, 144] on input "text" at bounding box center [675, 142] width 168 height 28
paste input "Gin"
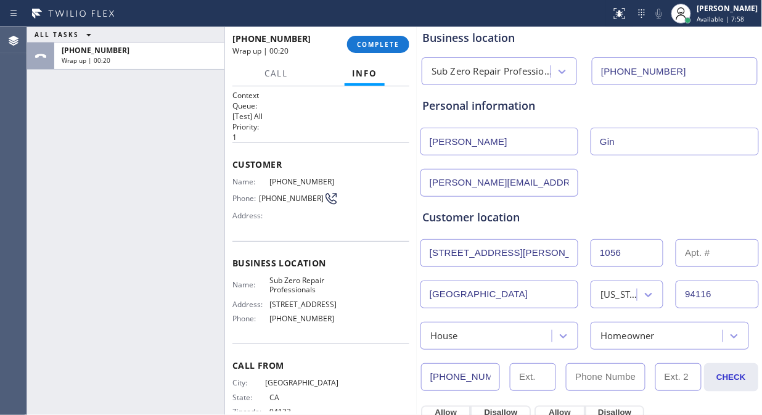
type input "Gin"
click at [593, 189] on div "alan.gin.aia@gmail.com" at bounding box center [589, 182] width 341 height 30
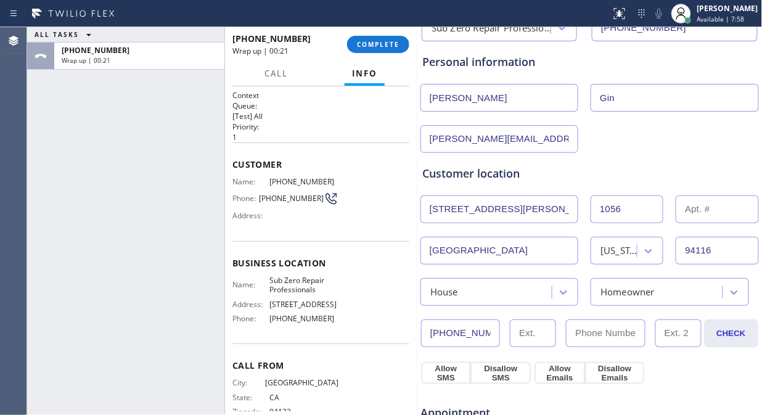
scroll to position [274, 0]
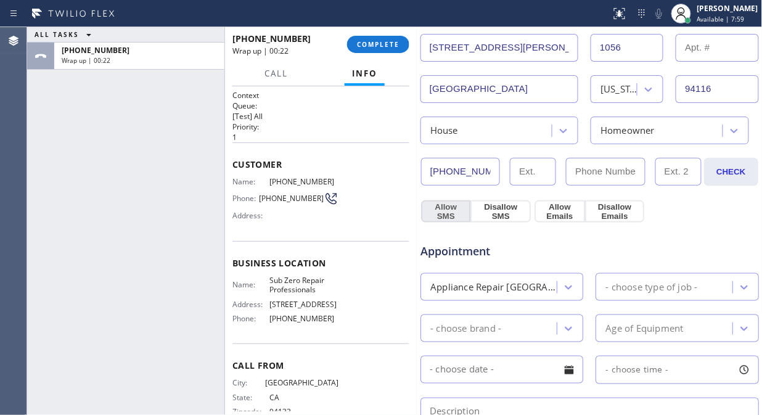
click at [430, 210] on button "Allow SMS" at bounding box center [445, 211] width 49 height 22
click at [545, 207] on button "Allow Emails" at bounding box center [560, 211] width 50 height 22
click at [655, 287] on div "- choose type of job -" at bounding box center [652, 287] width 92 height 14
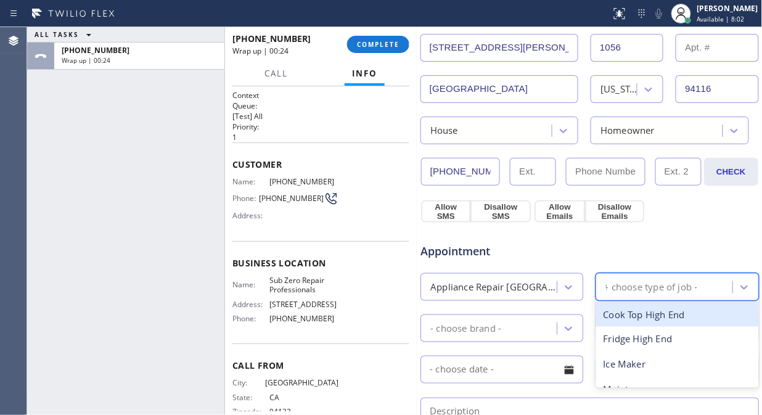
type input "fr"
click at [651, 310] on div "Fridge High End" at bounding box center [677, 314] width 163 height 25
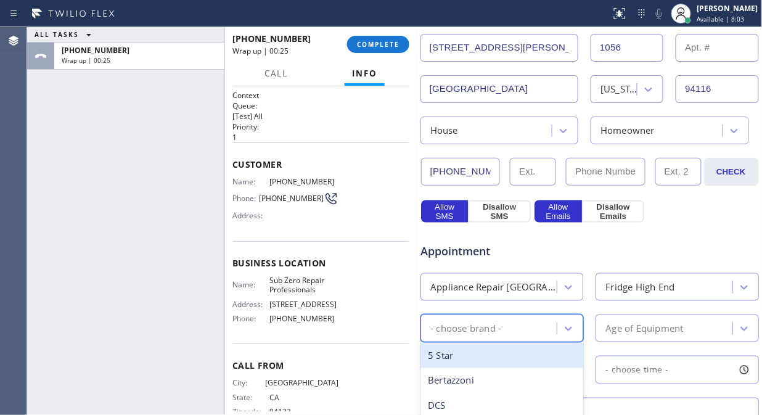
click at [523, 316] on div "- choose brand -" at bounding box center [502, 329] width 163 height 28
type input "sub"
drag, startPoint x: 501, startPoint y: 352, endPoint x: 540, endPoint y: 338, distance: 40.6
click at [501, 352] on div "Sub Zero" at bounding box center [502, 356] width 163 height 25
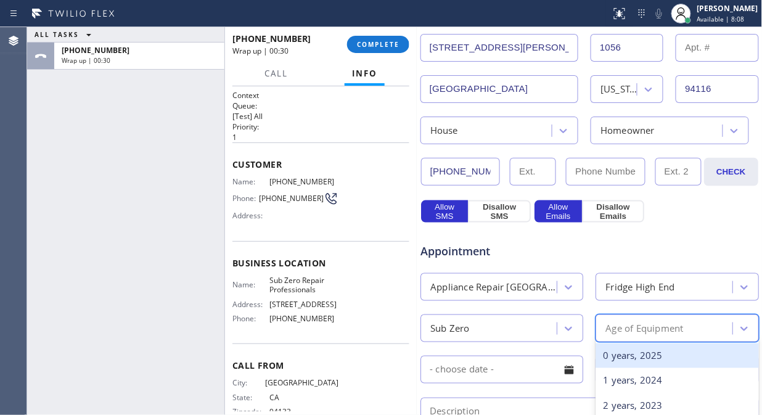
click at [619, 319] on div "Age of Equipment" at bounding box center [665, 329] width 133 height 22
type input "15"
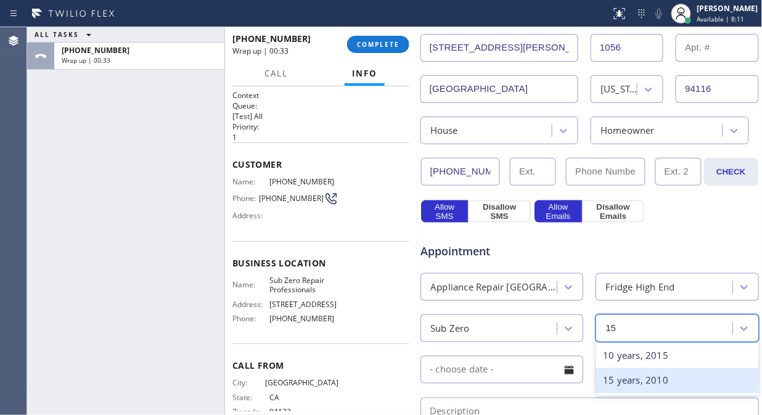
click at [624, 374] on div "15 years, 2010" at bounding box center [677, 380] width 163 height 25
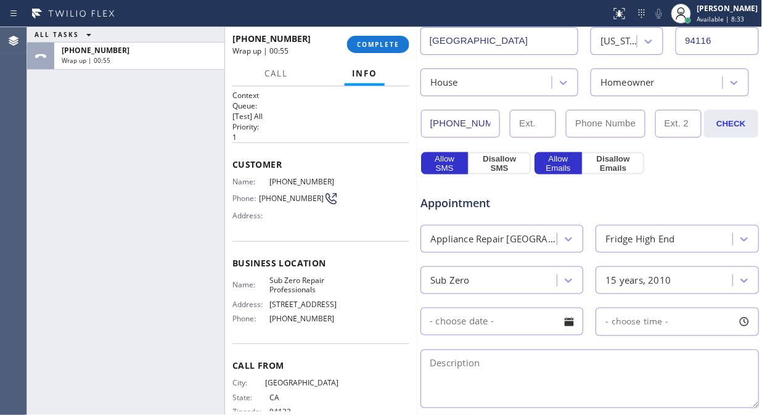
scroll to position [411, 0]
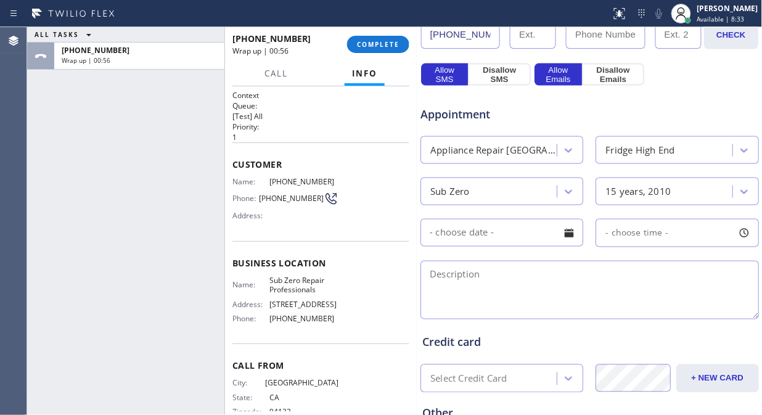
click at [566, 236] on div at bounding box center [569, 233] width 21 height 21
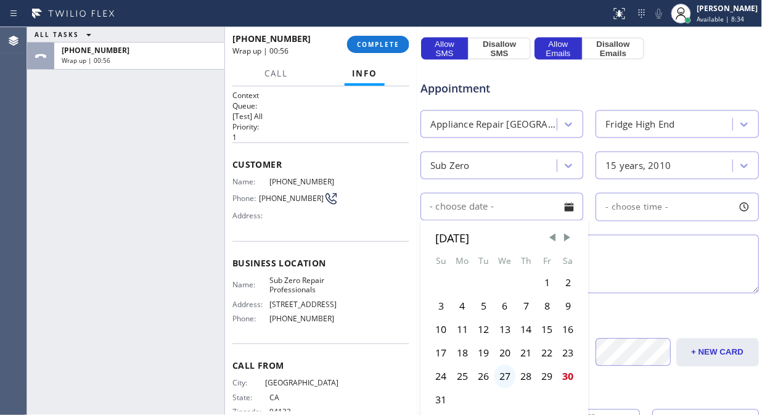
scroll to position [479, 0]
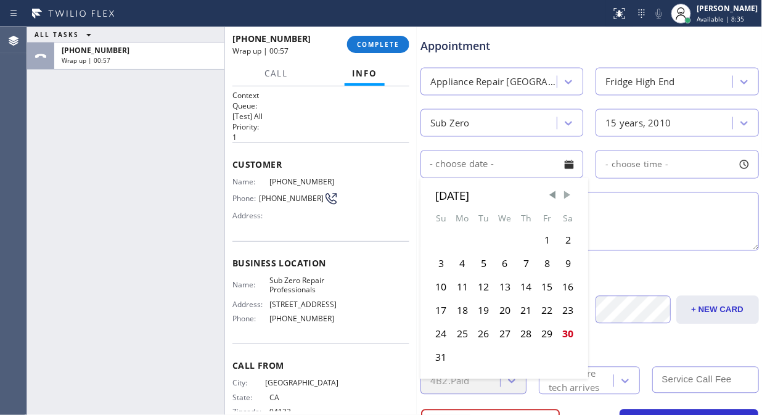
click at [566, 192] on span "Next Month" at bounding box center [567, 195] width 12 height 12
click at [467, 262] on div "8" at bounding box center [462, 263] width 22 height 23
type input "09/08/2025"
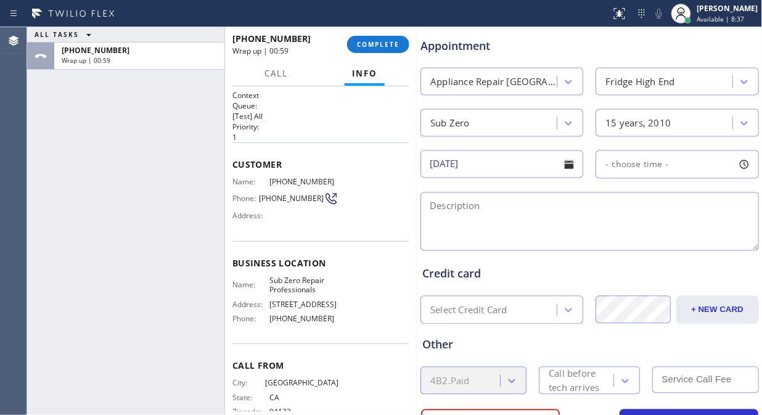
click at [638, 167] on span "- choose time -" at bounding box center [637, 165] width 63 height 12
drag, startPoint x: 606, startPoint y: 239, endPoint x: 639, endPoint y: 238, distance: 33.3
click at [640, 238] on div at bounding box center [647, 240] width 15 height 26
click at [611, 237] on div at bounding box center [618, 240] width 15 height 26
click at [522, 228] on textarea at bounding box center [590, 221] width 339 height 59
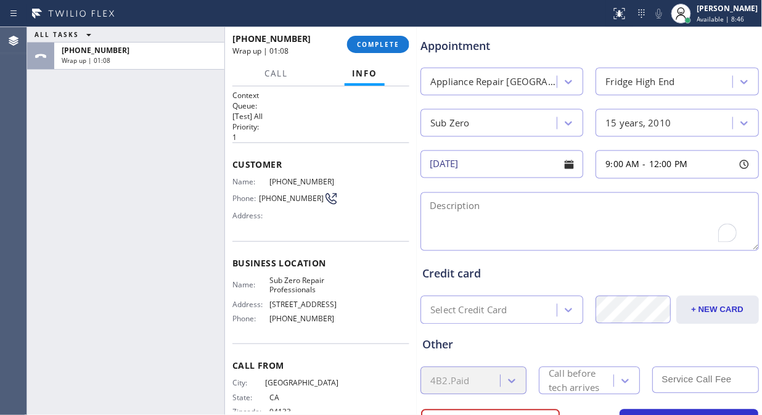
paste textarea "Sub Zero/ Fridge/ bottom freezer drawer has been loose, and seal is broken, con…"
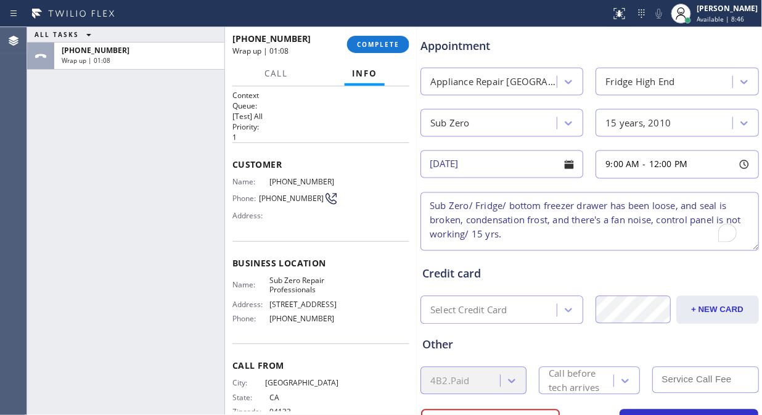
scroll to position [5, 0]
click at [430, 202] on textarea "Sub Zero/ Fridge/ bottom freezer drawer has been loose, and seal is broken, con…" at bounding box center [590, 221] width 339 height 59
click at [643, 233] on textarea "9-12/ $95/ Sub Zero/ Fridge/ bottom freezer drawer has been loose, and seal is …" at bounding box center [590, 221] width 339 height 59
paste textarea "1056 Pacheco StSan Francisco, CA 94116"
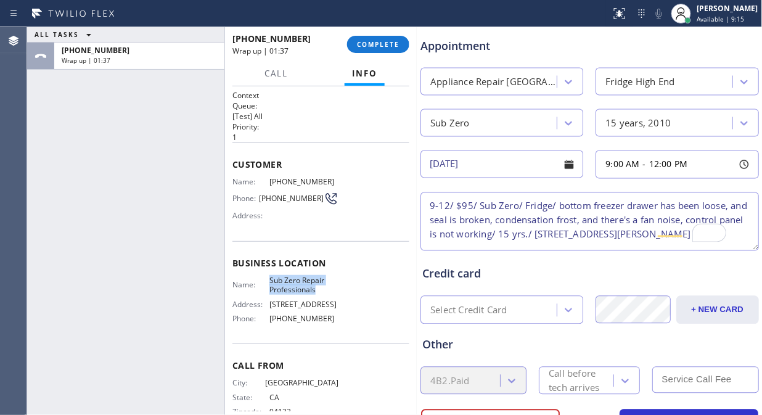
drag, startPoint x: 311, startPoint y: 286, endPoint x: 265, endPoint y: 274, distance: 47.7
click at [262, 273] on div "Business location Name: Sub Zero Repair Professionals Address: 716 Yarmouth Rd …" at bounding box center [321, 292] width 177 height 103
copy span "Sub Zero Repair Professionals"
click at [429, 242] on textarea "9-12/ $95/ Sub Zero/ Fridge/ bottom freezer drawer has been loose, and seal is …" at bounding box center [590, 221] width 339 height 59
click at [663, 227] on textarea "9-12/ $95/ Sub Zero/ Fridge/ bottom freezer drawer has been loose, and seal is …" at bounding box center [590, 221] width 339 height 59
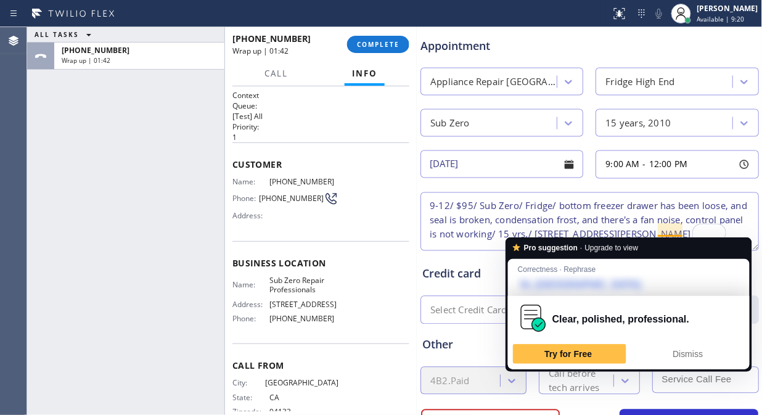
click at [667, 227] on textarea "9-12/ $95/ Sub Zero/ Fridge/ bottom freezer drawer has been loose, and seal is …" at bounding box center [590, 221] width 339 height 59
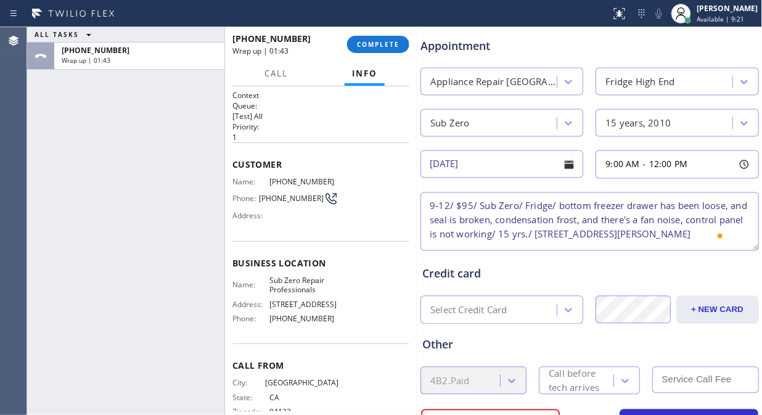
click at [546, 243] on textarea "9-12/ $95/ Sub Zero/ Fridge/ bottom freezer drawer has been loose, and seal is …" at bounding box center [590, 221] width 339 height 59
paste textarea "Sub Zero Repair Professionals"
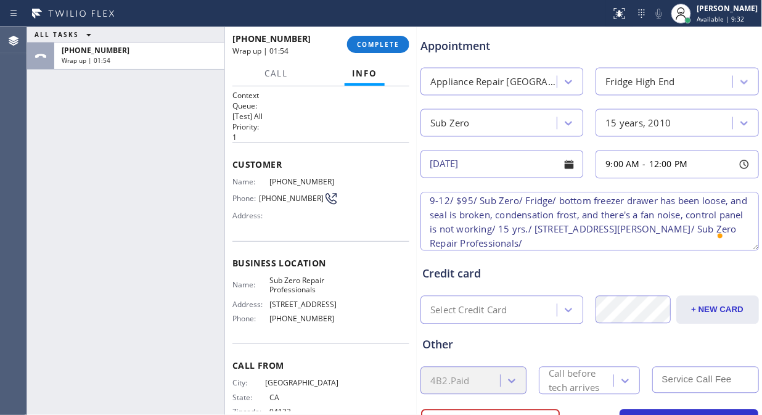
click at [670, 244] on textarea "9-12/ $95/ Sub Zero/ Fridge/ bottom freezer drawer has been loose, and seal is …" at bounding box center [590, 221] width 339 height 59
paste textarea "Please call 30 minutes prior to arrival."
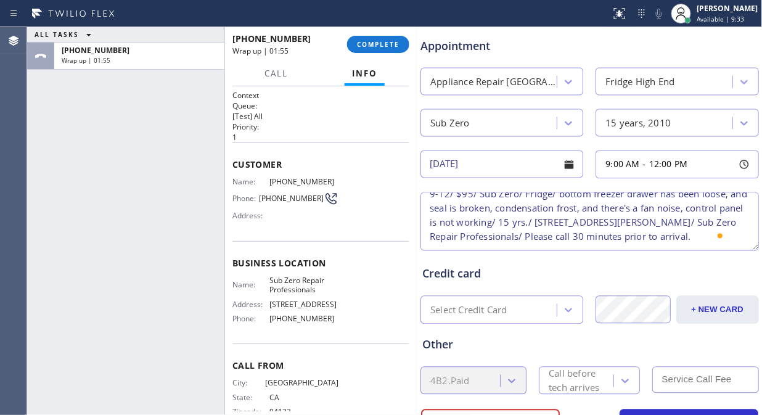
type textarea "9-12/ $95/ Sub Zero/ Fridge/ bottom freezer drawer has been loose, and seal is …"
click at [440, 377] on div "4B2.Paid" at bounding box center [474, 381] width 106 height 28
click at [559, 384] on div "Call before tech arrives" at bounding box center [581, 381] width 64 height 28
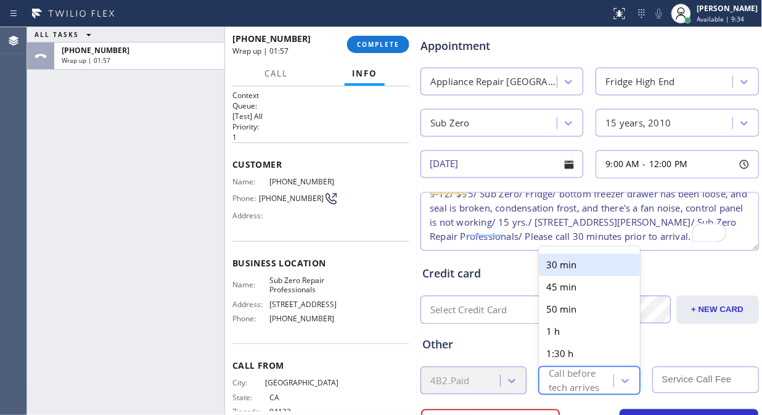
click at [575, 262] on div "30 min" at bounding box center [589, 265] width 101 height 22
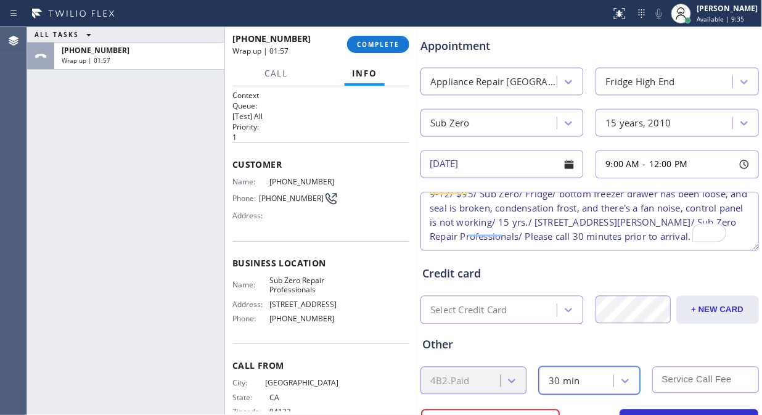
click at [692, 387] on input "text" at bounding box center [706, 380] width 106 height 27
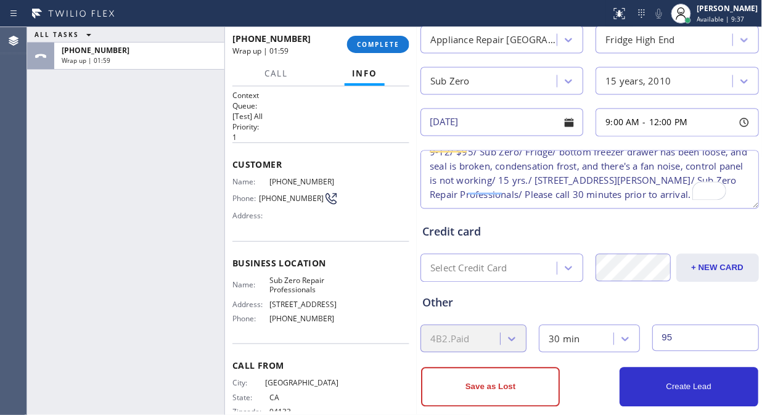
scroll to position [540, 0]
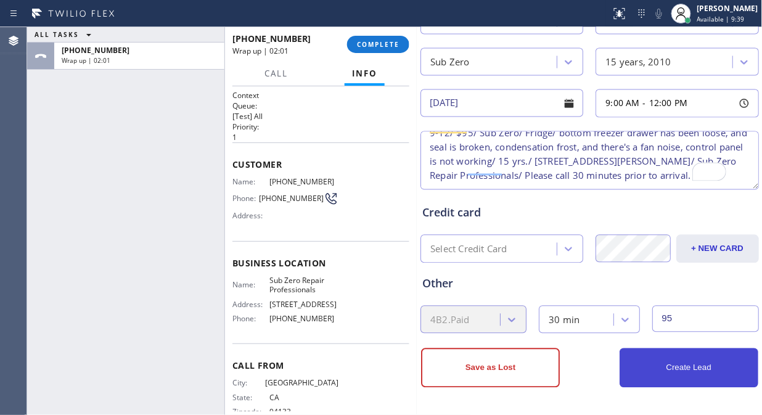
type input "95"
click at [662, 366] on button "Create Lead" at bounding box center [689, 367] width 139 height 39
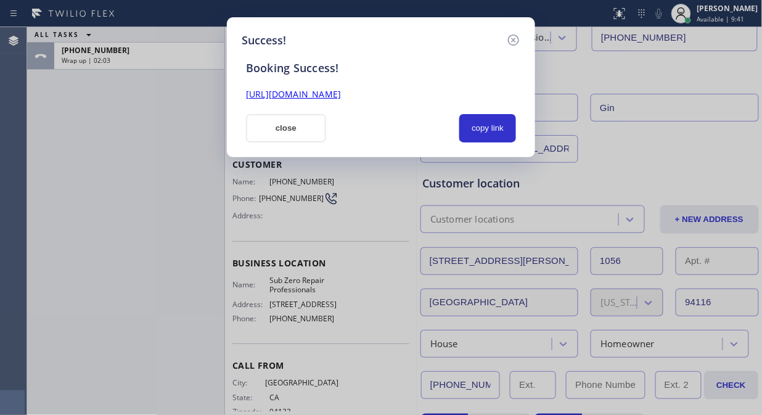
scroll to position [0, 0]
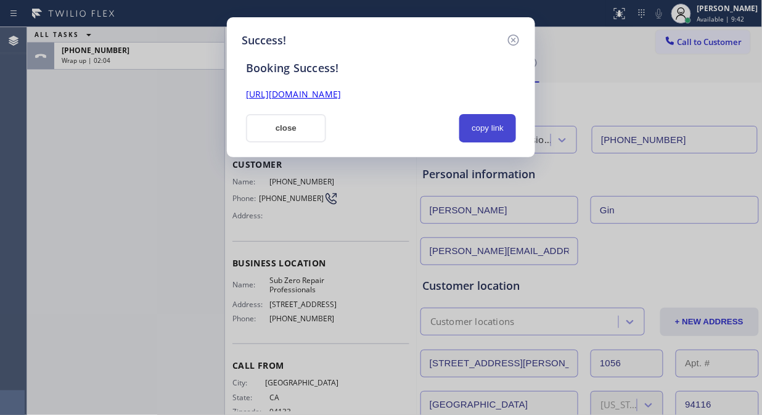
drag, startPoint x: 506, startPoint y: 130, endPoint x: 496, endPoint y: 123, distance: 12.0
click at [504, 130] on button "copy link" at bounding box center [487, 128] width 57 height 28
click at [341, 97] on link "https://erp.apollosoft.co/customer/760119#portlet_lead" at bounding box center [293, 94] width 95 height 12
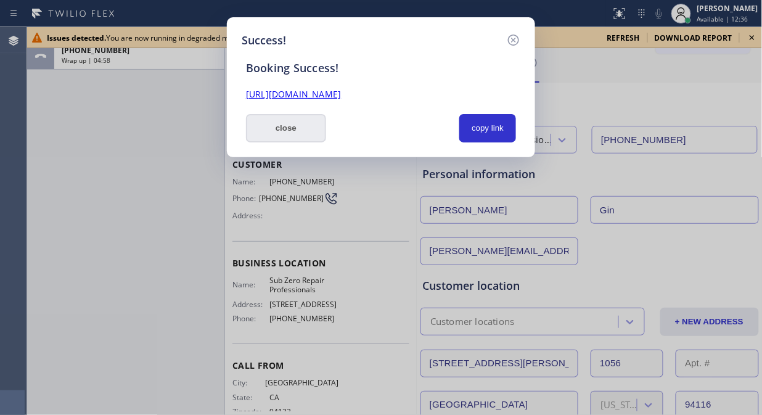
click at [287, 133] on button "close" at bounding box center [286, 128] width 80 height 28
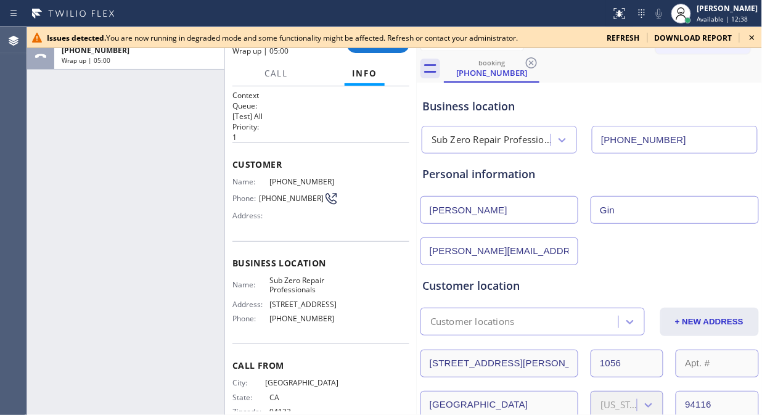
click at [755, 33] on icon at bounding box center [752, 37] width 15 height 15
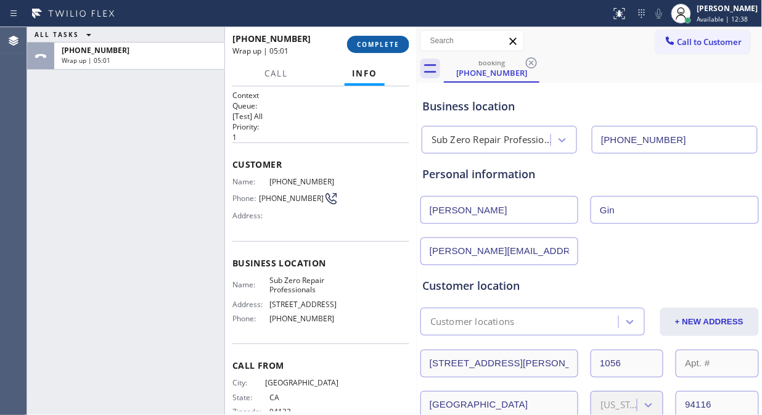
click at [390, 43] on span "COMPLETE" at bounding box center [378, 44] width 43 height 9
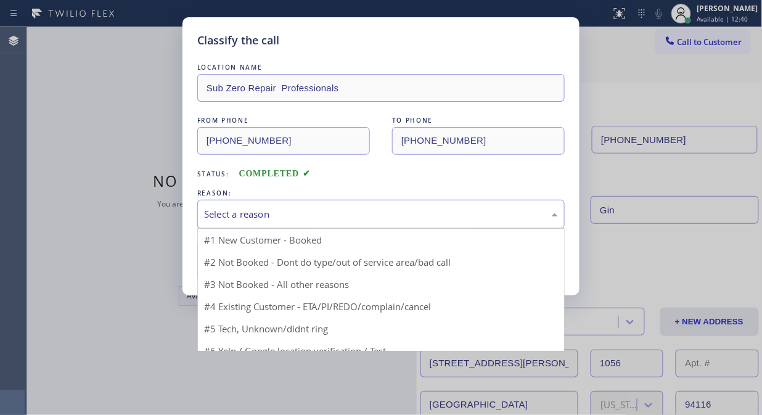
drag, startPoint x: 319, startPoint y: 215, endPoint x: 301, endPoint y: 237, distance: 28.9
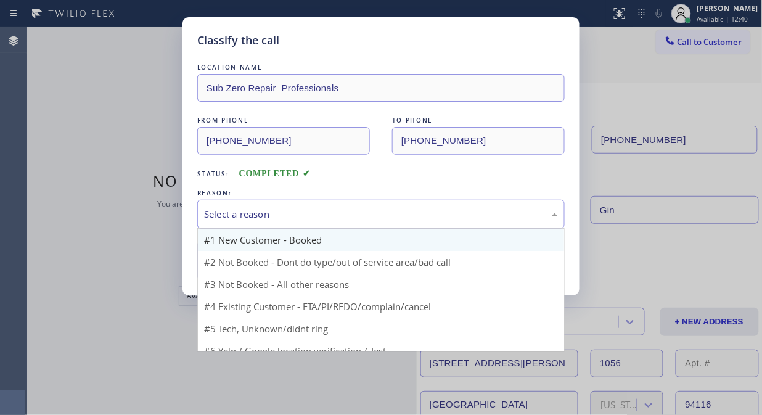
click at [318, 220] on div "Select a reason" at bounding box center [381, 214] width 354 height 14
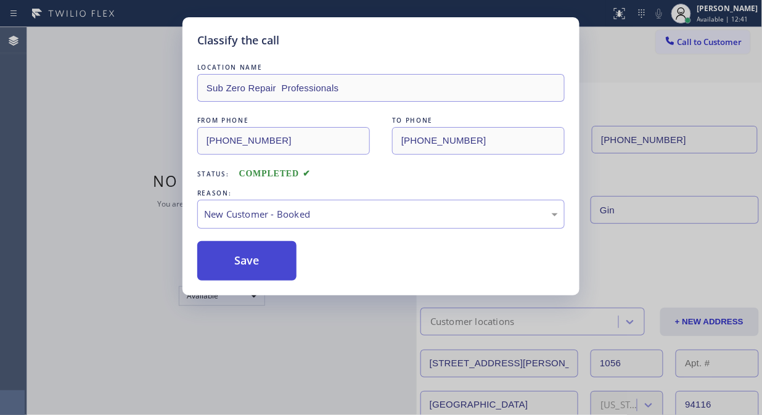
drag, startPoint x: 260, startPoint y: 250, endPoint x: 255, endPoint y: 260, distance: 11.3
click at [260, 250] on button "Save" at bounding box center [246, 260] width 99 height 39
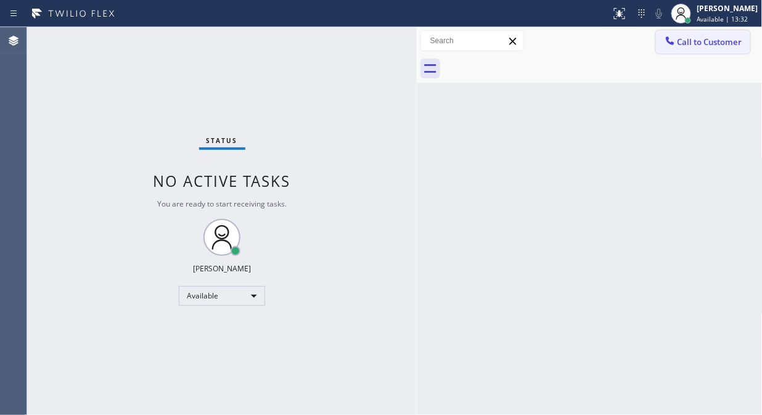
drag, startPoint x: 710, startPoint y: 47, endPoint x: 411, endPoint y: 94, distance: 302.2
click at [709, 47] on span "Call to Customer" at bounding box center [710, 41] width 65 height 11
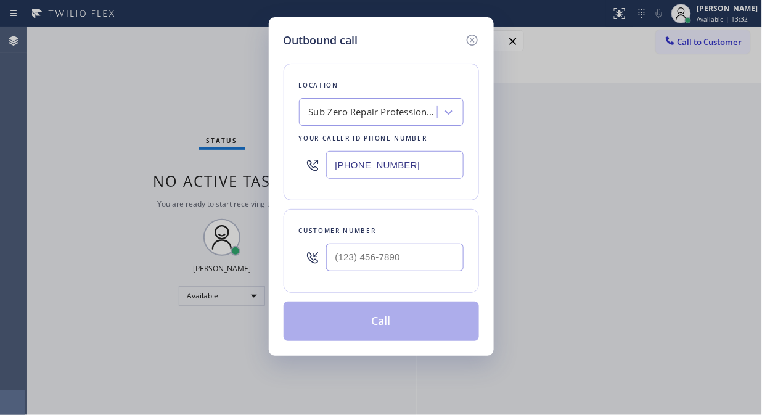
click at [333, 112] on div "Sub Zero Repair Professionals" at bounding box center [374, 112] width 130 height 14
paste input "Whirlpool Appliance Repair"
type input "Whirlpool Appliance Repair"
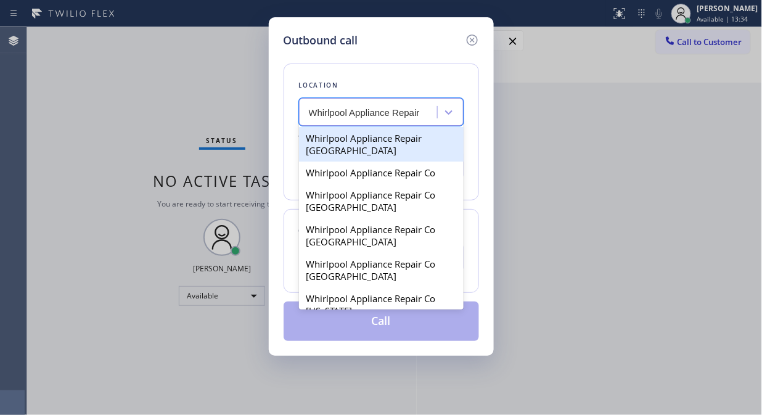
click at [344, 141] on div "Whirlpool Appliance Repair Chicago" at bounding box center [381, 144] width 165 height 35
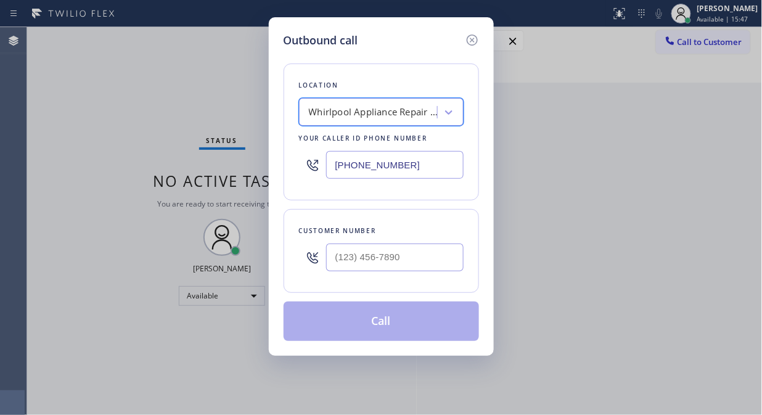
click at [331, 168] on input "(312) 584-3445" at bounding box center [395, 165] width 138 height 28
paste input "954) 835-453"
type input "[PHONE_NUMBER]"
click at [144, 174] on div "Outbound call Location American Service Alliance Coral Springs Your caller id p…" at bounding box center [381, 207] width 762 height 415
click at [342, 257] on input "(___) ___-____" at bounding box center [395, 258] width 138 height 28
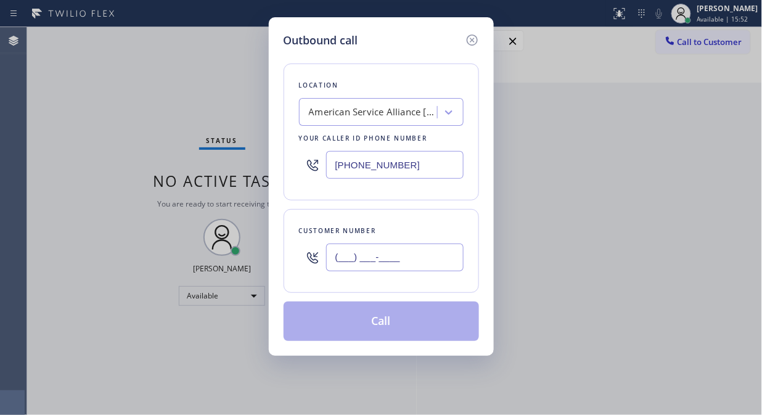
paste input "954) 354-1660"
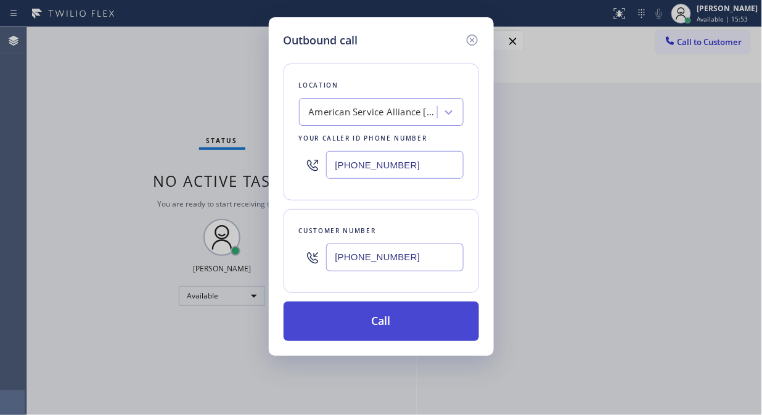
type input "[PHONE_NUMBER]"
click at [405, 321] on button "Call" at bounding box center [382, 321] width 196 height 39
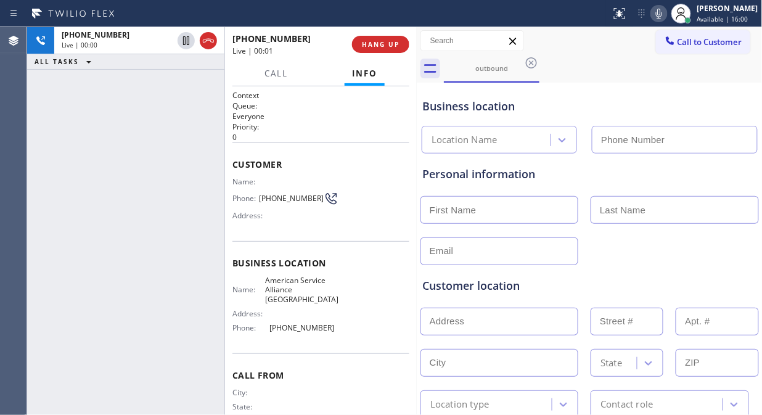
type input "[PHONE_NUMBER]"
click at [59, 113] on div "+19543541660 Live | 00:06 ALL TASKS ALL TASKS ACTIVE TASKS TASKS IN WRAP UP" at bounding box center [125, 221] width 197 height 388
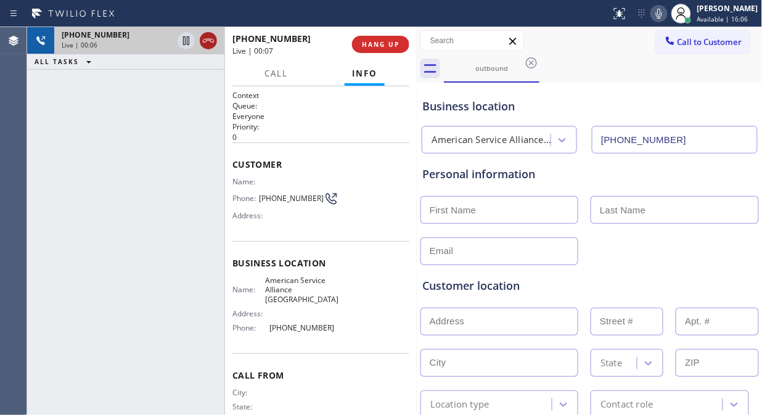
click at [208, 35] on icon at bounding box center [208, 40] width 15 height 15
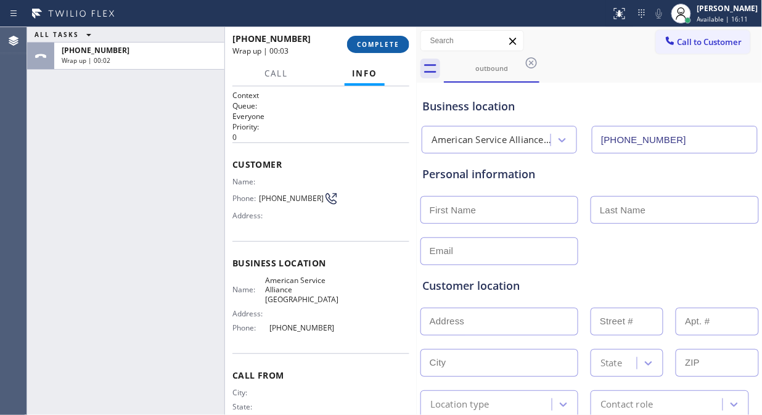
click at [384, 36] on button "COMPLETE" at bounding box center [378, 44] width 62 height 17
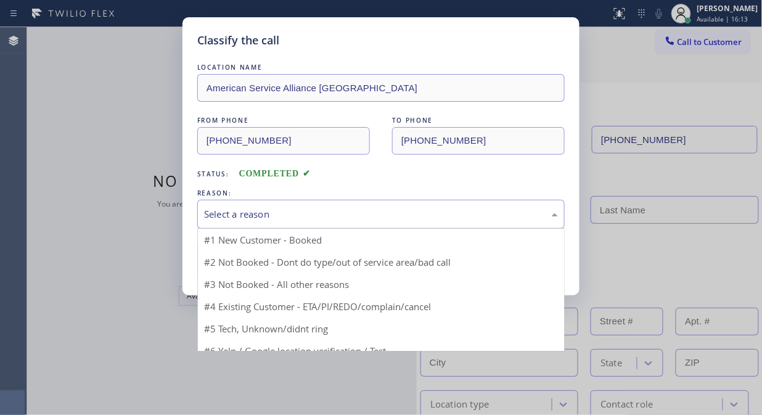
click at [347, 202] on div "Select a reason" at bounding box center [381, 214] width 368 height 29
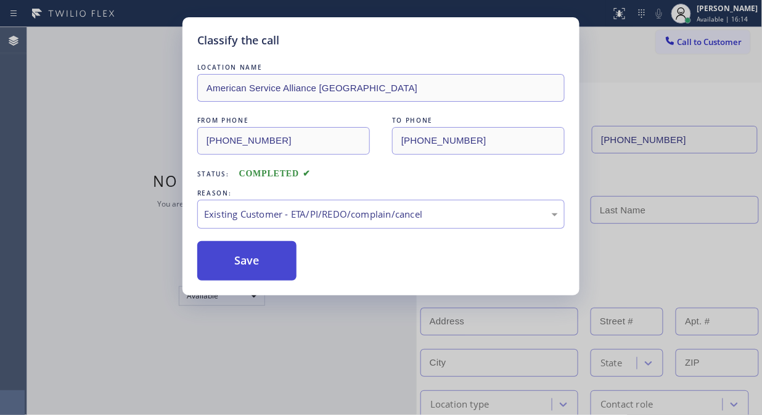
click at [233, 262] on button "Save" at bounding box center [246, 260] width 99 height 39
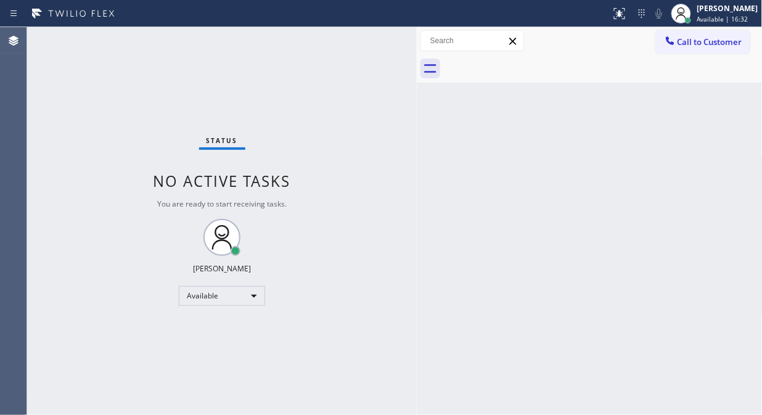
click at [138, 145] on div "Status No active tasks You are ready to start receiving tasks. Fila Garciano Av…" at bounding box center [222, 221] width 390 height 388
click at [683, 41] on span "Call to Customer" at bounding box center [710, 41] width 65 height 11
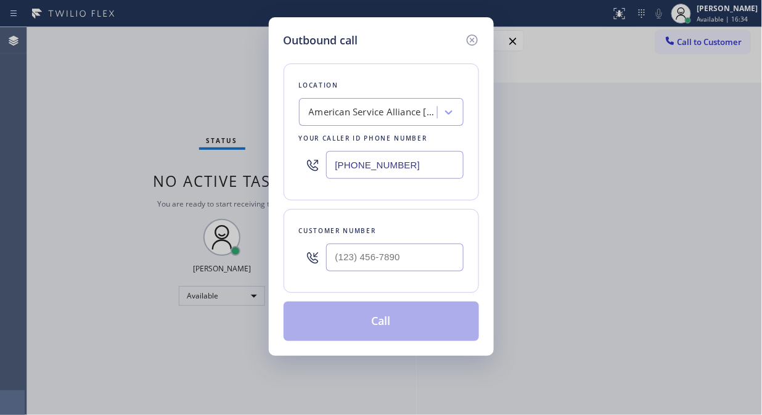
click at [333, 168] on input "[PHONE_NUMBER]" at bounding box center [395, 165] width 138 height 28
paste input "786) 248-5626"
type input "[PHONE_NUMBER]"
click at [91, 124] on div "Outbound call Location The Top Appliance Repair Your caller id phone number (78…" at bounding box center [381, 207] width 762 height 415
click at [327, 263] on input "(___) ___-____" at bounding box center [395, 258] width 138 height 28
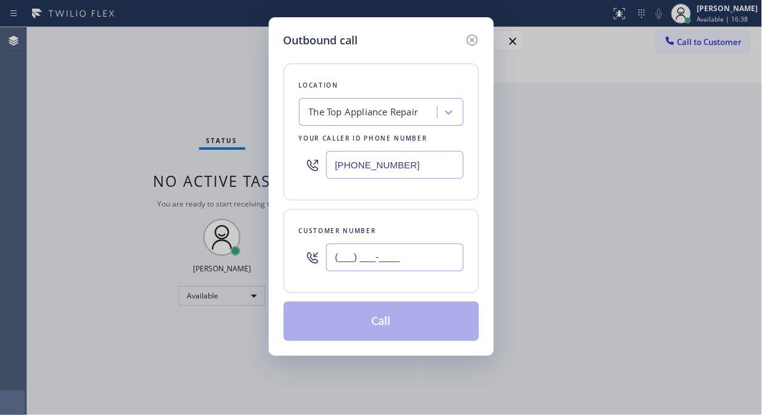
paste input "786) 952-6916"
type input "[PHONE_NUMBER]"
click at [384, 318] on button "Call" at bounding box center [382, 321] width 196 height 39
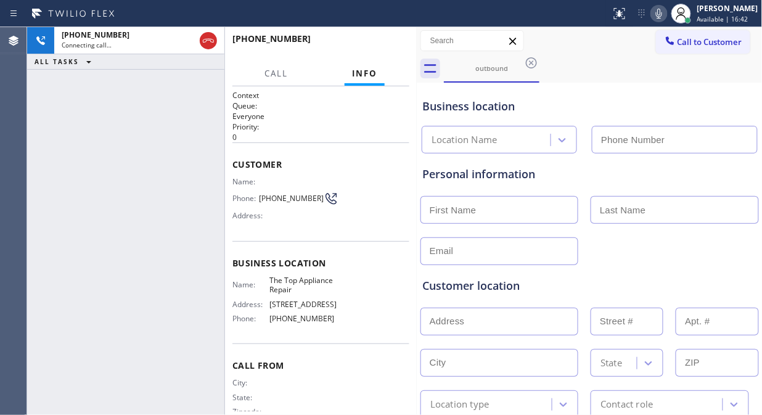
type input "[PHONE_NUMBER]"
click at [667, 14] on icon at bounding box center [659, 13] width 15 height 15
click at [730, 19] on span "Available | 16:43" at bounding box center [723, 19] width 51 height 9
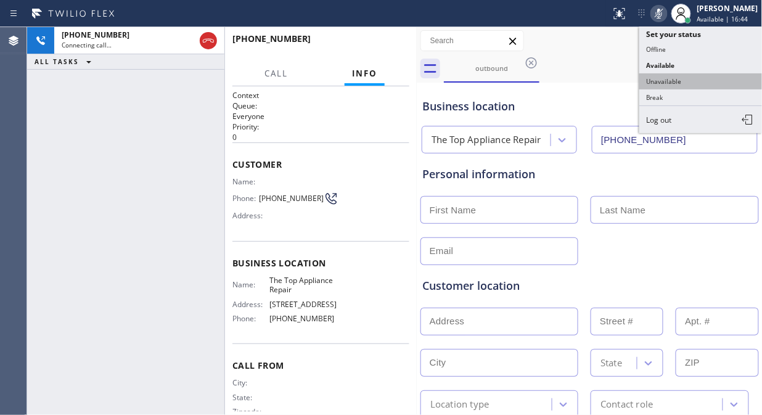
click at [708, 78] on button "Unavailable" at bounding box center [701, 81] width 123 height 16
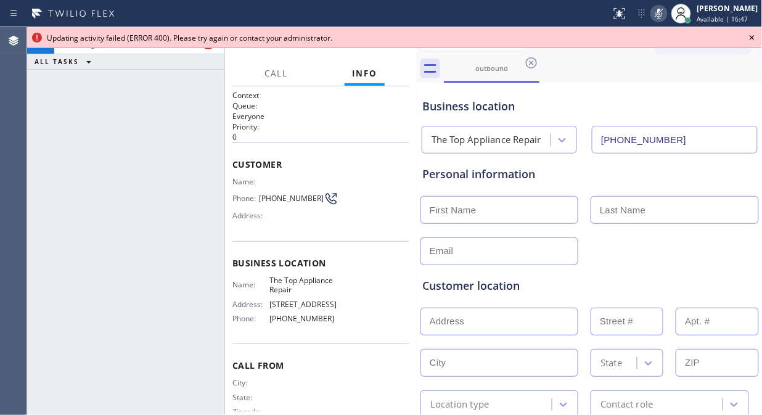
click at [757, 40] on icon at bounding box center [752, 37] width 15 height 15
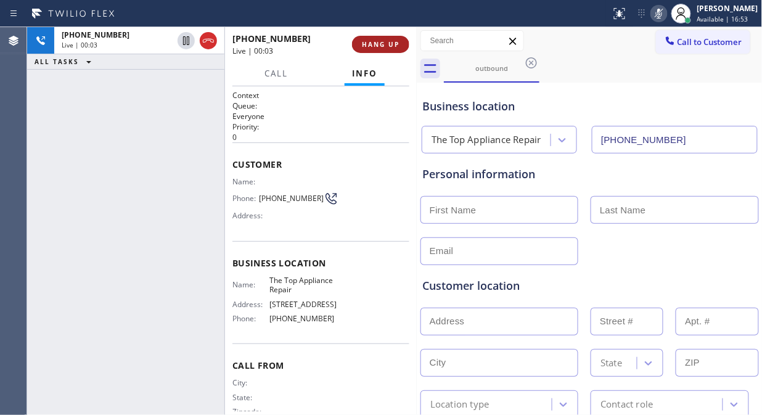
click at [391, 46] on span "HANG UP" at bounding box center [381, 44] width 38 height 9
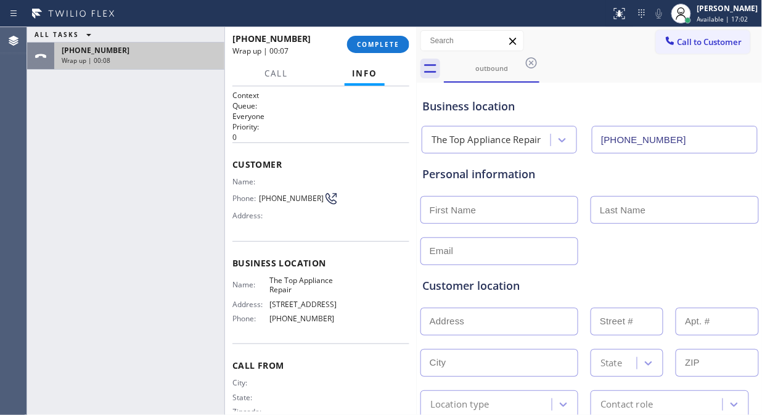
drag, startPoint x: 109, startPoint y: 126, endPoint x: 196, endPoint y: 68, distance: 104.5
click at [111, 122] on div "ALL TASKS ALL TASKS ACTIVE TASKS TASKS IN WRAP UP +17869526916 Wrap up | 00:08" at bounding box center [125, 221] width 197 height 388
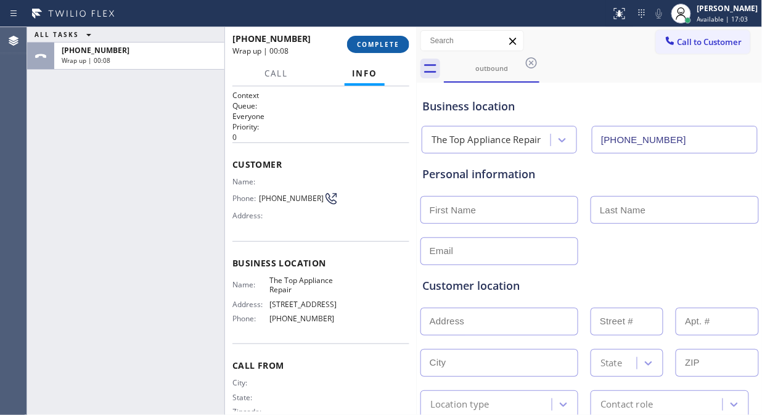
click at [356, 52] on button "COMPLETE" at bounding box center [378, 44] width 62 height 17
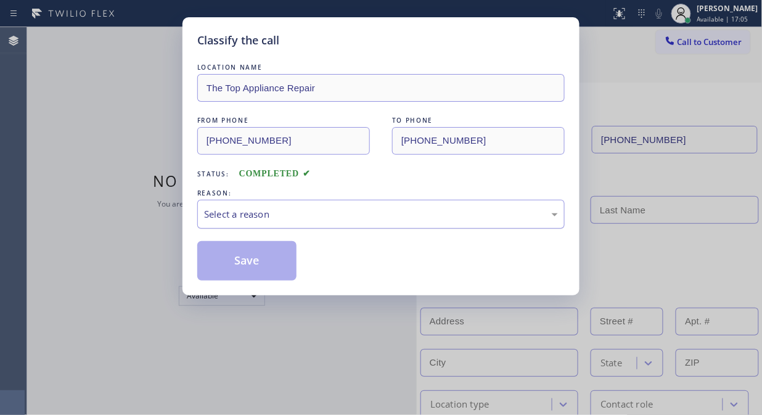
click at [371, 225] on div "Select a reason" at bounding box center [381, 214] width 368 height 29
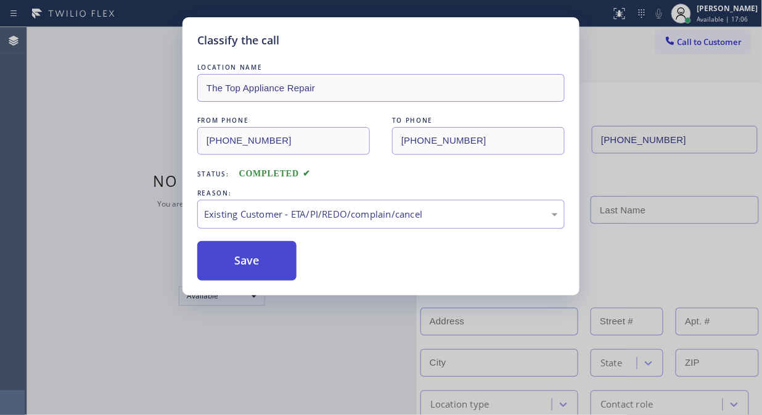
click at [278, 268] on button "Save" at bounding box center [246, 260] width 99 height 39
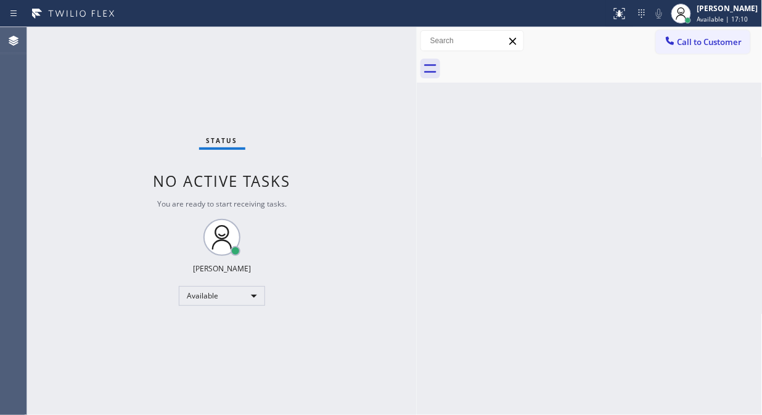
drag, startPoint x: 115, startPoint y: 239, endPoint x: 152, endPoint y: 255, distance: 41.1
click at [114, 239] on div "Status No active tasks You are ready to start receiving tasks. Fila Garciano Av…" at bounding box center [222, 221] width 390 height 388
click at [213, 303] on div "Available" at bounding box center [222, 296] width 86 height 20
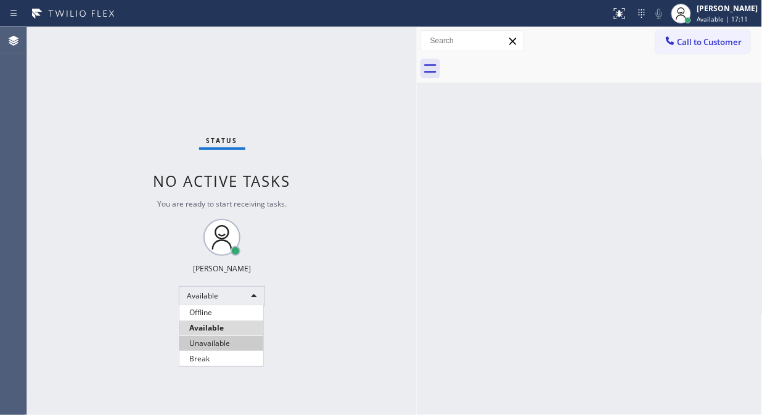
click at [219, 347] on li "Unavailable" at bounding box center [221, 343] width 84 height 15
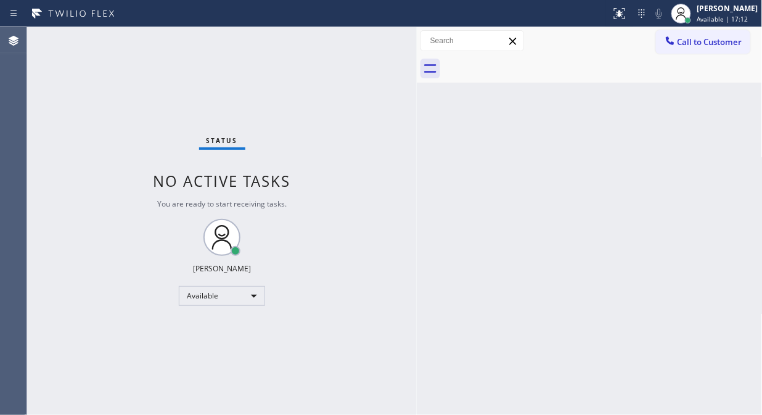
click at [465, 241] on div "Back to Dashboard Change Sender ID Customers Technicians Select a contact Outbo…" at bounding box center [590, 221] width 346 height 388
click at [115, 164] on div "Status No active tasks Change activity state to start receiving tasks. Fila Gar…" at bounding box center [222, 221] width 390 height 388
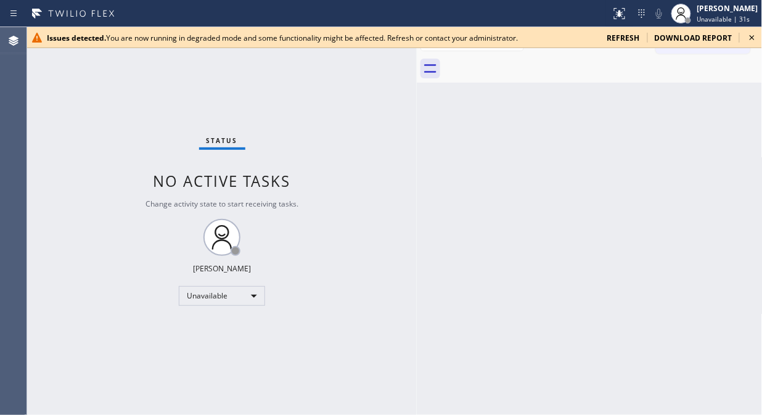
click at [751, 36] on icon at bounding box center [752, 37] width 5 height 5
click at [757, 34] on icon at bounding box center [752, 37] width 15 height 15
